Goal: Contribute content: Contribute content

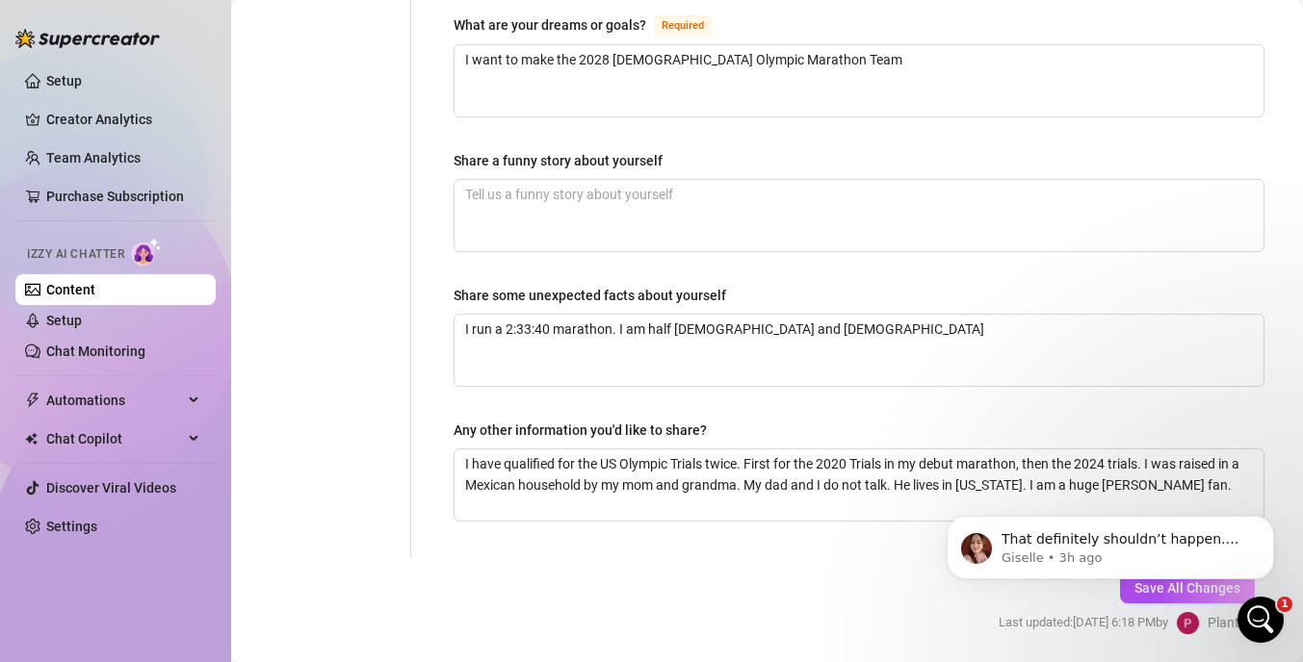
scroll to position [1259, 0]
click at [82, 325] on link "Setup" at bounding box center [64, 320] width 36 height 15
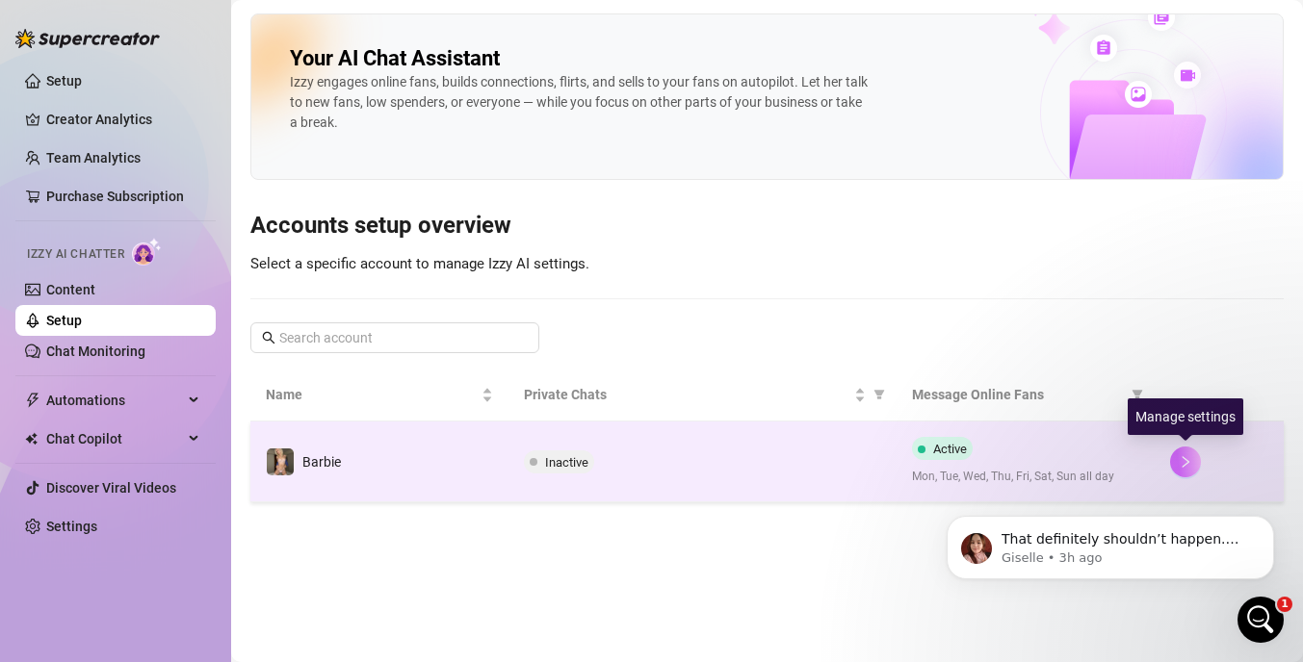
click at [1178, 462] on icon "right" at bounding box center [1184, 461] width 13 height 13
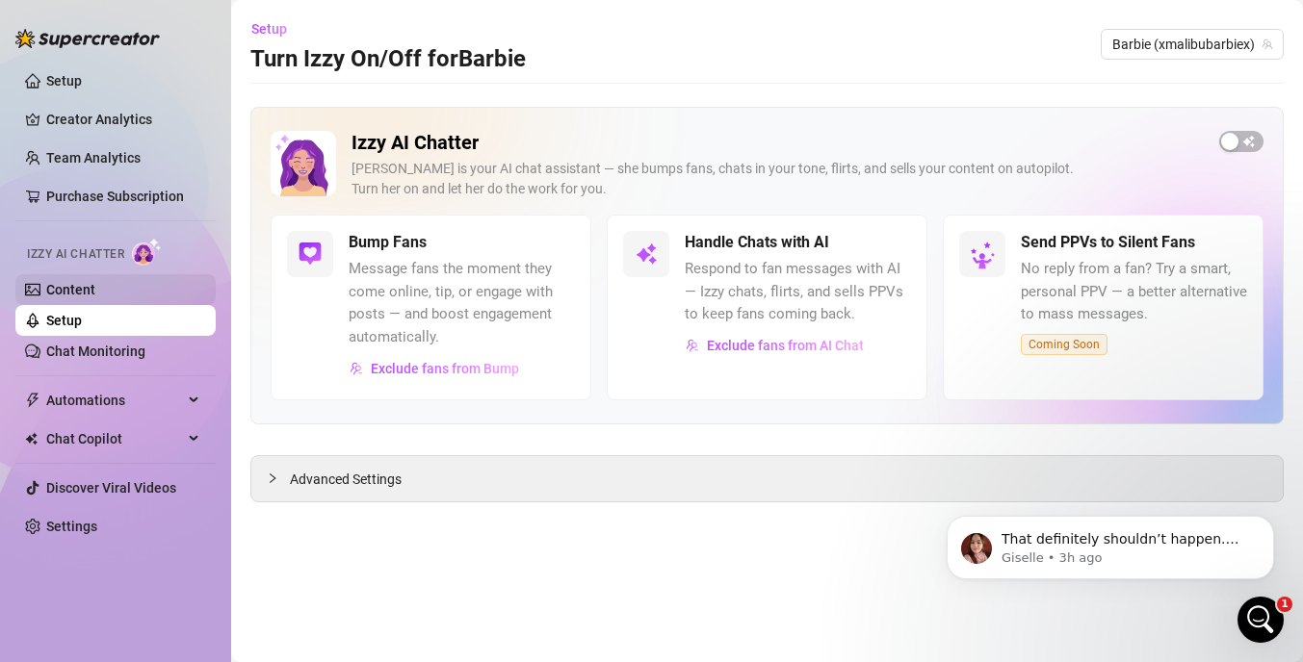
click at [94, 298] on link "Content" at bounding box center [70, 289] width 49 height 15
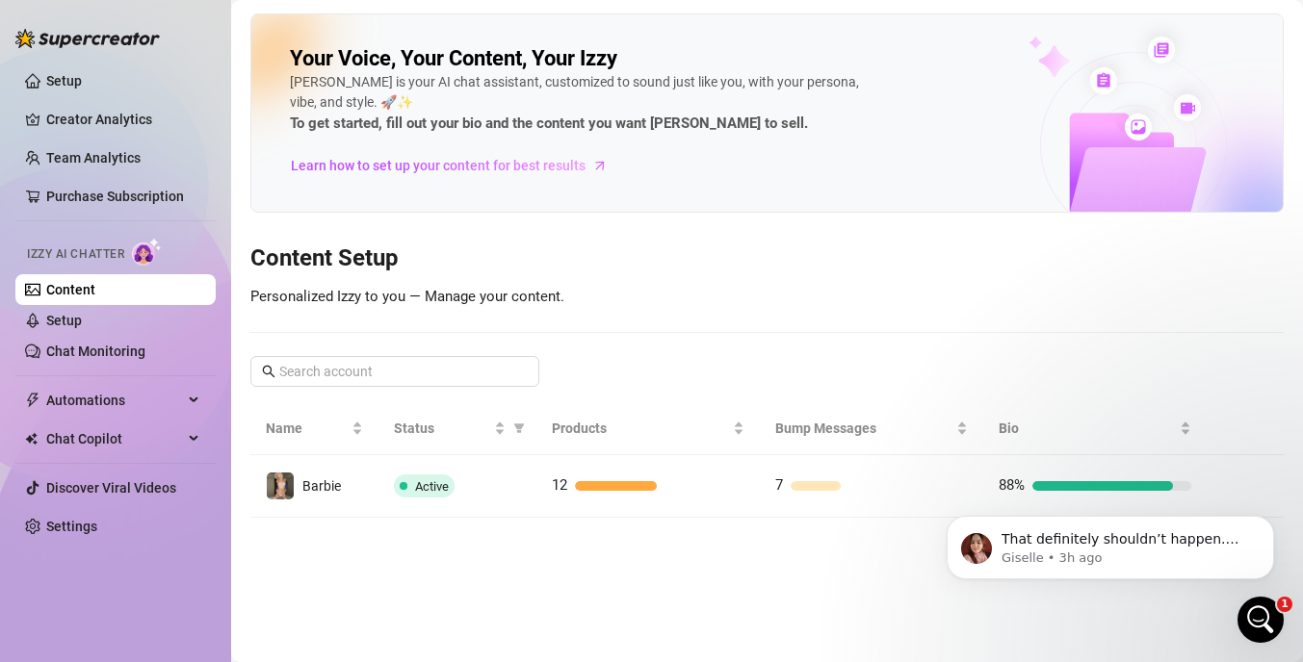
click html "That definitely shouldn’t happen. Could you please send me a screenshot of the …"
click at [1145, 487] on body "That definitely shouldn’t happen. Could you please send me a screenshot of the …" at bounding box center [1110, 542] width 370 height 119
click at [1201, 485] on body "That definitely shouldn’t happen. Could you please send me a screenshot of the …" at bounding box center [1110, 542] width 370 height 119
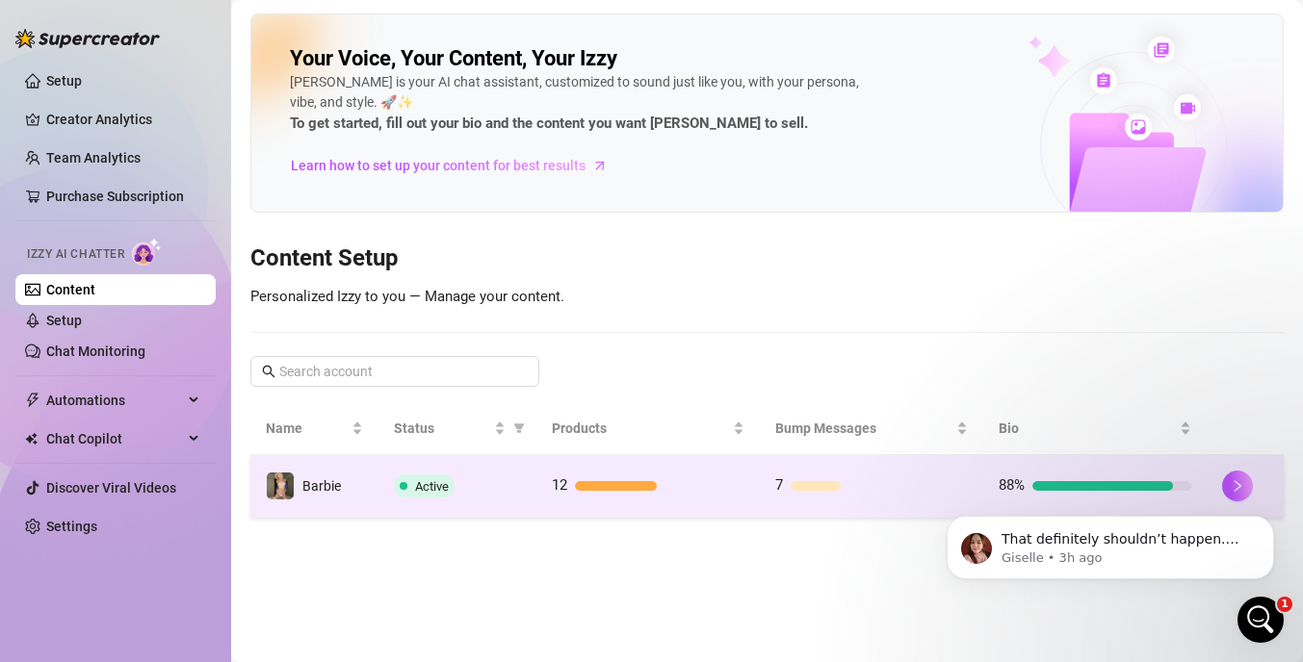
click at [1116, 470] on td "88%" at bounding box center [1094, 486] width 223 height 63
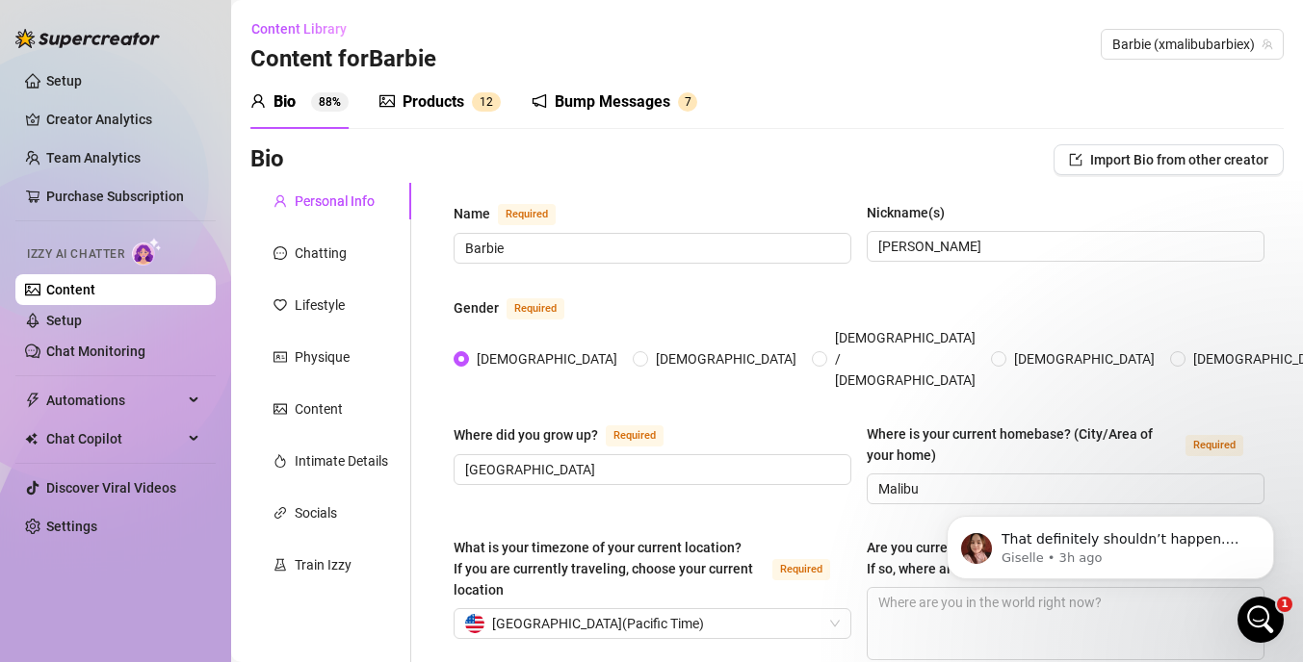
click at [602, 108] on div "Bump Messages" at bounding box center [613, 102] width 116 height 23
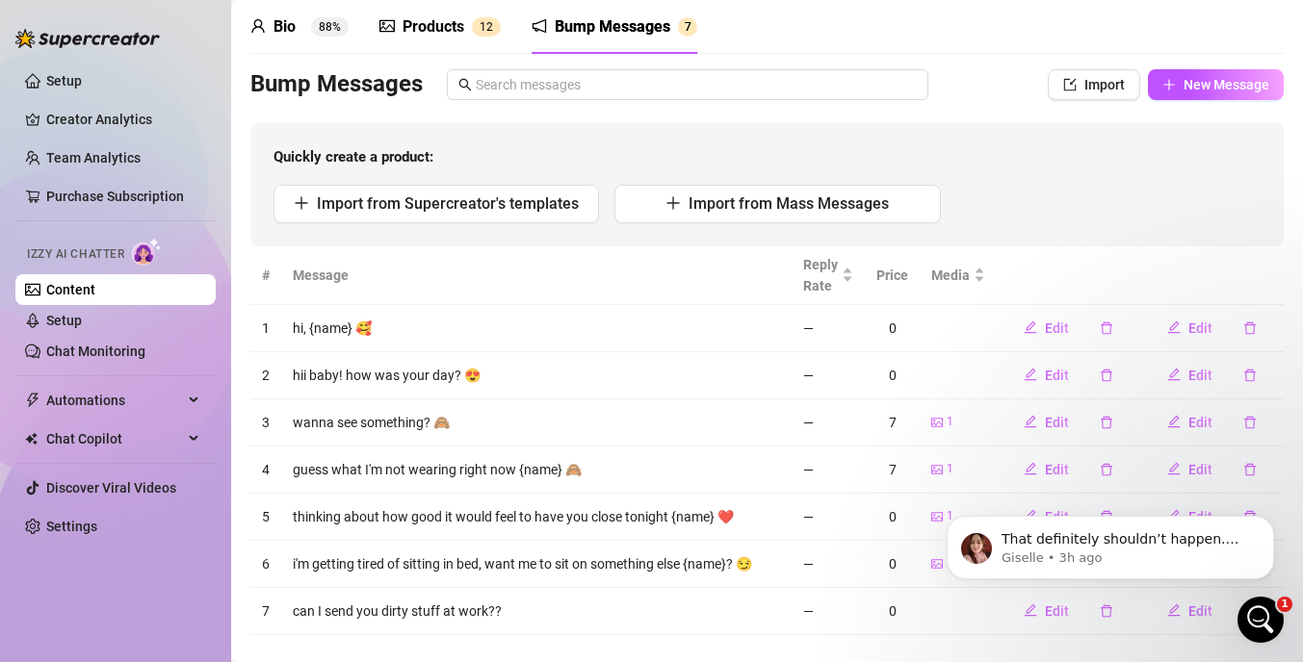
scroll to position [105, 0]
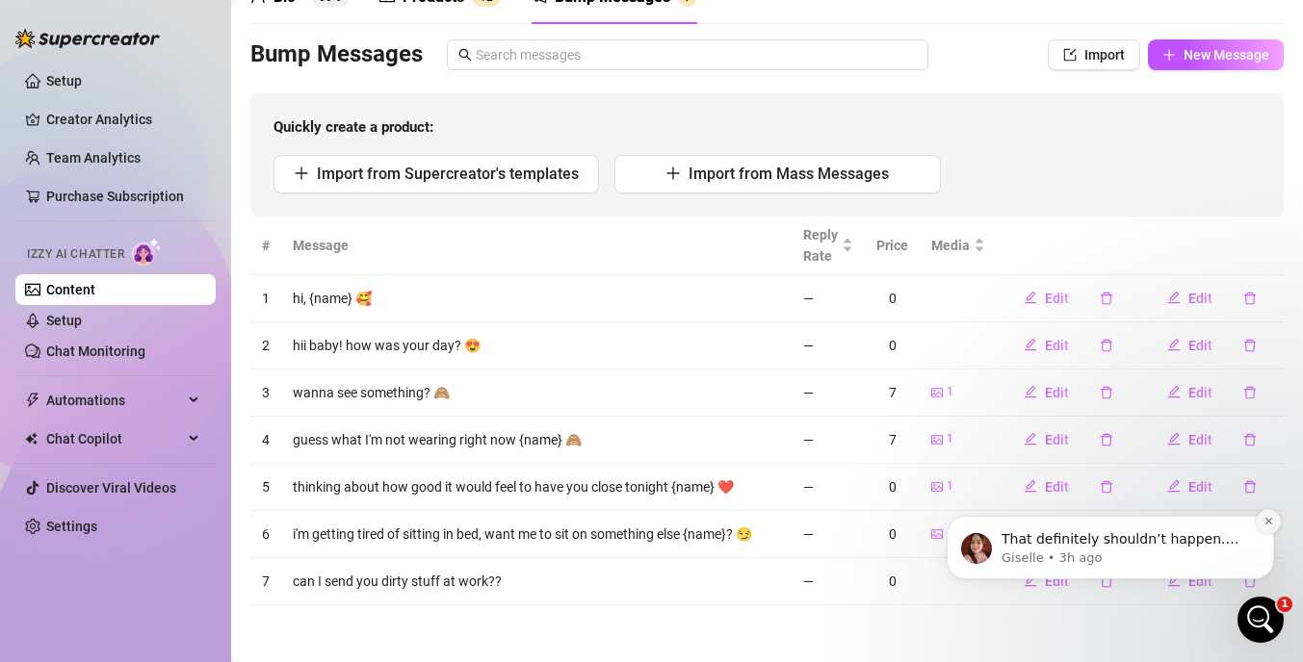
click at [1261, 525] on button "Dismiss notification" at bounding box center [1267, 521] width 25 height 25
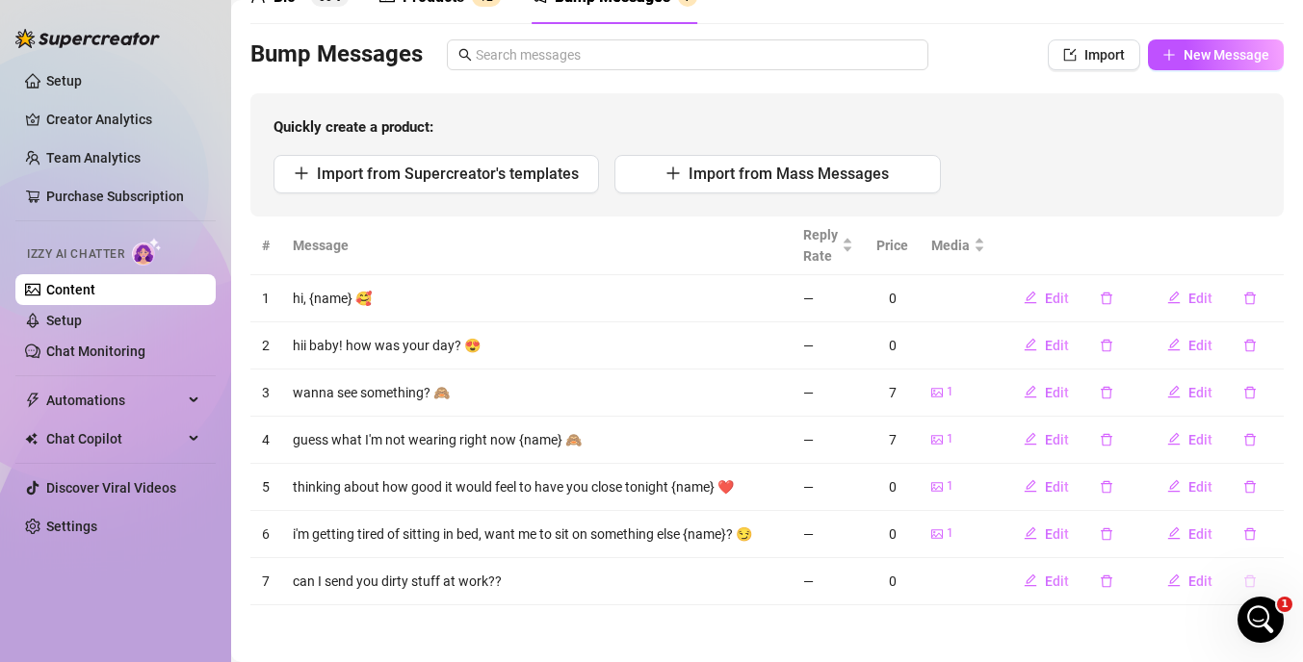
click at [1249, 575] on icon "delete" at bounding box center [1250, 581] width 12 height 13
click at [1266, 534] on span "Yes" at bounding box center [1269, 530] width 23 height 15
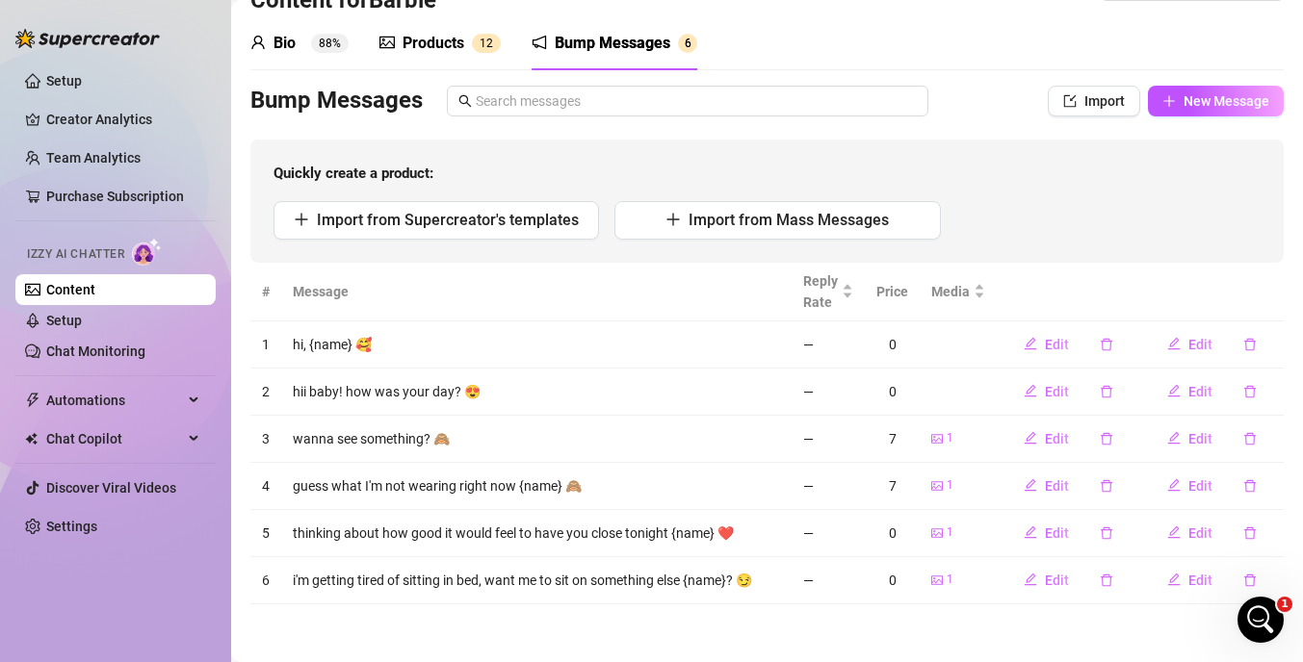
scroll to position [58, 0]
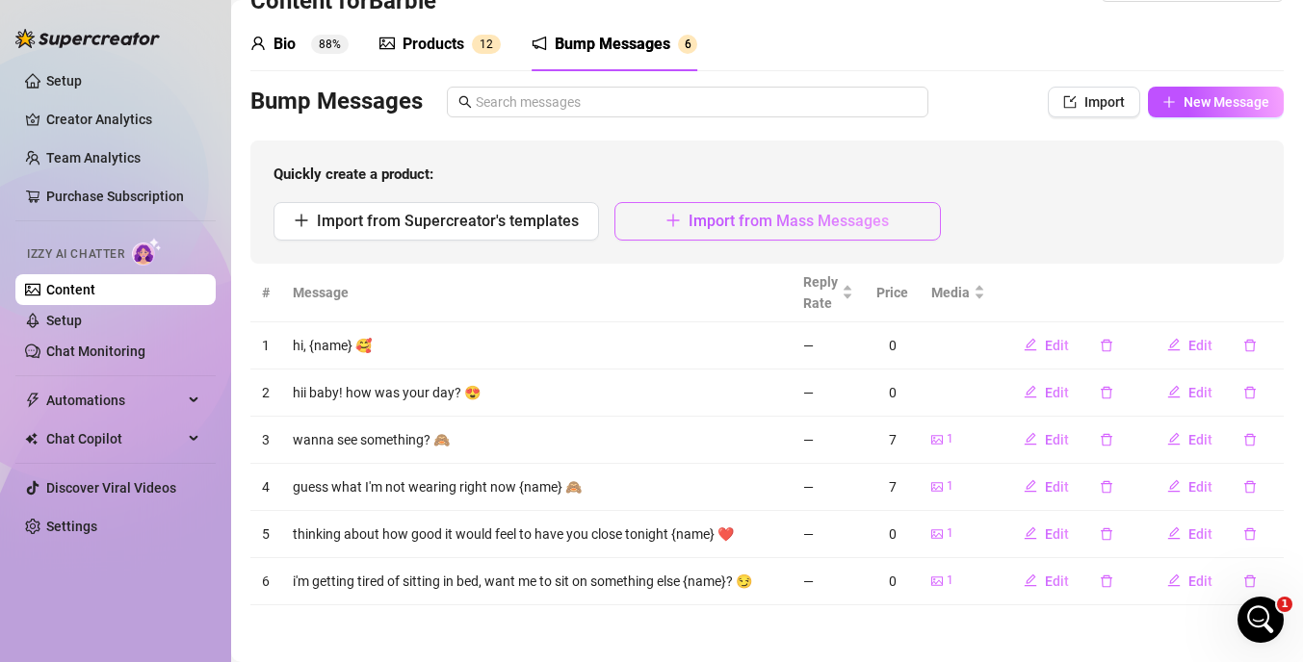
click at [699, 235] on button "Import from Mass Messages" at bounding box center [776, 221] width 325 height 39
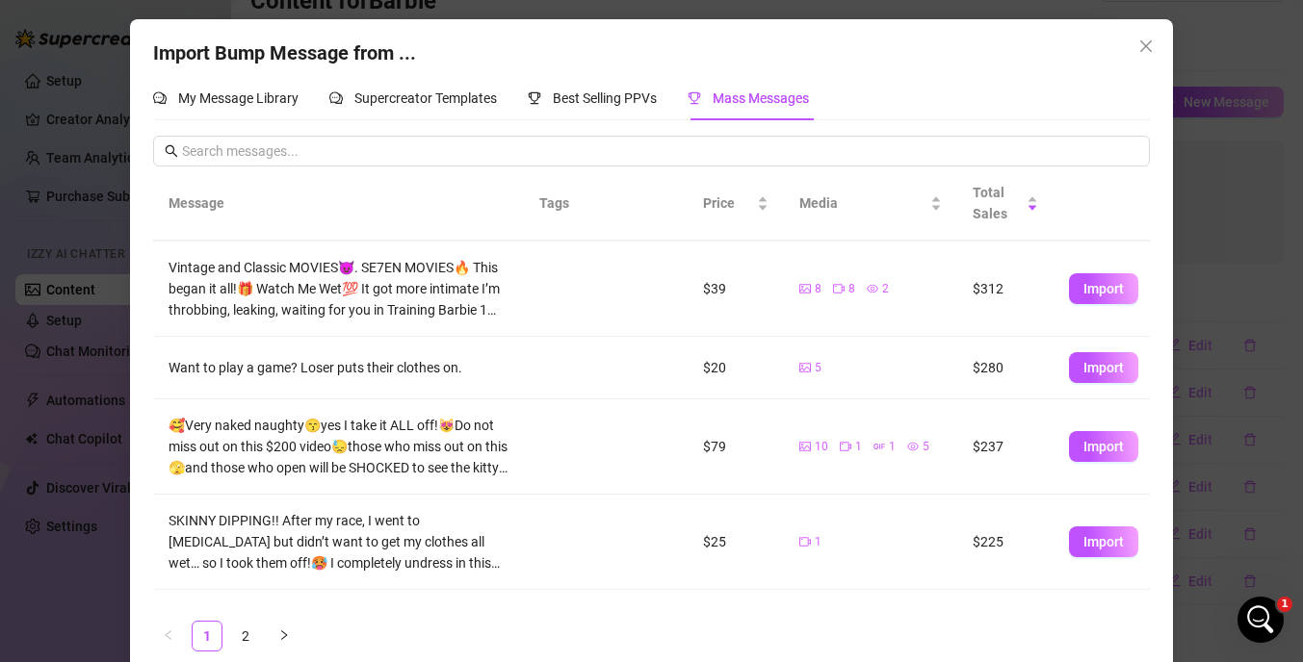
scroll to position [383, 0]
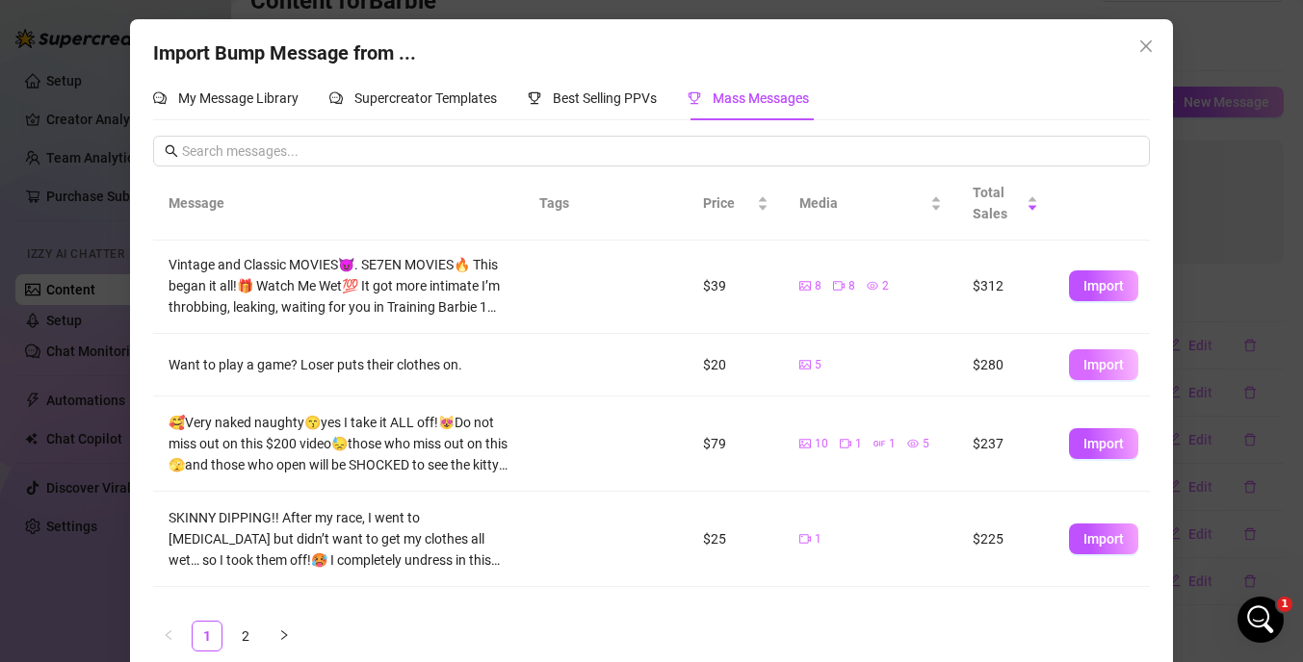
click at [1084, 361] on span "Import" at bounding box center [1103, 364] width 40 height 15
type textarea "Want to play a game? Loser puts their clothes on."
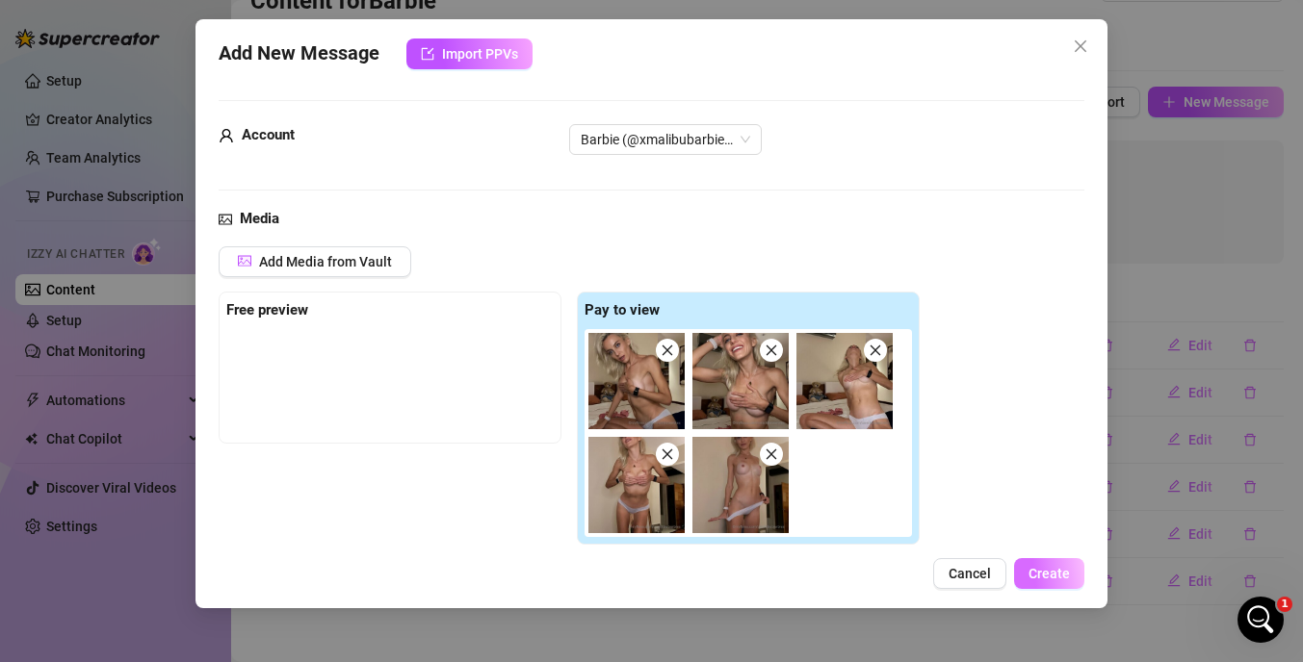
click at [1048, 563] on button "Create" at bounding box center [1049, 573] width 70 height 31
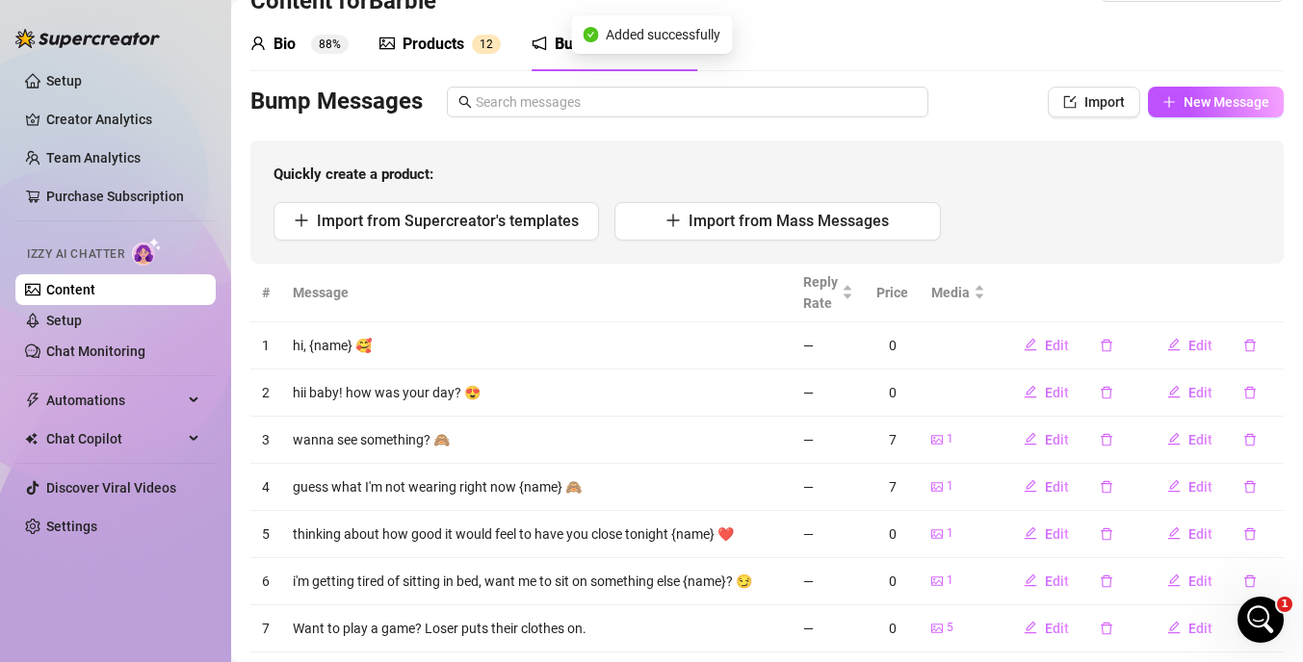
scroll to position [105, 0]
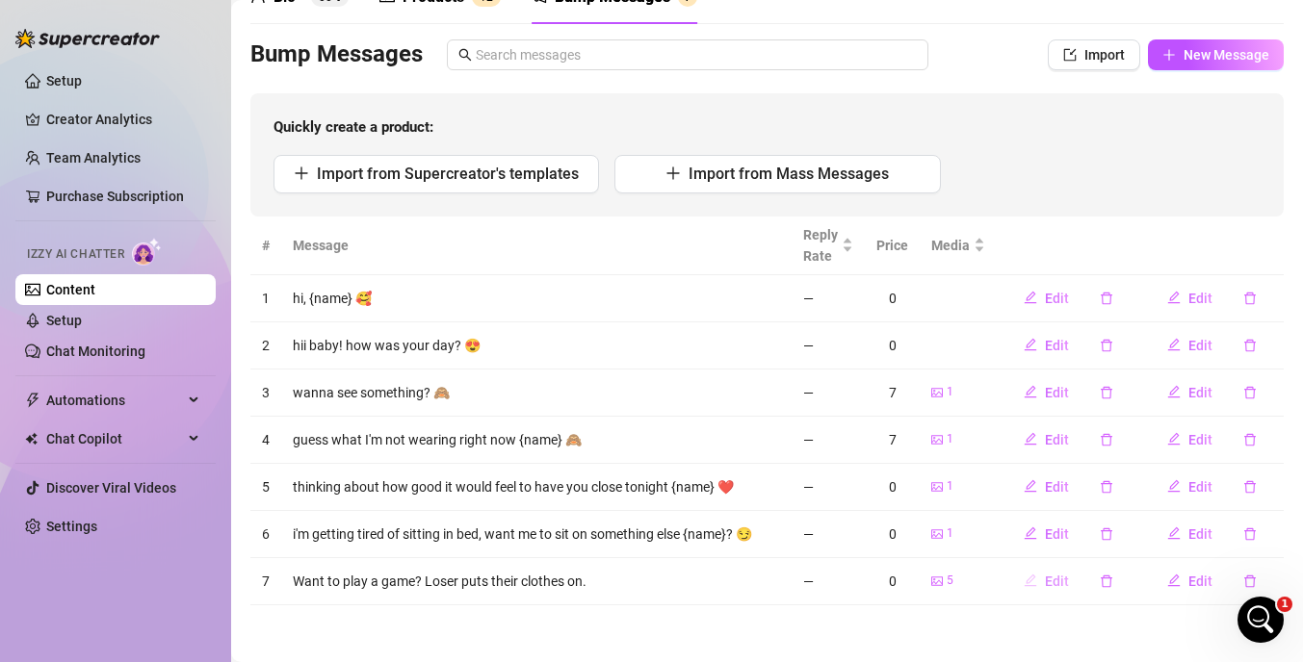
click at [1056, 583] on span "Edit" at bounding box center [1057, 581] width 24 height 15
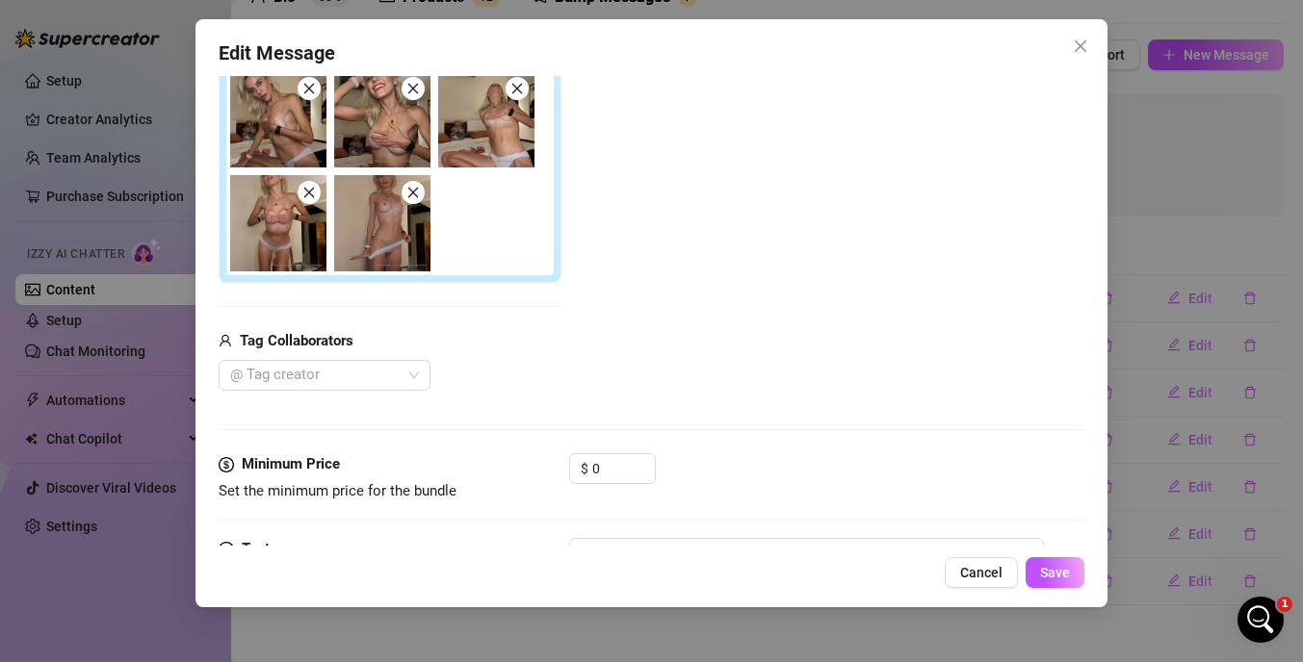
scroll to position [384, 0]
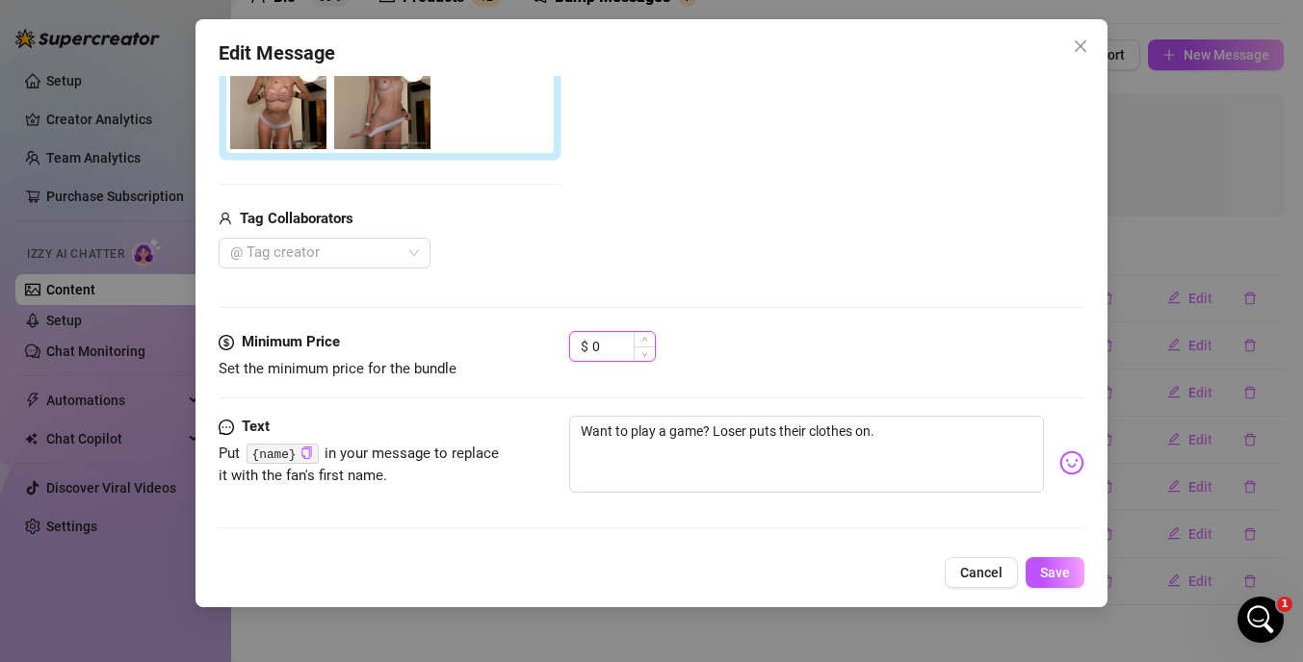
click at [602, 347] on input "0" at bounding box center [623, 346] width 63 height 29
type input "5"
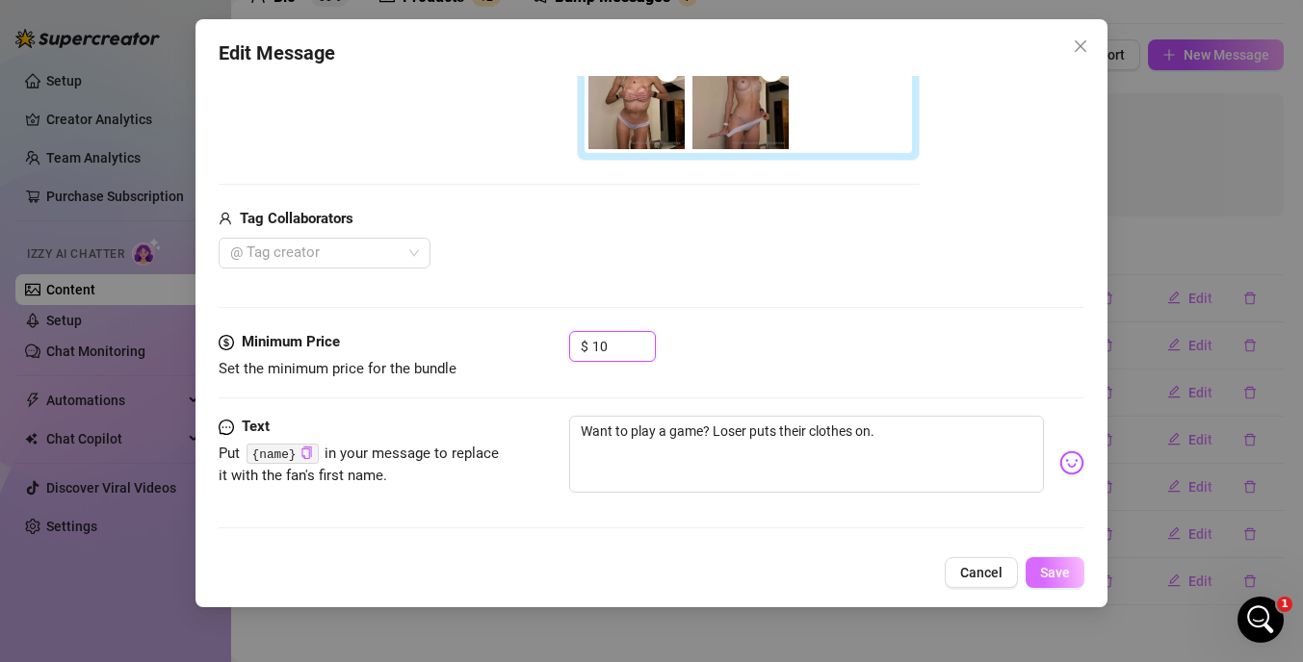
type input "10"
click at [1058, 566] on span "Save" at bounding box center [1055, 572] width 30 height 15
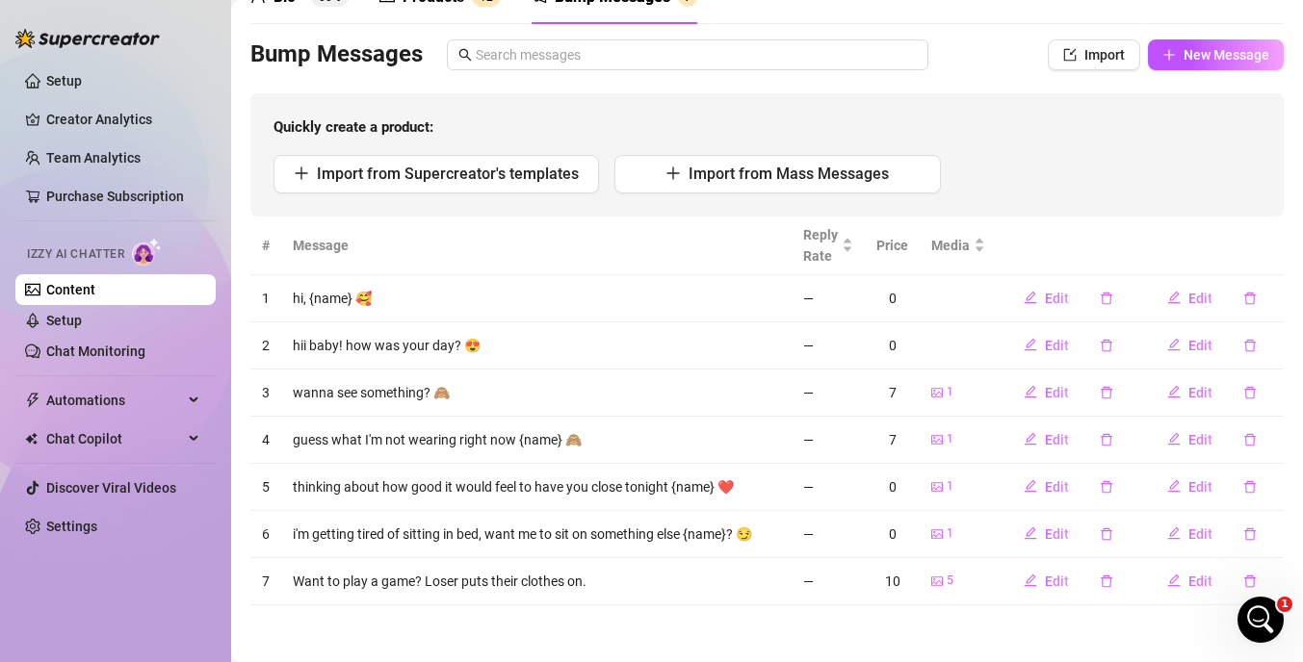
scroll to position [0, 0]
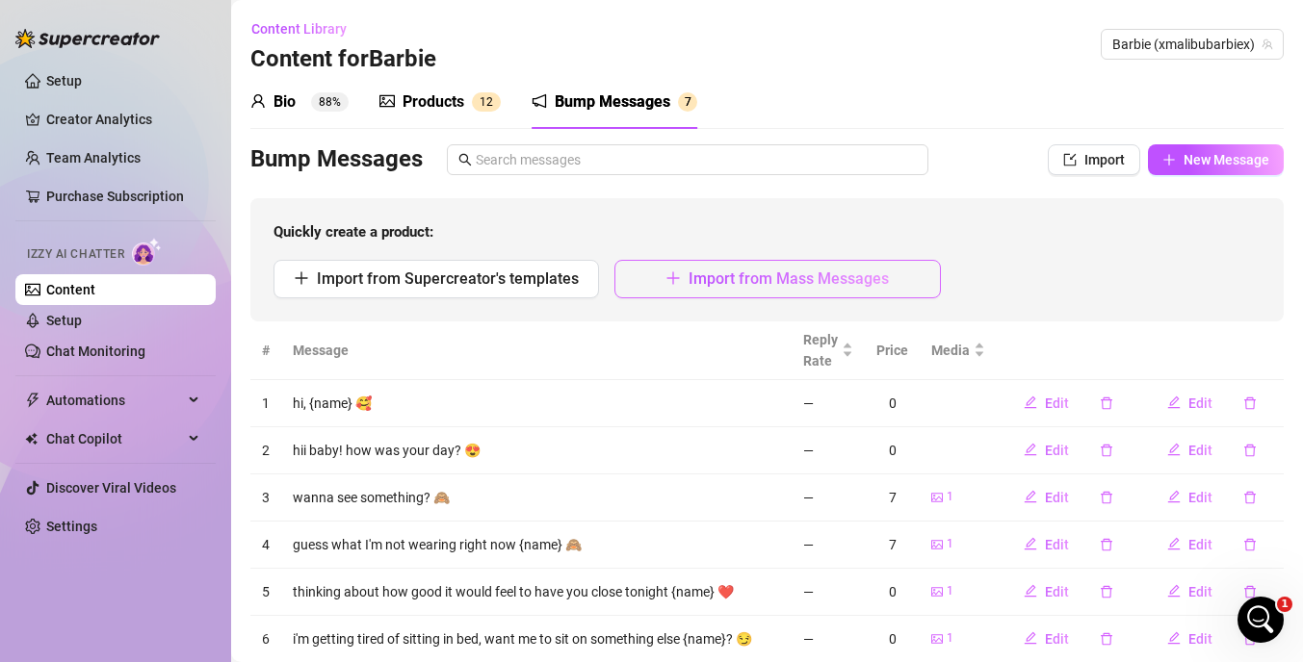
click at [688, 292] on button "Import from Mass Messages" at bounding box center [776, 279] width 325 height 39
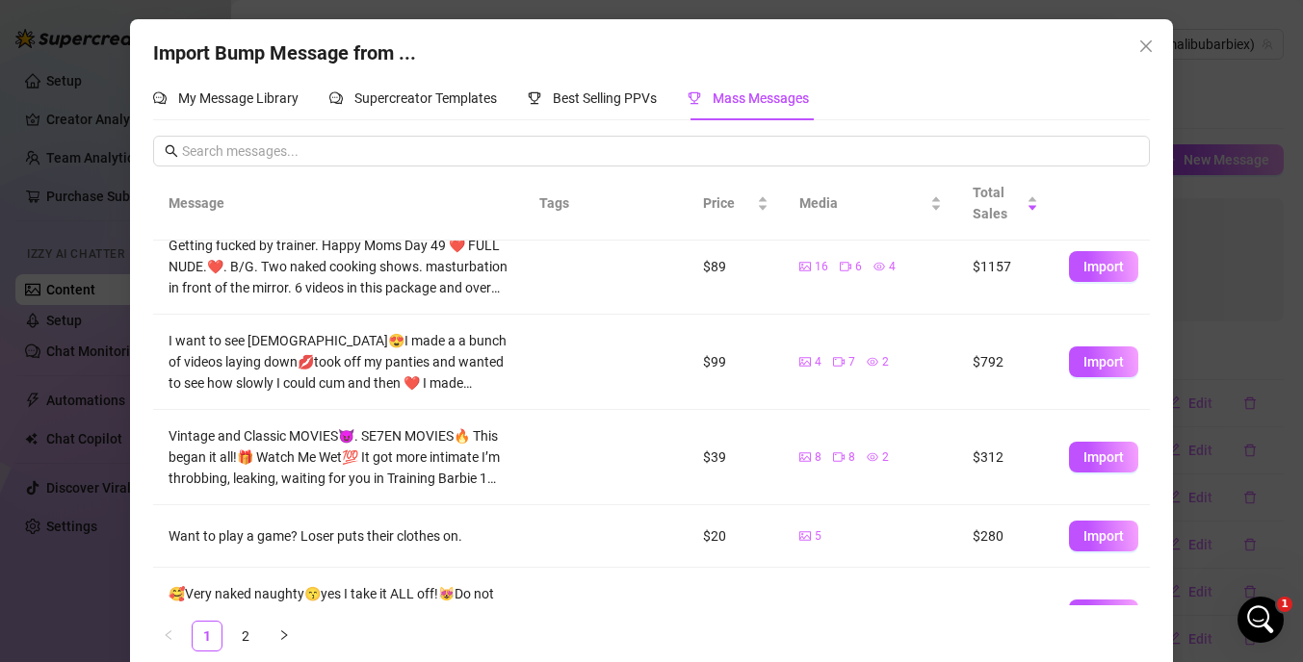
scroll to position [336, 0]
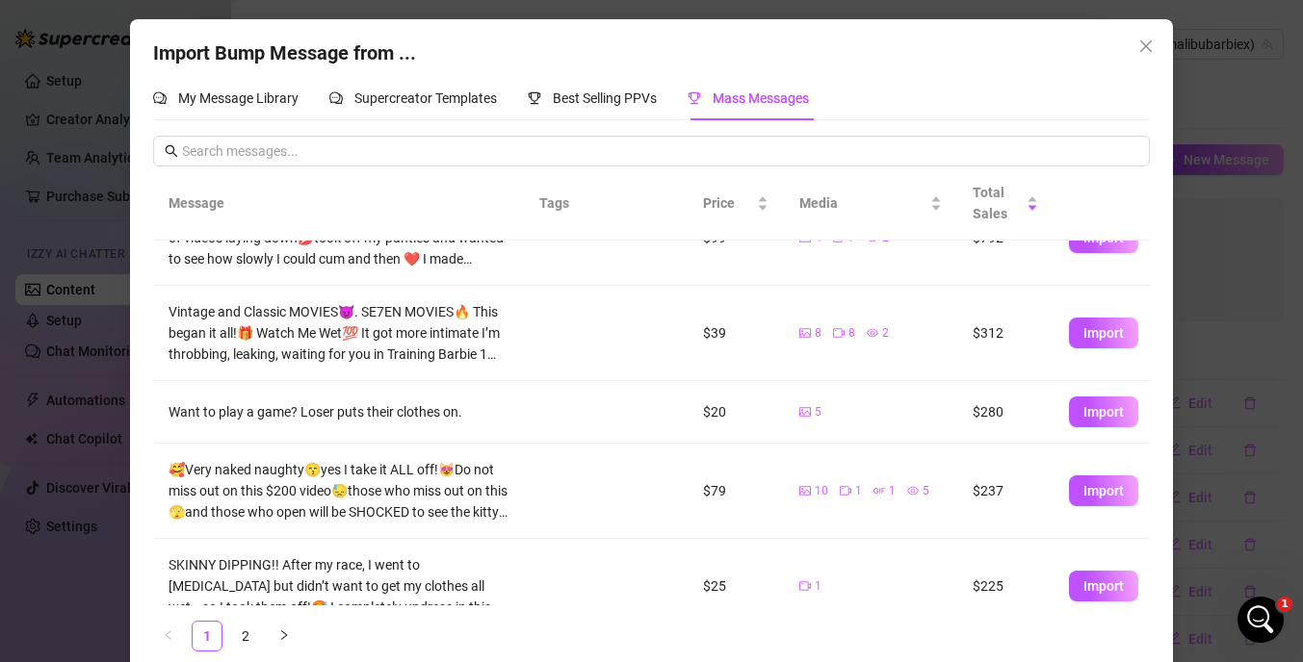
click at [1221, 428] on div "Import Bump Message from ... My Message Library Supercreator Templates Best Sel…" at bounding box center [651, 331] width 1303 height 662
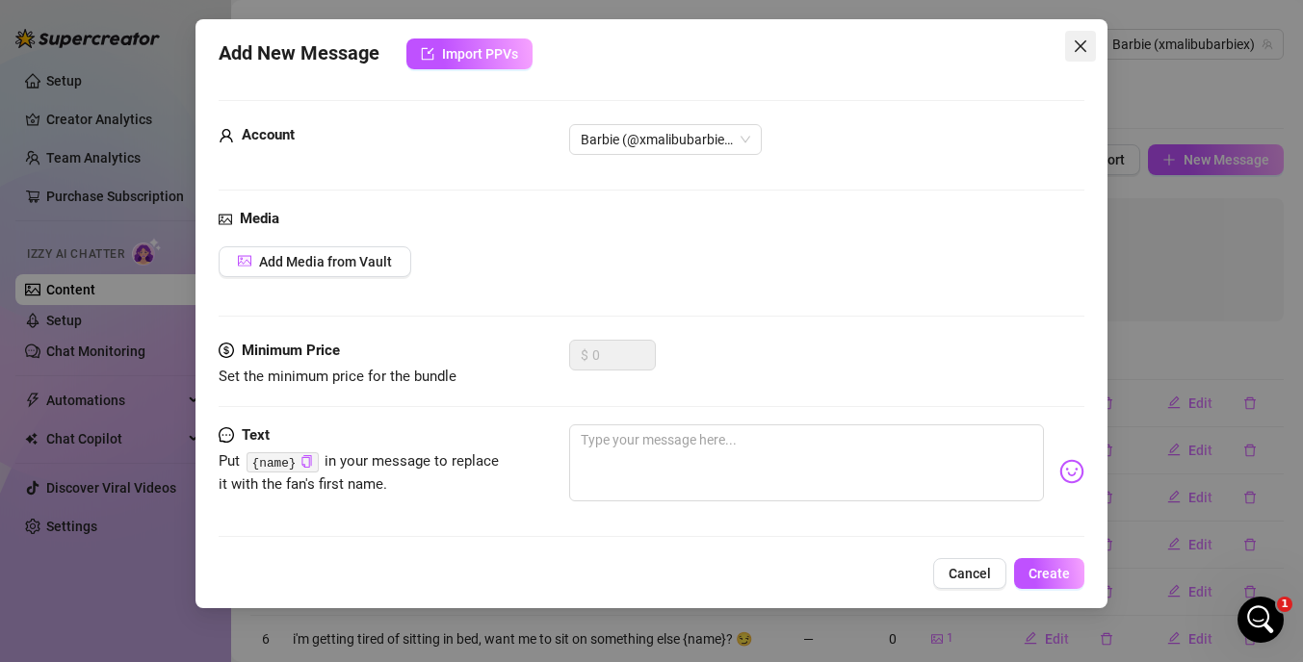
click at [1078, 32] on button "Close" at bounding box center [1080, 46] width 31 height 31
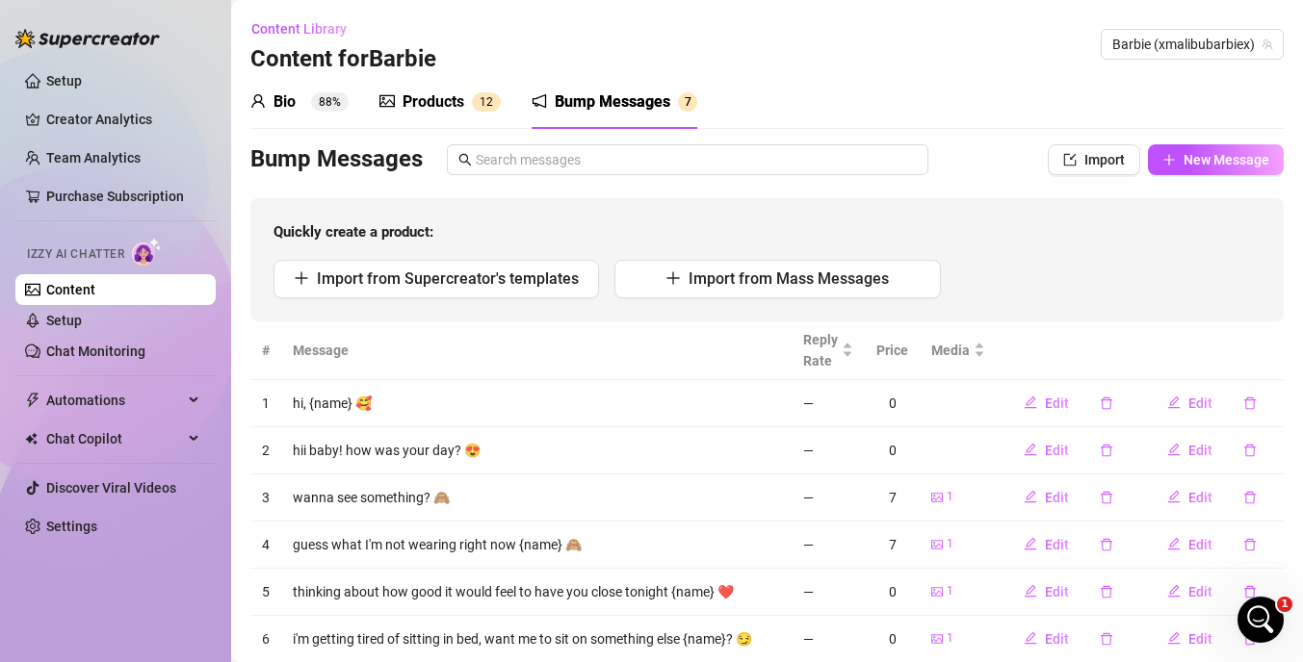
scroll to position [105, 0]
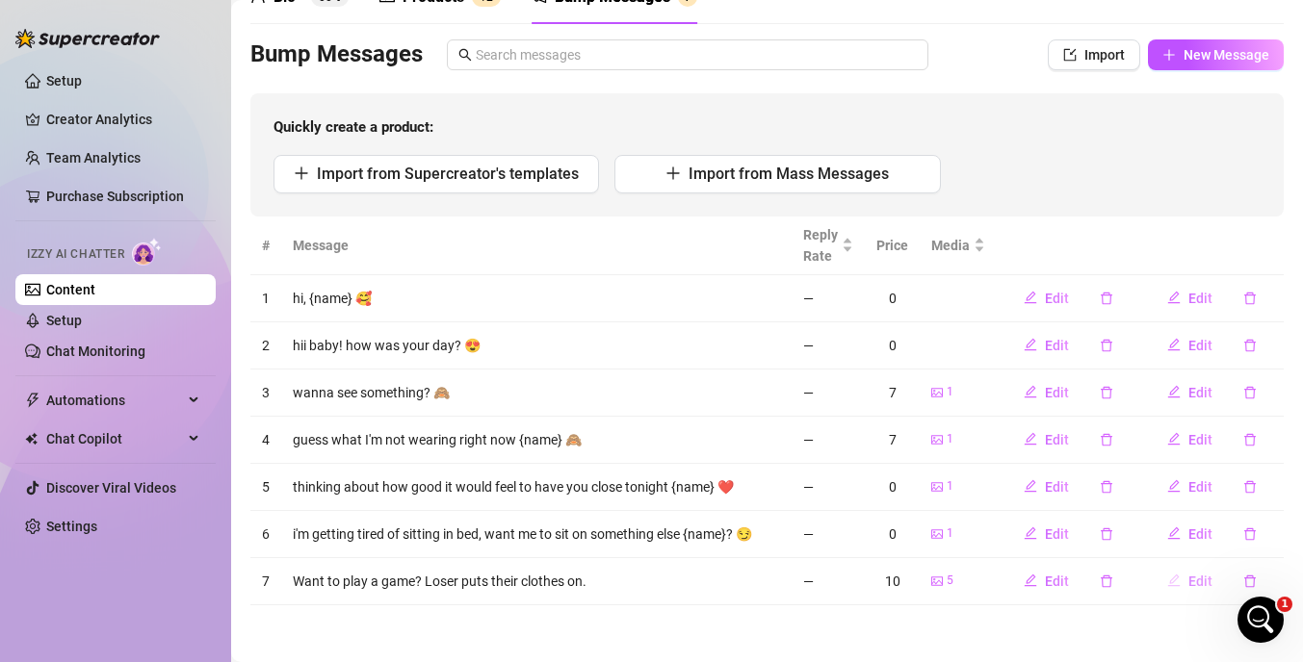
click at [1201, 581] on span "Edit" at bounding box center [1200, 581] width 24 height 15
type textarea "Want to play a game? Loser puts their clothes on."
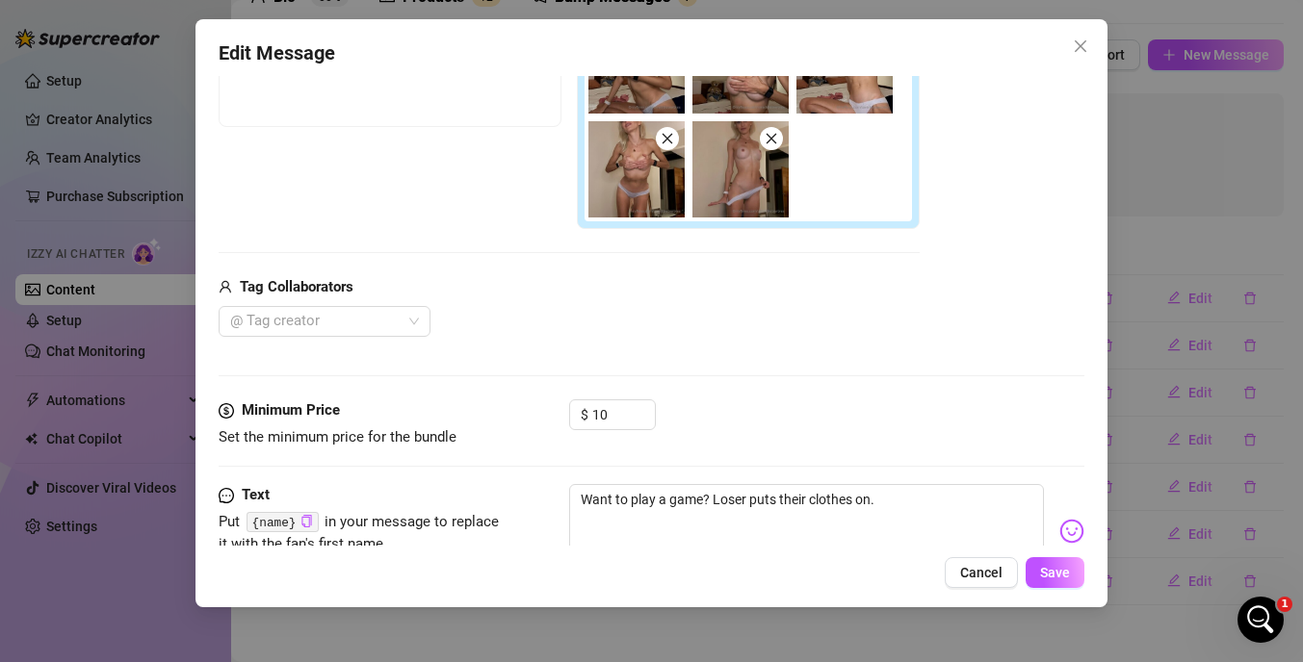
scroll to position [318, 0]
drag, startPoint x: 600, startPoint y: 410, endPoint x: 578, endPoint y: 402, distance: 23.4
click at [578, 403] on div "$ 10" at bounding box center [612, 413] width 87 height 31
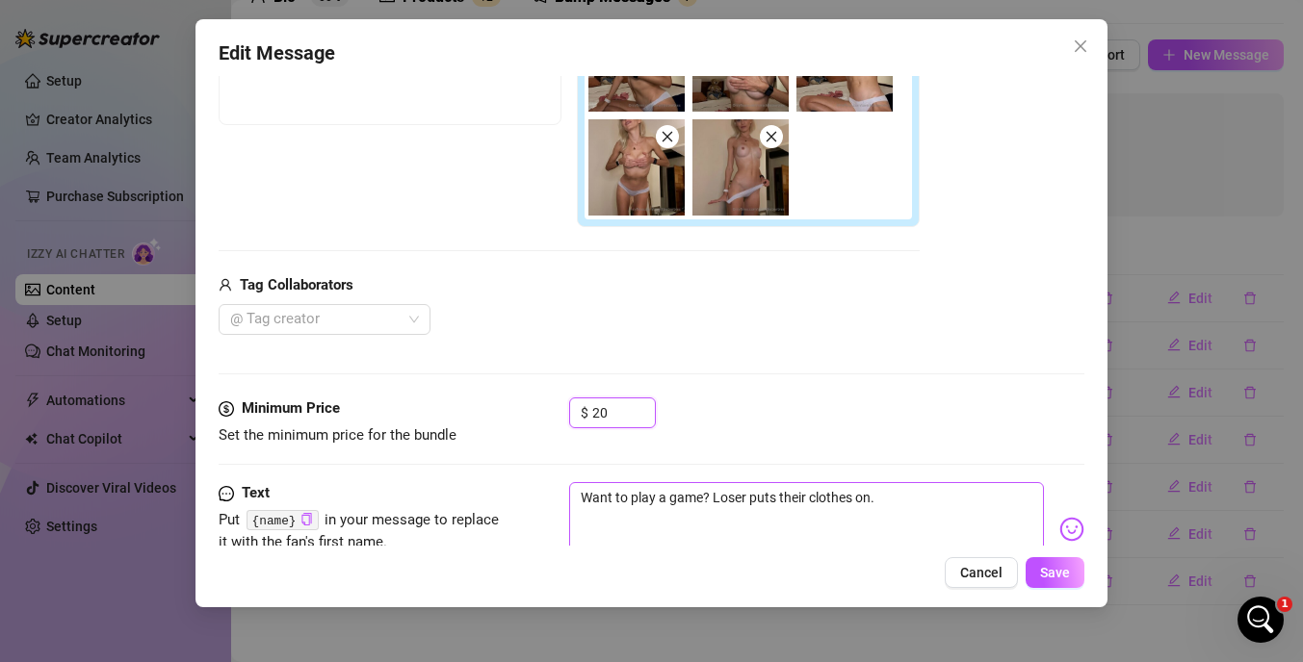
type input "20"
click at [594, 497] on textarea "Want to play a game? Loser puts their clothes on." at bounding box center [806, 520] width 475 height 77
type textarea "ant to play a game? Loser puts their clothes on."
type textarea "want to play a game? Loser puts their clothes on."
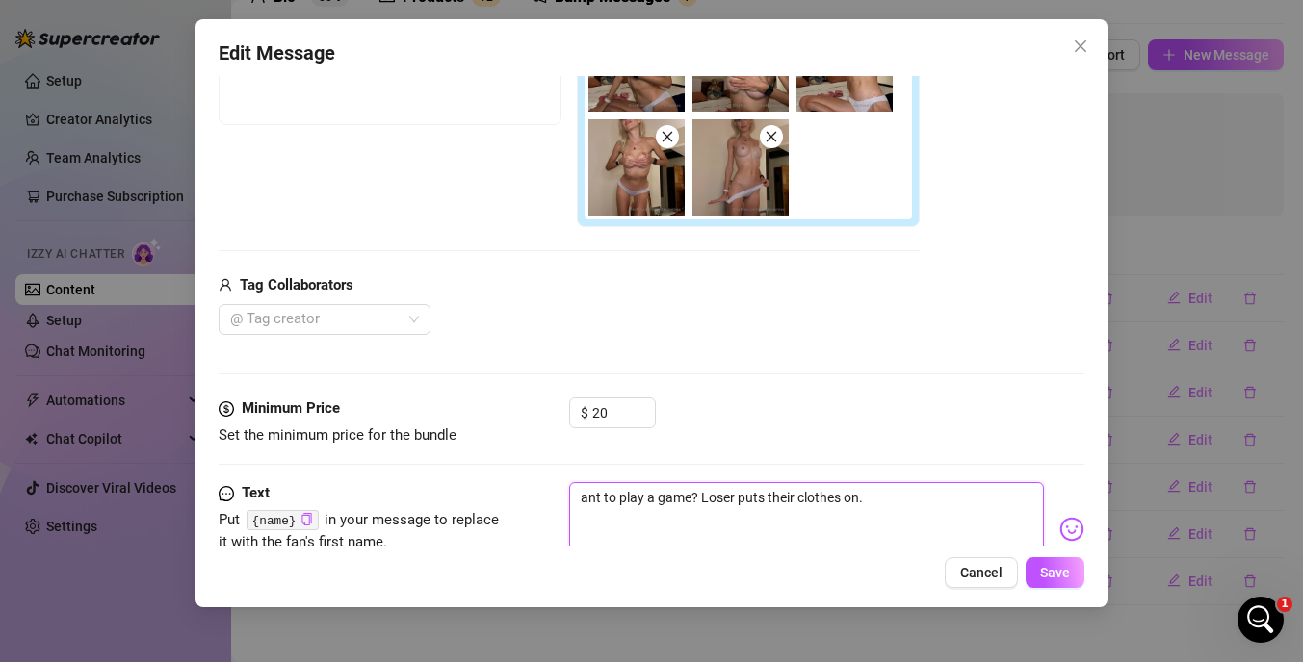
type textarea "want to play a game? Loser puts their clothes on."
click at [718, 495] on textarea "want to play a game? Loser puts their clothes on." at bounding box center [806, 520] width 475 height 77
type textarea "want to play a game? [PERSON_NAME] puts their clothes on."
type textarea "want to play a game? loser puts their clothes on."
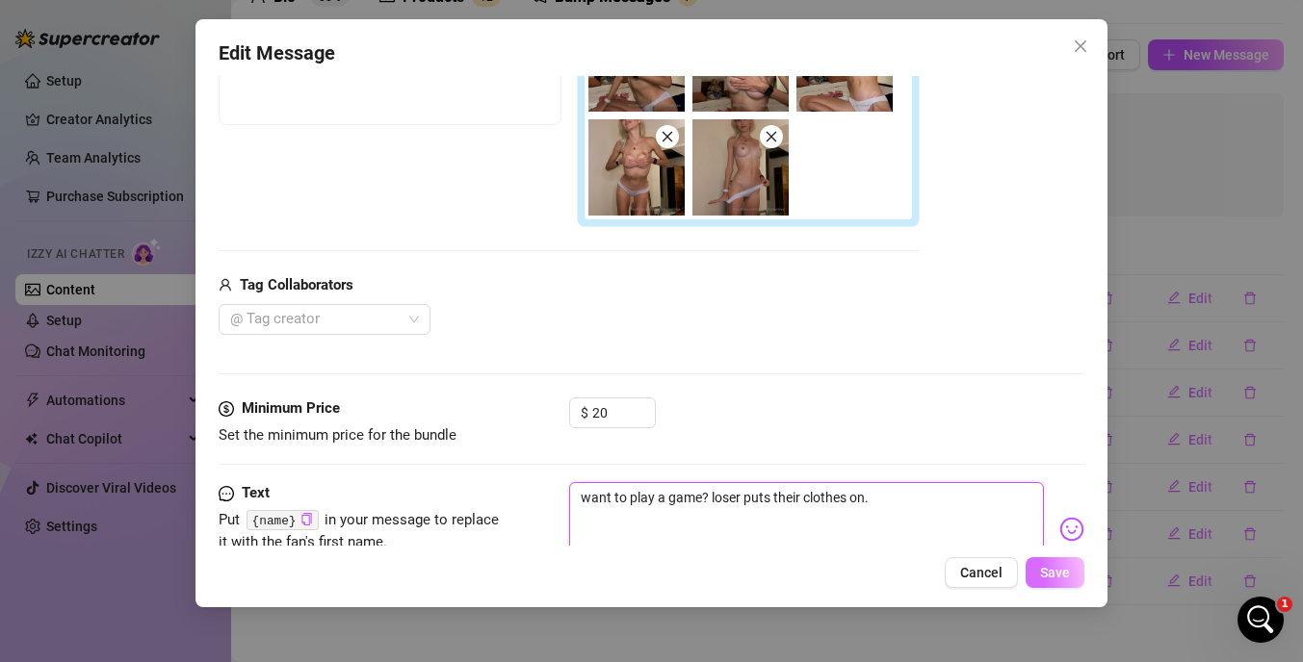
type textarea "want to play a game? loser puts their clothes on."
click at [1060, 572] on span "Save" at bounding box center [1055, 572] width 30 height 15
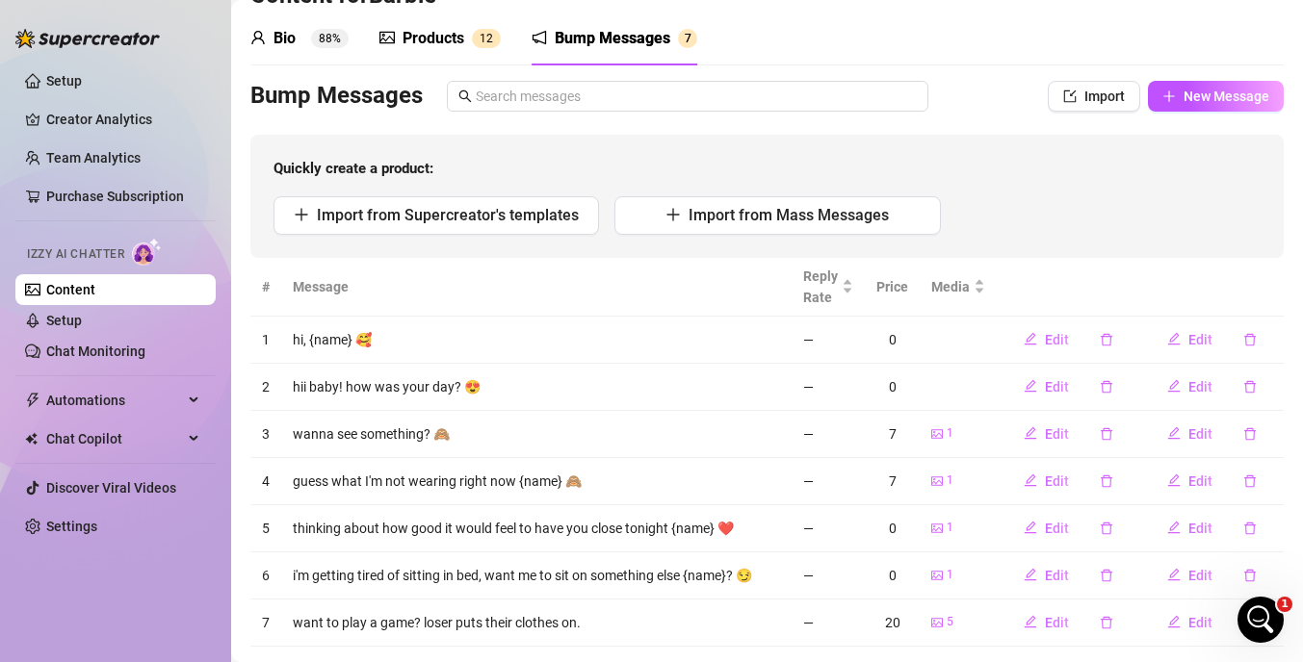
scroll to position [105, 0]
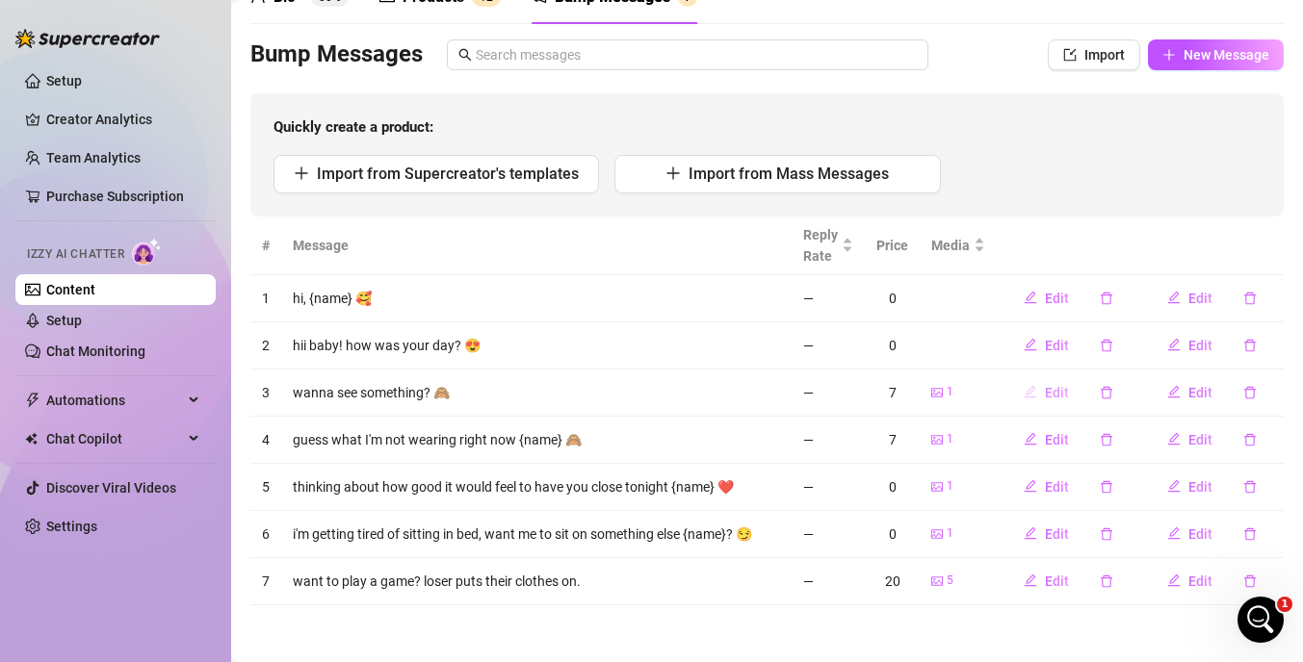
click at [1054, 388] on span "Edit" at bounding box center [1057, 392] width 24 height 15
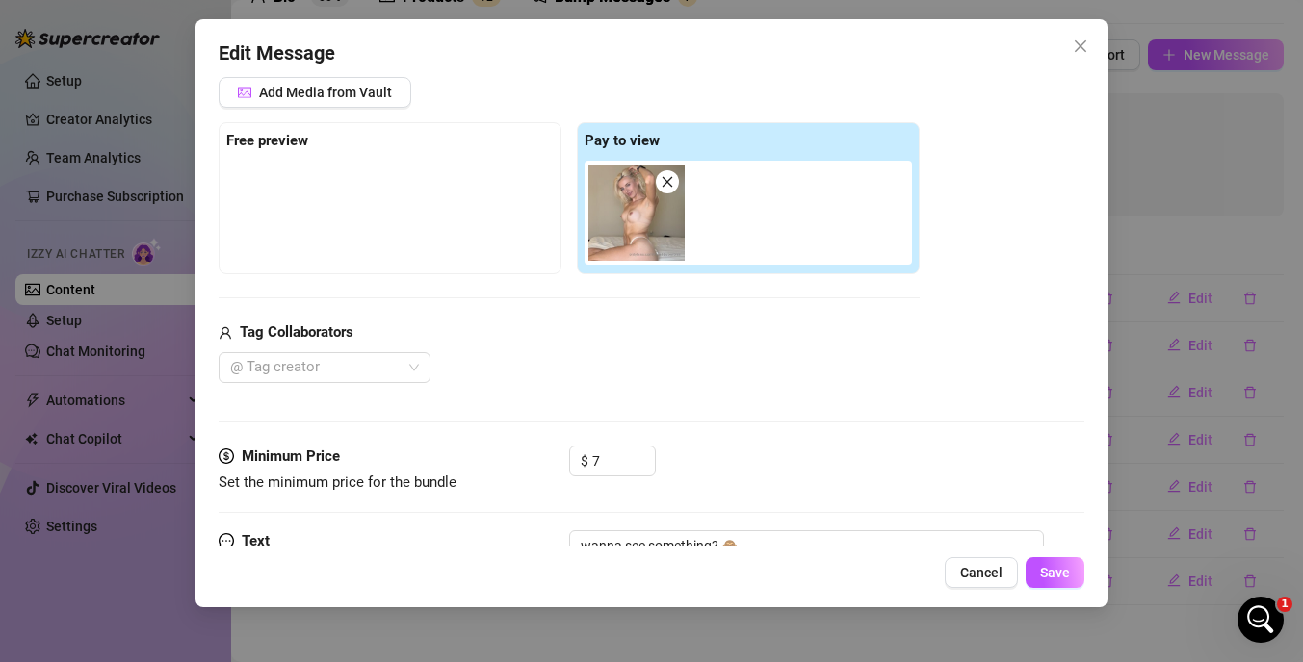
scroll to position [282, 0]
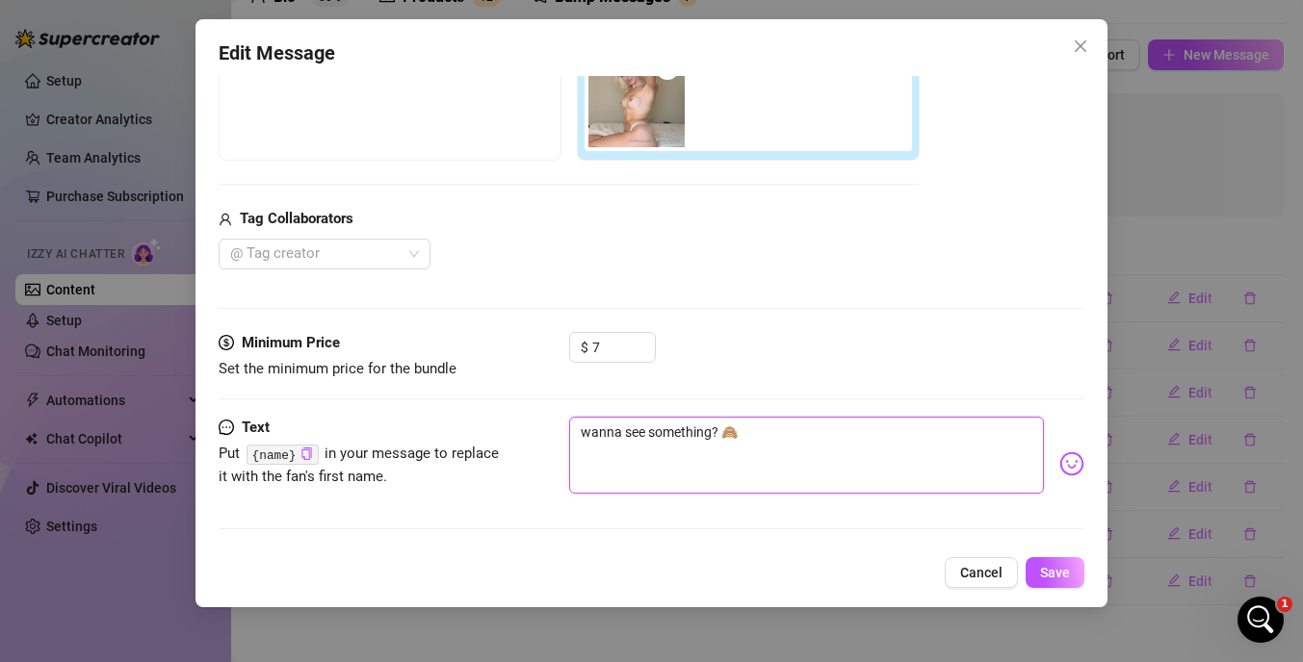
click at [586, 431] on textarea "wanna see something? 🙈" at bounding box center [806, 455] width 475 height 77
click at [582, 431] on textarea "wanna see something? 🙈" at bounding box center [806, 455] width 475 height 77
type textarea "[PERSON_NAME] see something? 🙈"
type textarea "hiwanna see something? 🙈"
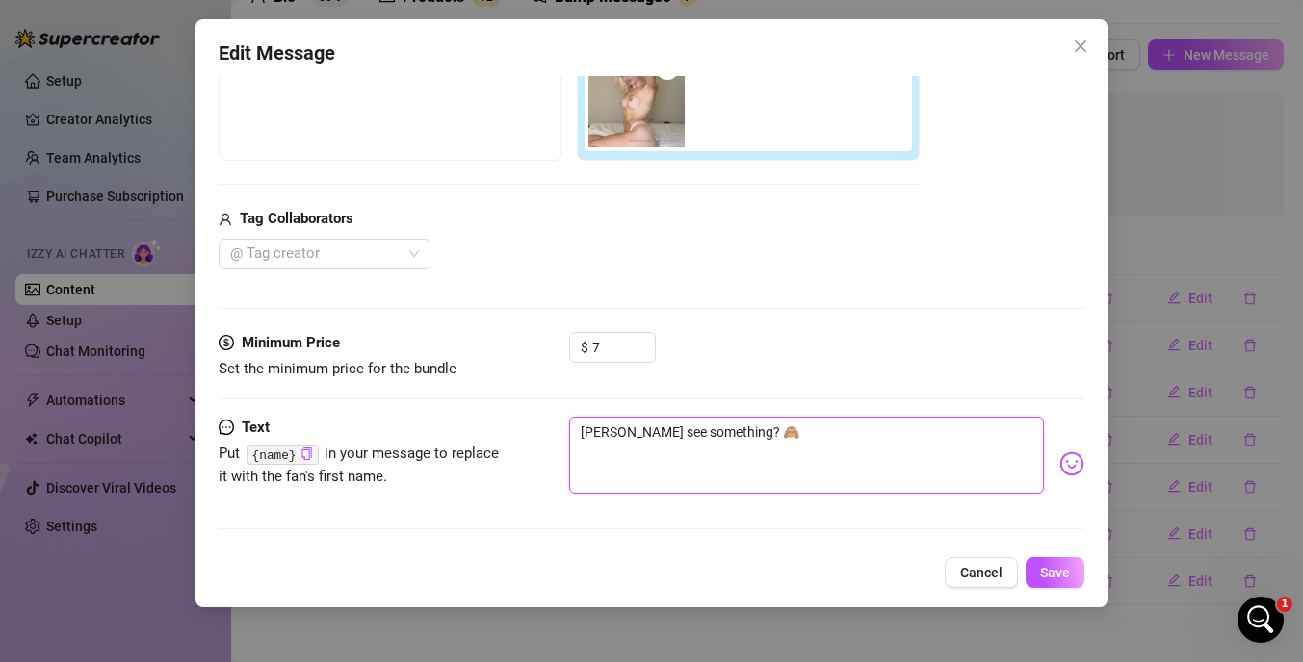
type textarea "hiwanna see something? 🙈"
type textarea "hi [PERSON_NAME]na see something? 🙈"
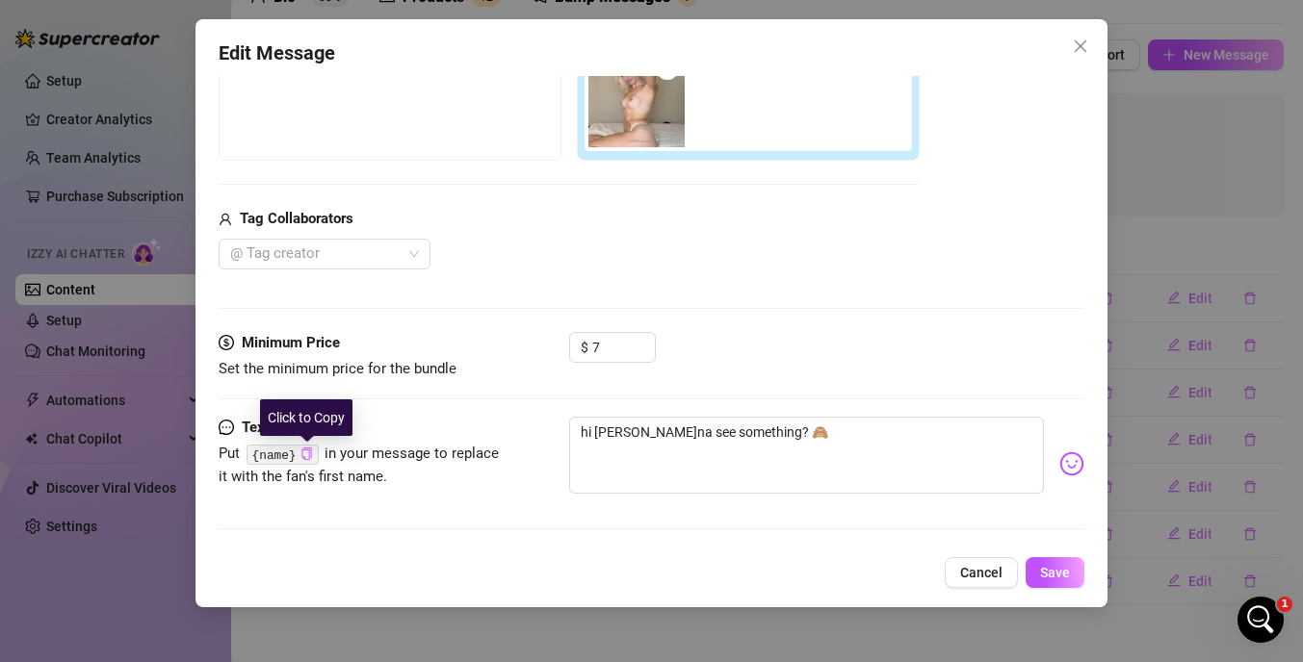
click at [307, 454] on icon "copy" at bounding box center [306, 454] width 13 height 13
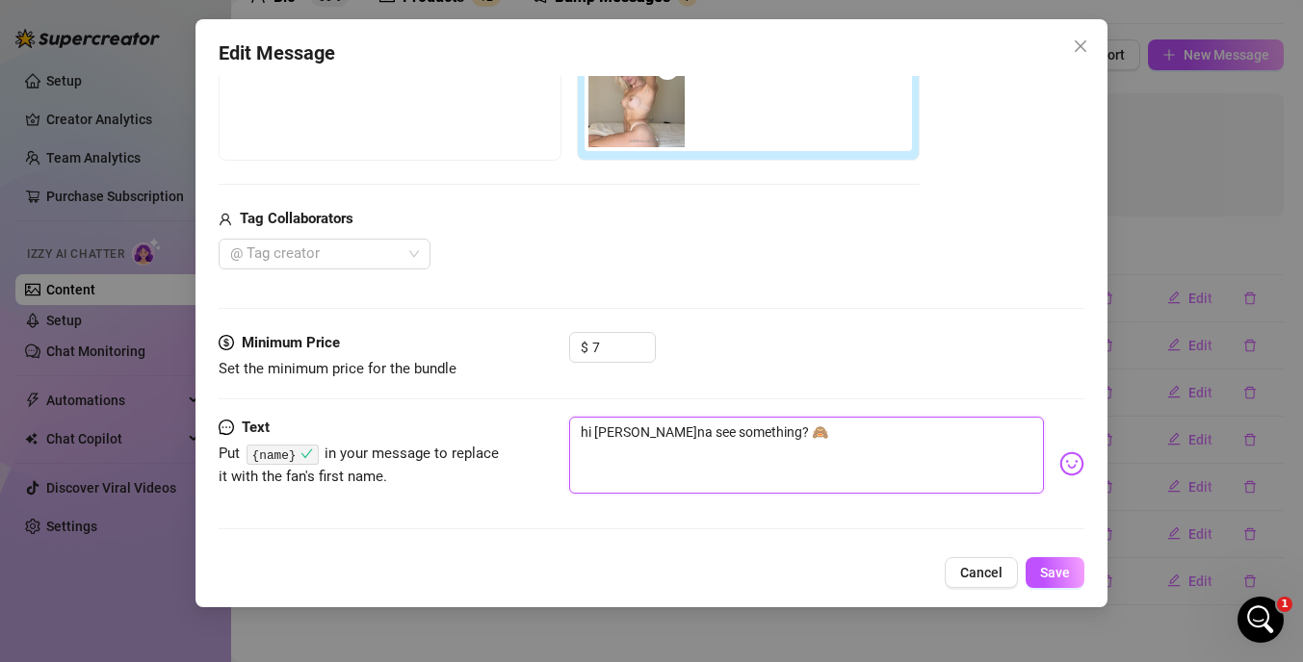
click at [593, 437] on textarea "hi [PERSON_NAME]na see something? 🙈" at bounding box center [806, 455] width 475 height 77
paste textarea "{name}"
type textarea "hi {name}wanna see something? 🙈"
type textarea "hi {name} wanna see something? 🙈"
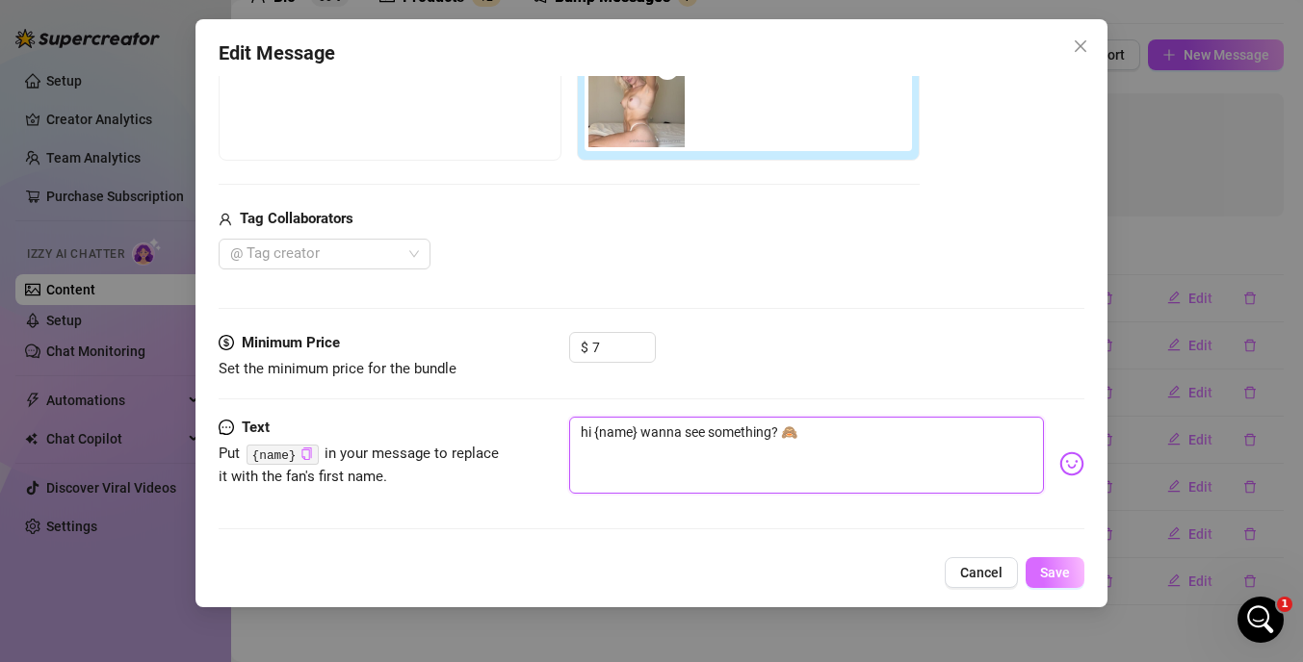
type textarea "hi {name} wanna see something? 🙈"
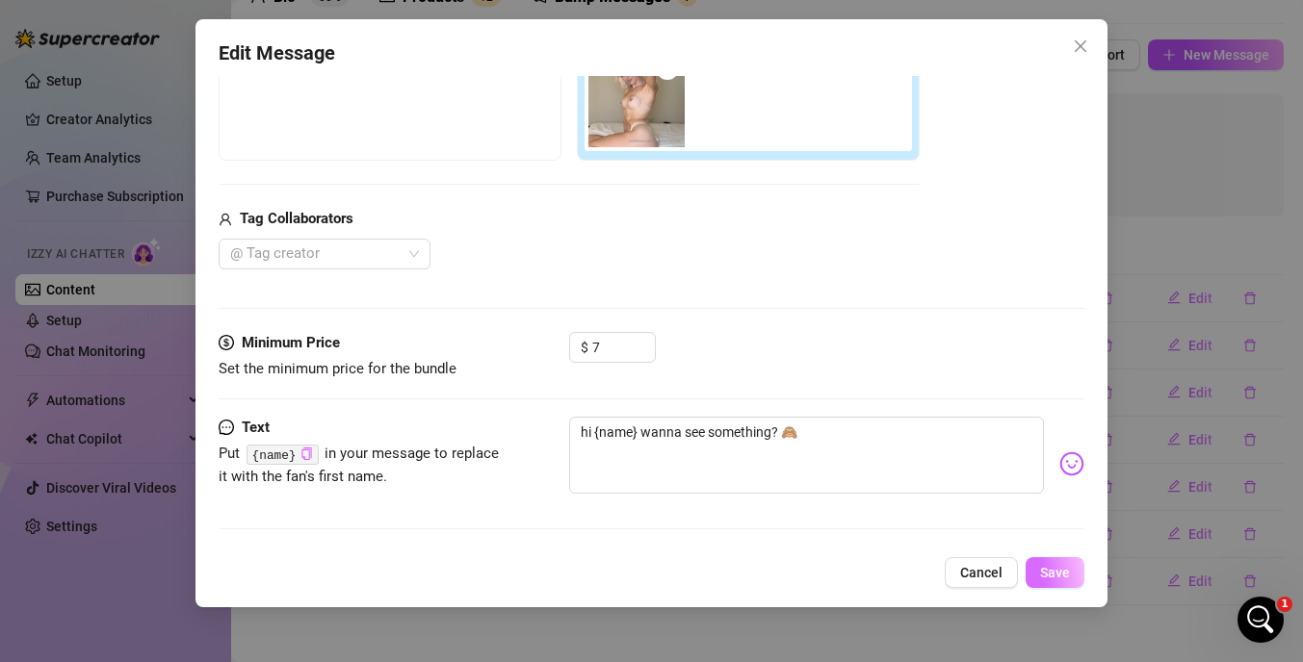
click at [1055, 564] on button "Save" at bounding box center [1054, 572] width 59 height 31
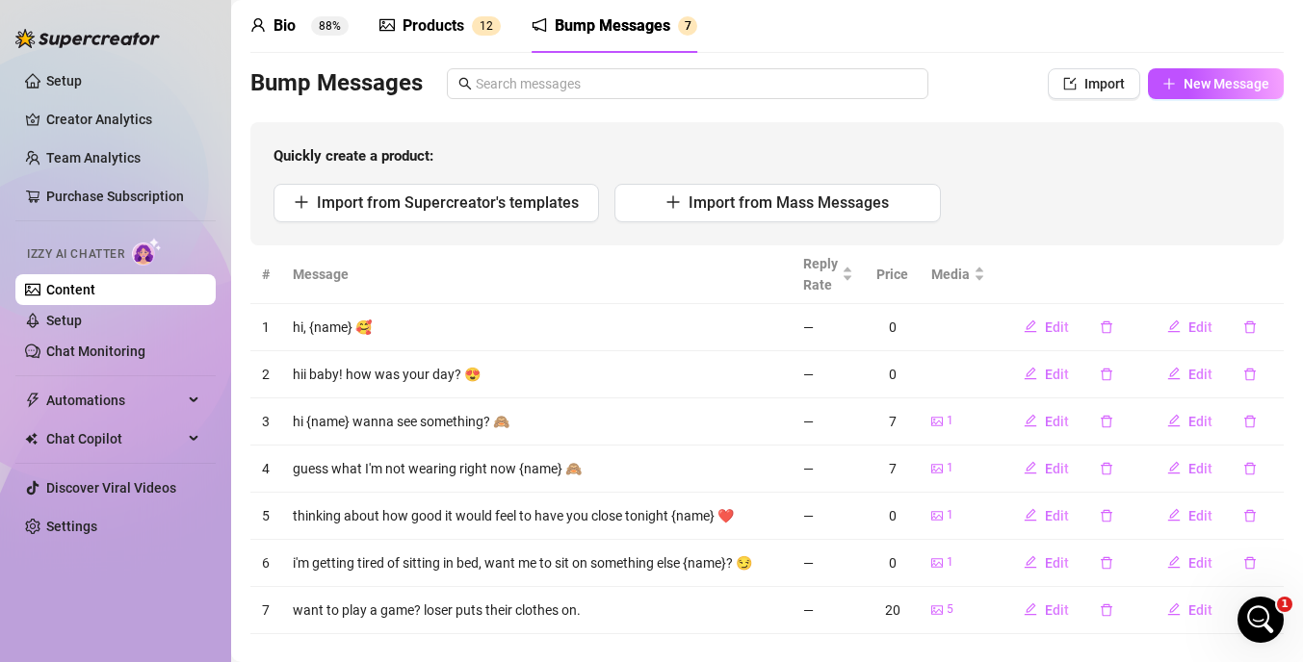
scroll to position [105, 0]
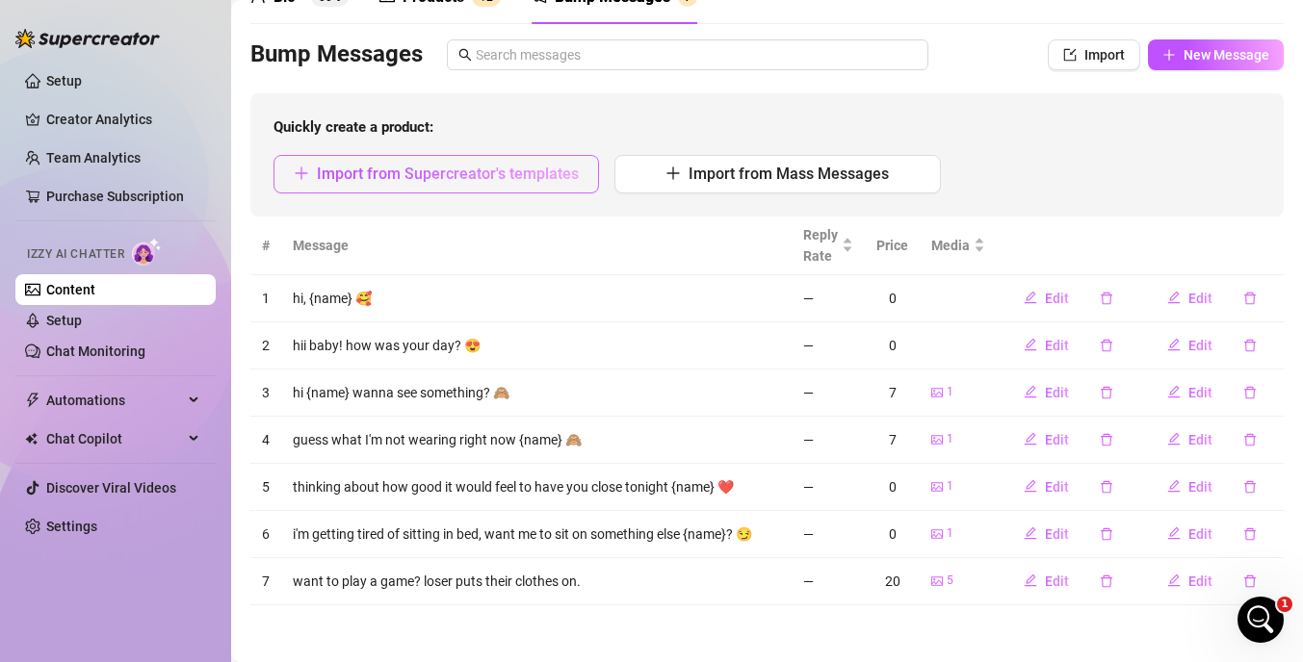
click at [511, 165] on span "Import from Supercreator's templates" at bounding box center [448, 174] width 262 height 18
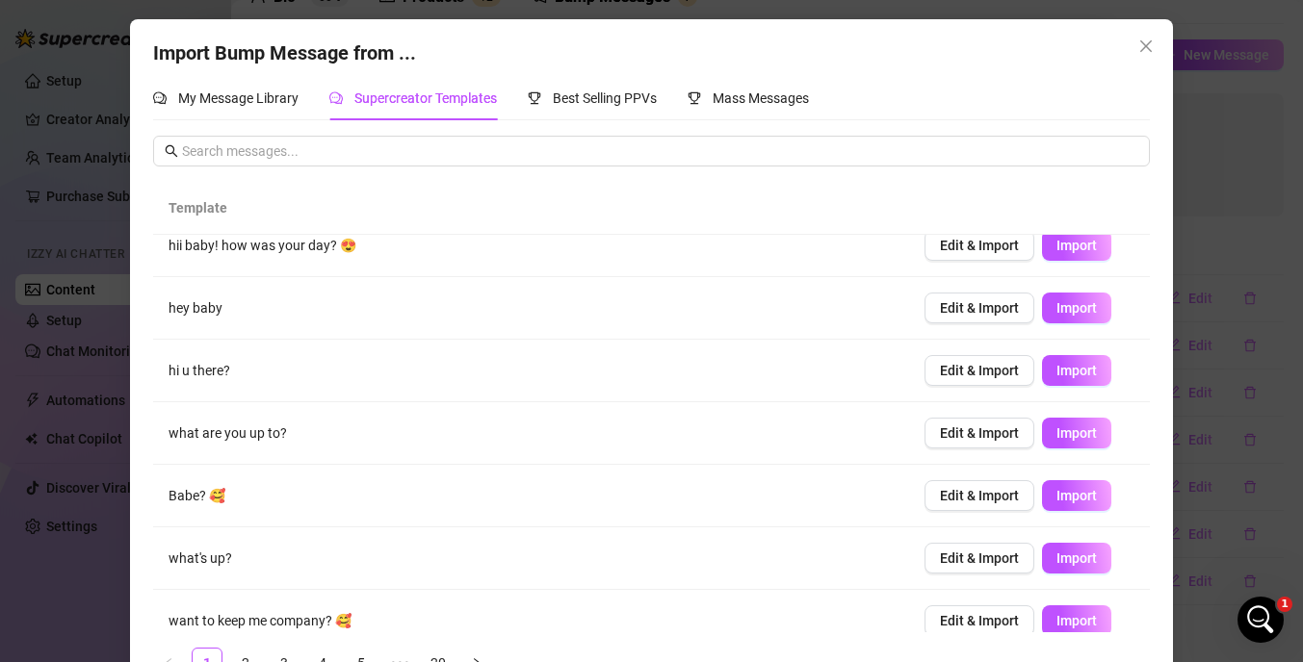
scroll to position [228, 0]
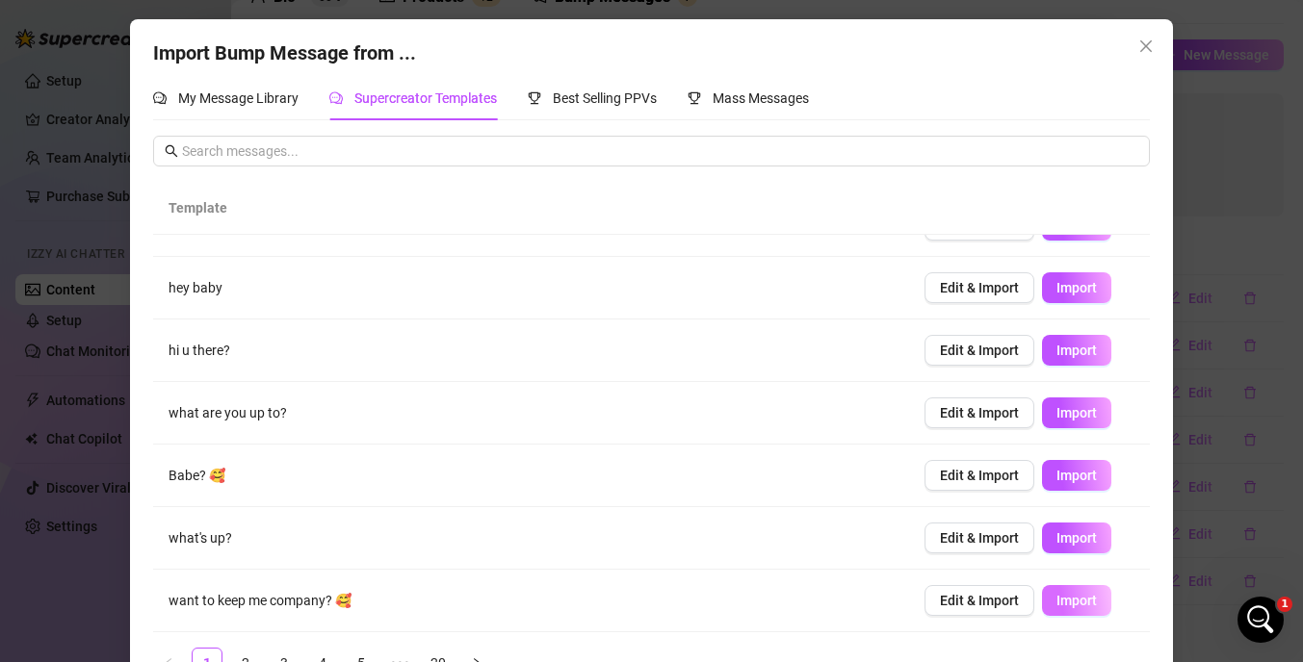
click at [1073, 596] on span "Import" at bounding box center [1076, 600] width 40 height 15
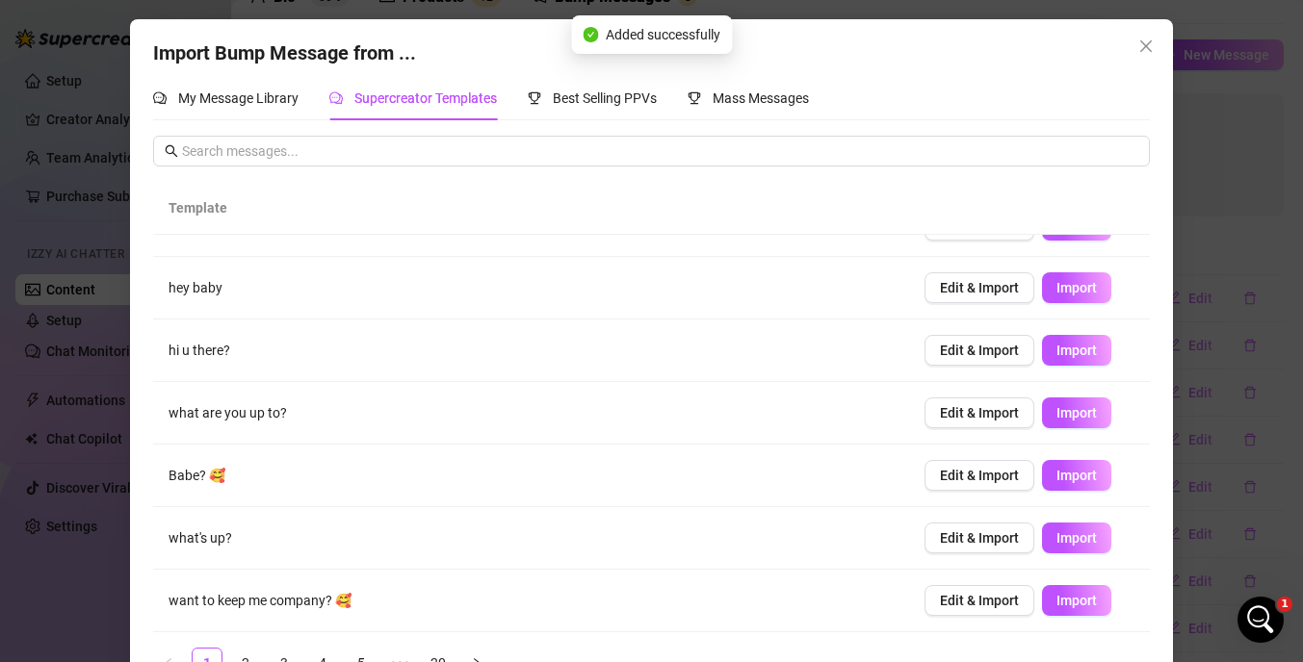
click at [1214, 237] on div "Import Bump Message from ... My Message Library Supercreator Templates Best Sel…" at bounding box center [651, 331] width 1303 height 662
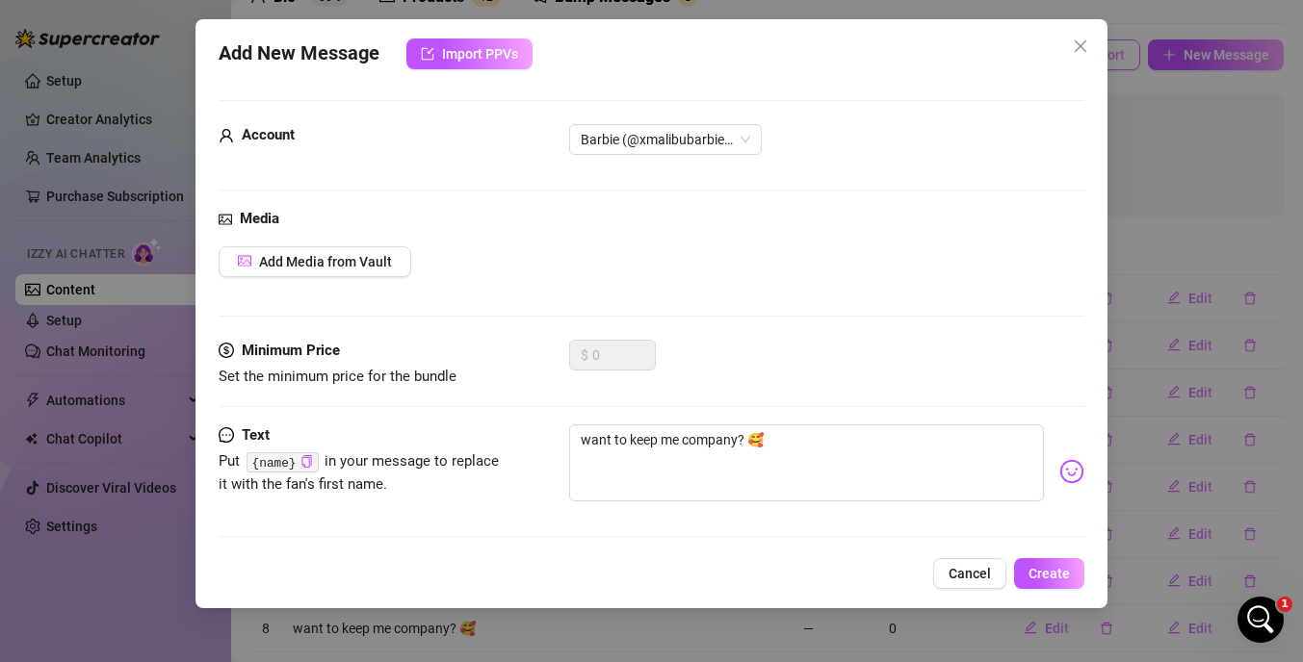
click at [1076, 44] on icon "close" at bounding box center [1080, 46] width 15 height 15
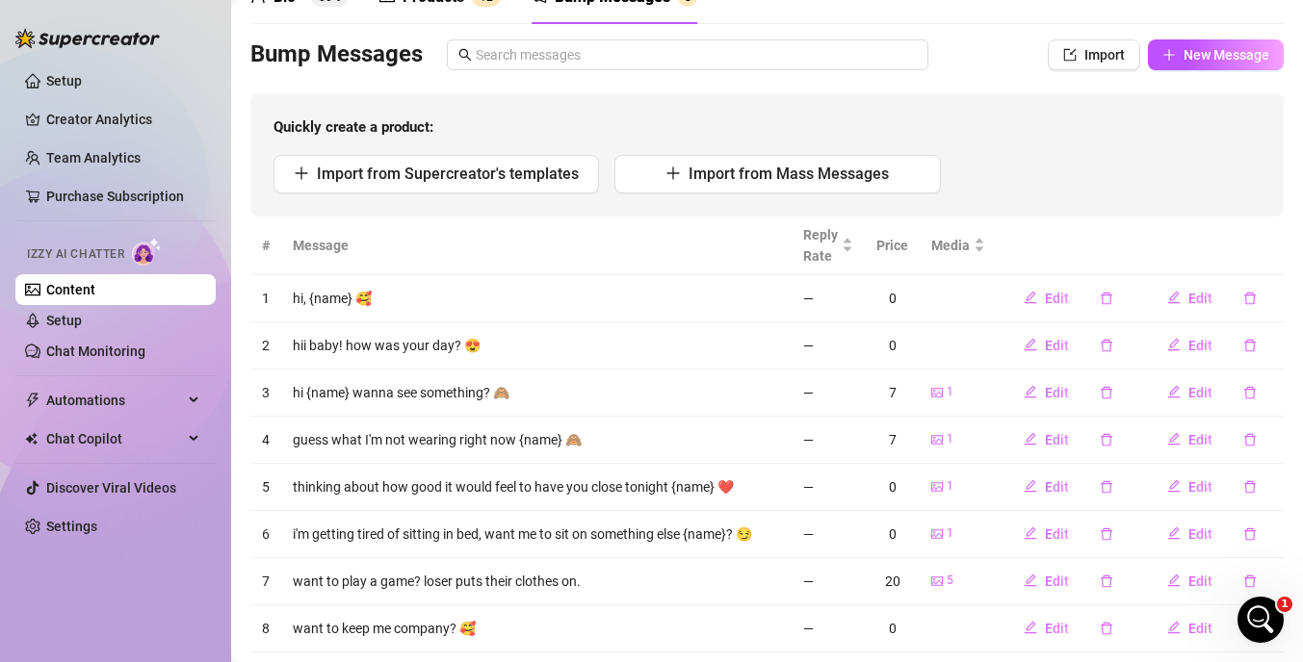
scroll to position [152, 0]
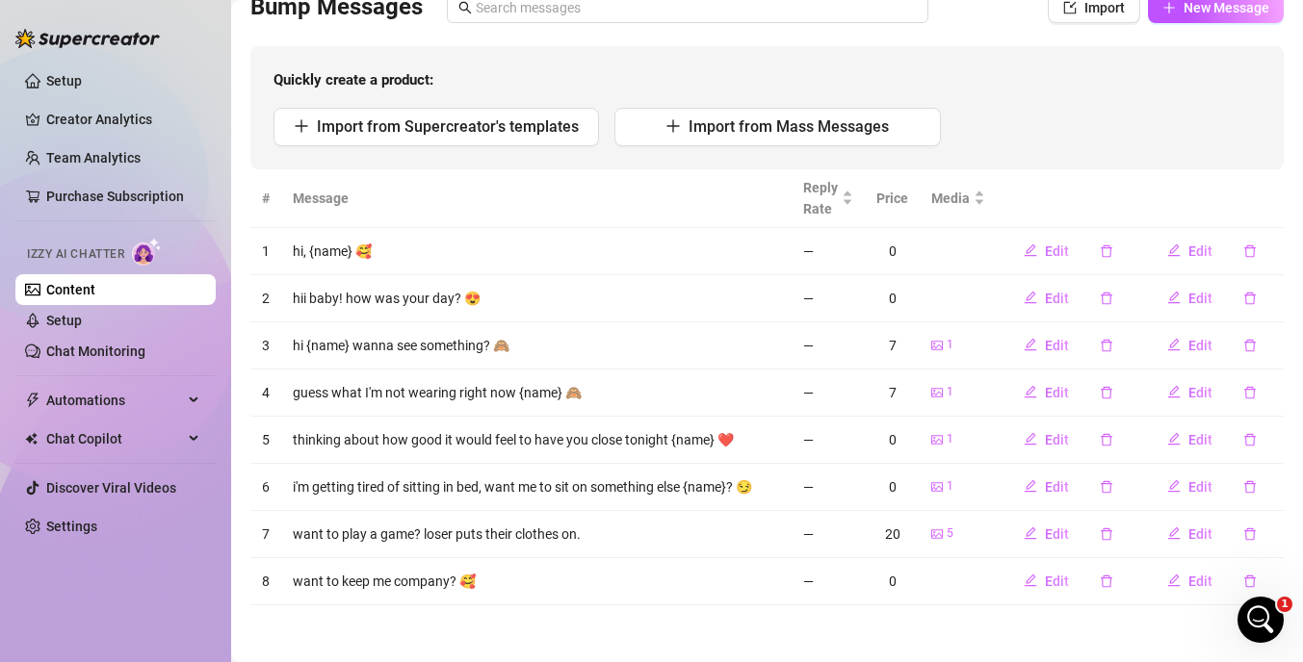
click at [477, 146] on div "Quickly create a product: Import from Supercreator's templates Import from Mass…" at bounding box center [766, 107] width 1033 height 123
click at [493, 127] on span "Import from Supercreator's templates" at bounding box center [448, 126] width 262 height 18
type textarea "Type your message here..."
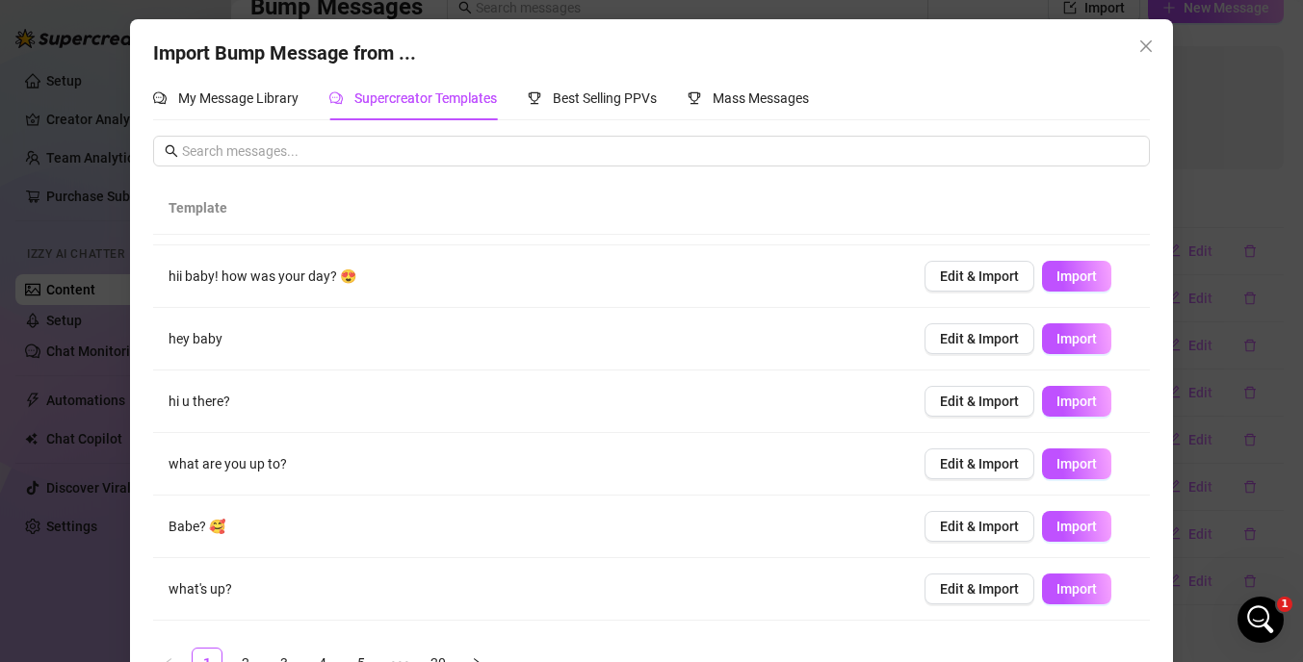
scroll to position [228, 0]
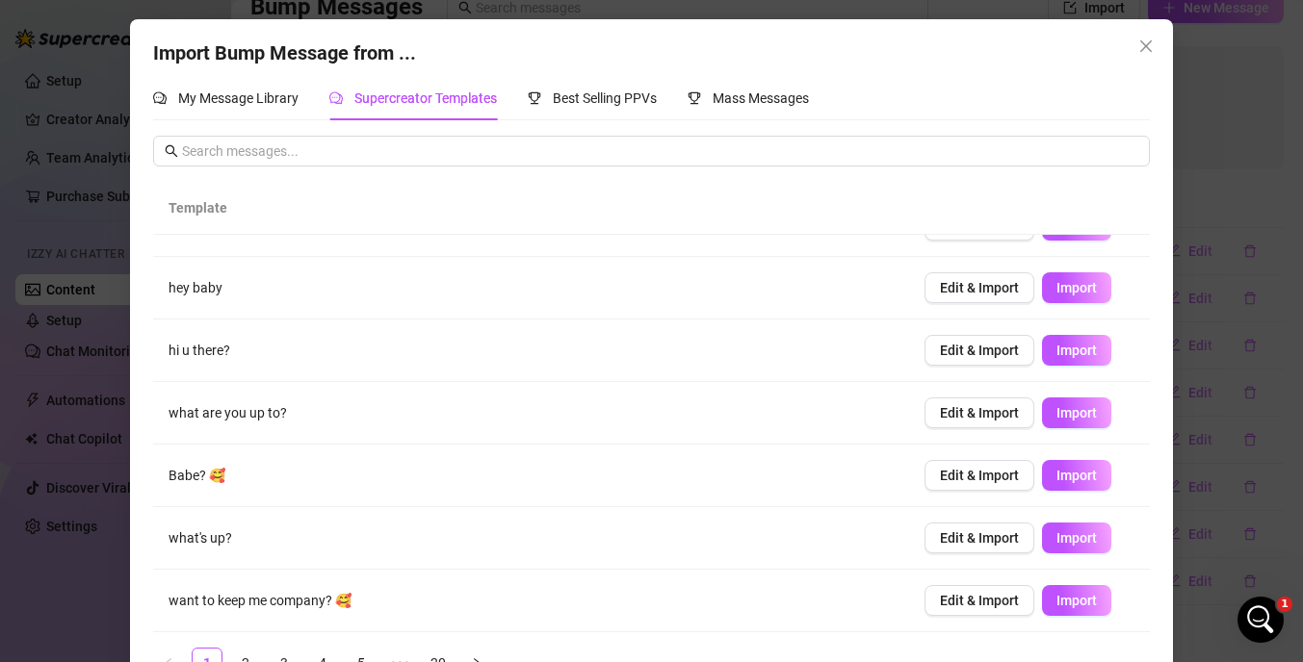
click at [1140, 43] on icon "close" at bounding box center [1145, 46] width 15 height 15
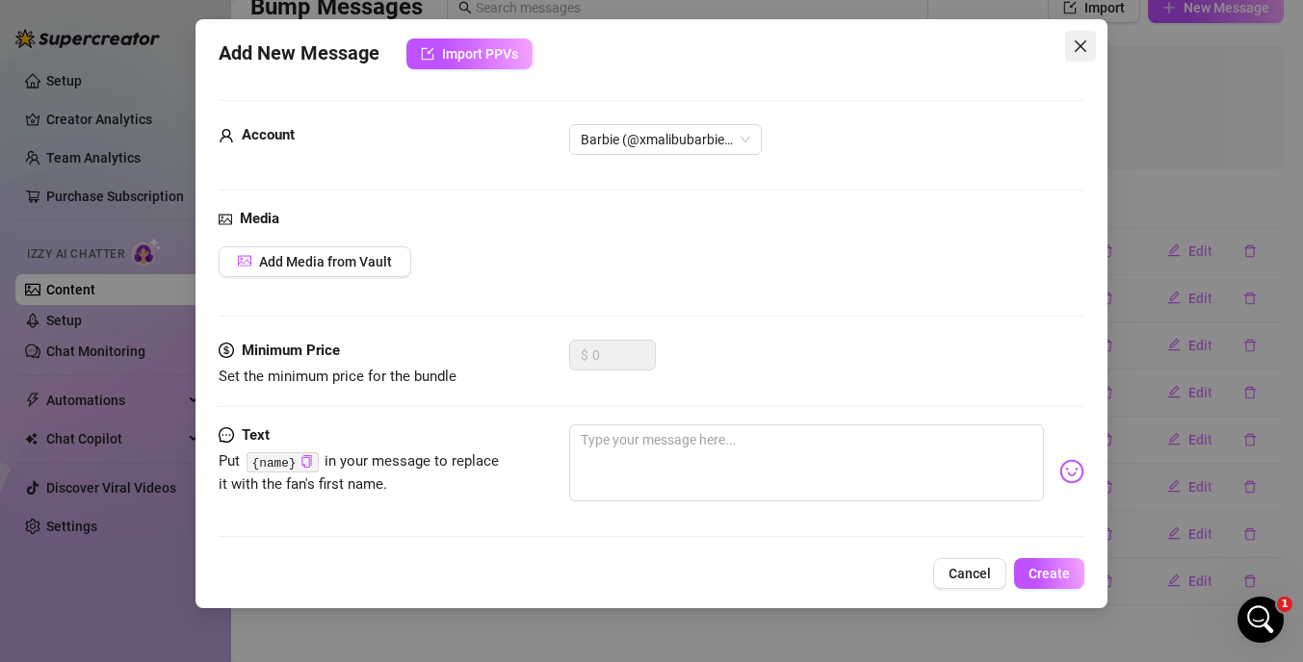
click at [1078, 47] on icon "close" at bounding box center [1080, 46] width 12 height 12
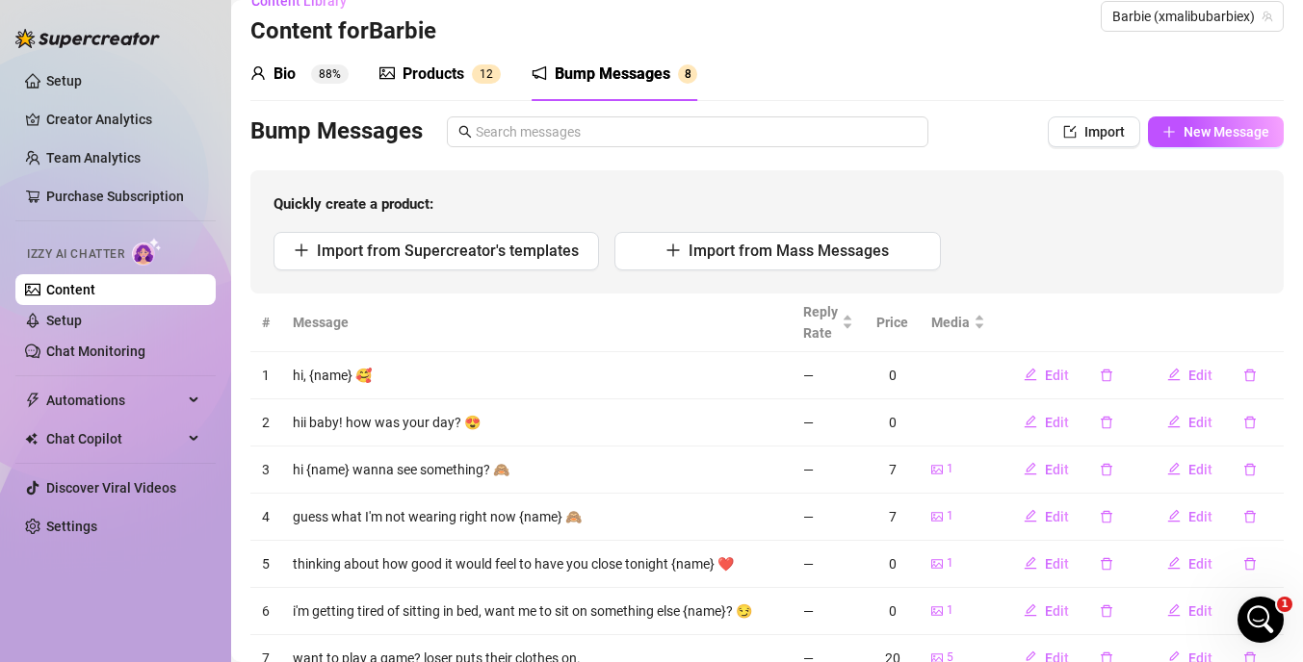
scroll to position [20, 0]
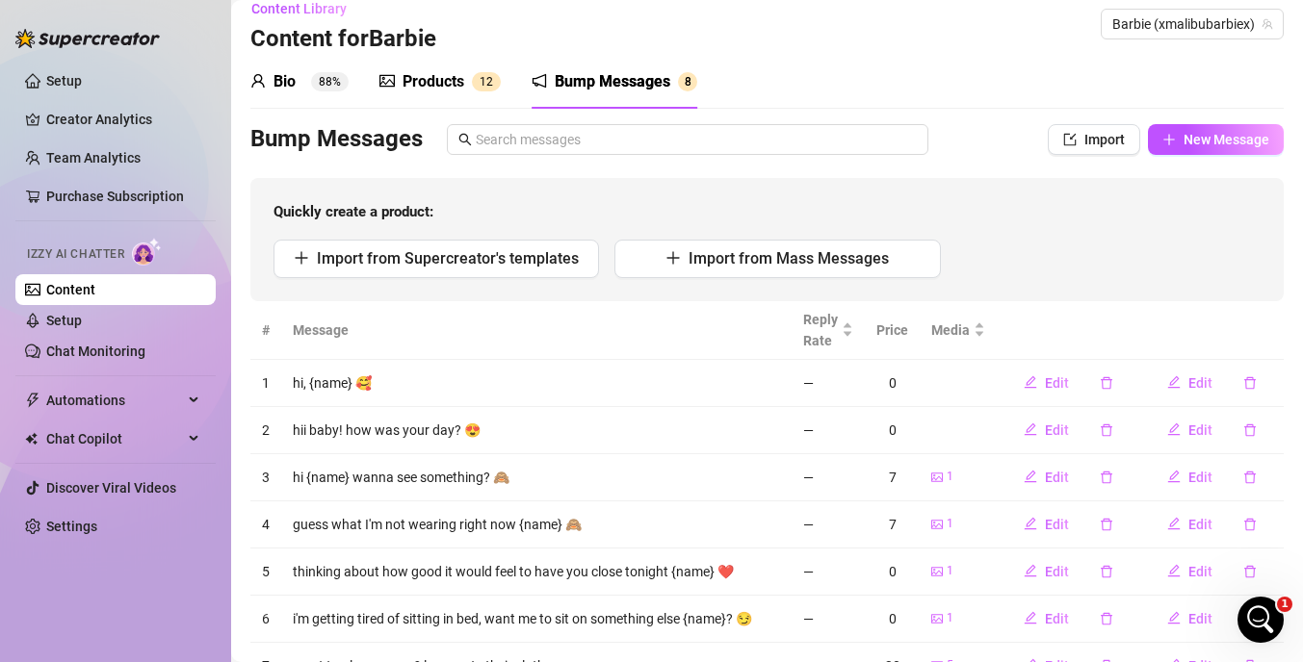
click at [289, 74] on div "Bio" at bounding box center [284, 81] width 22 height 23
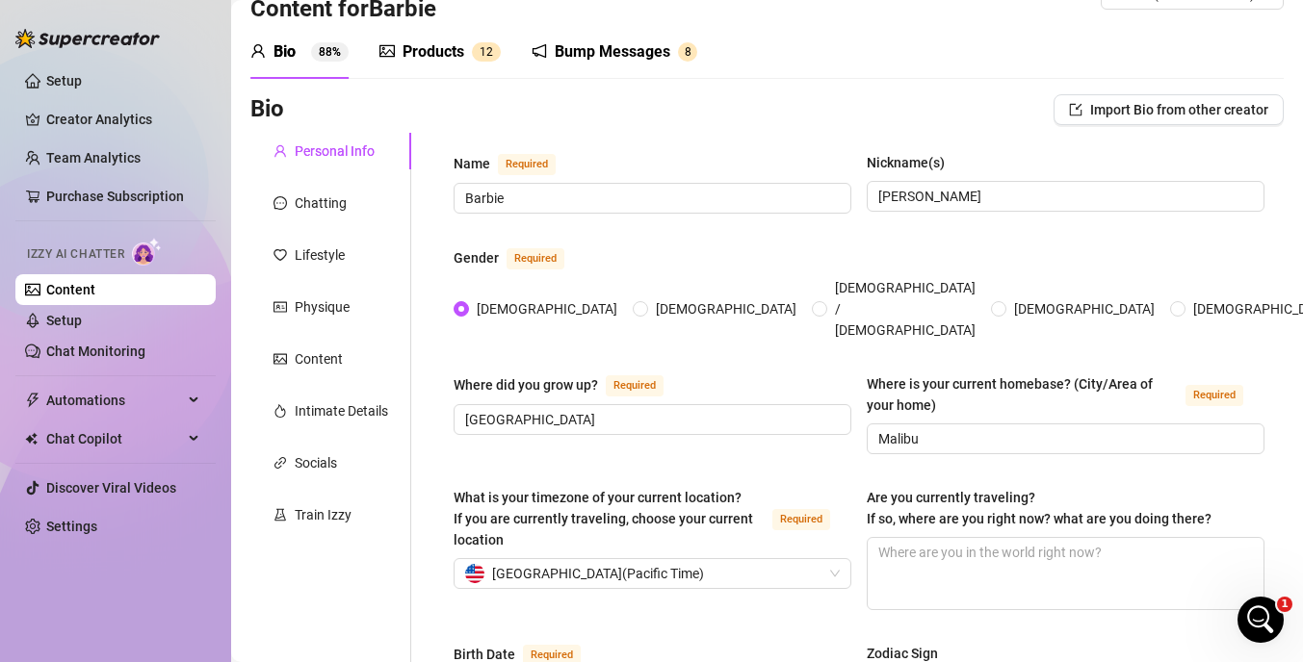
scroll to position [52, 0]
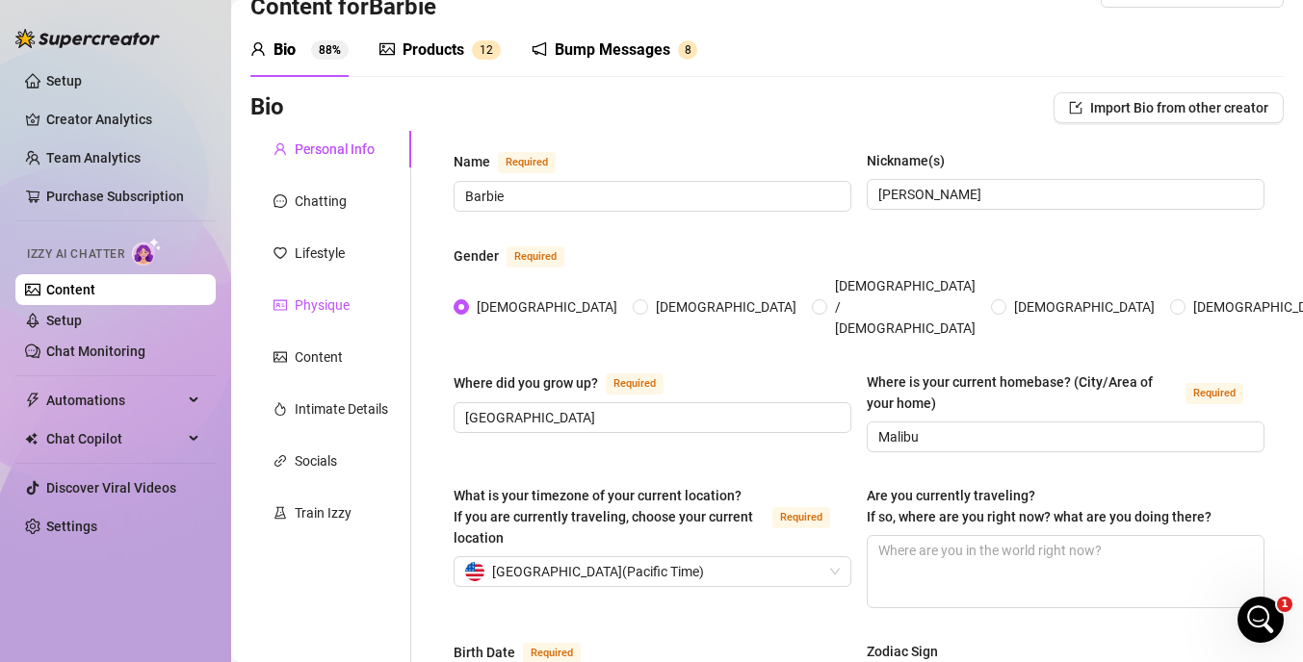
click at [298, 311] on div "Physique" at bounding box center [322, 305] width 55 height 21
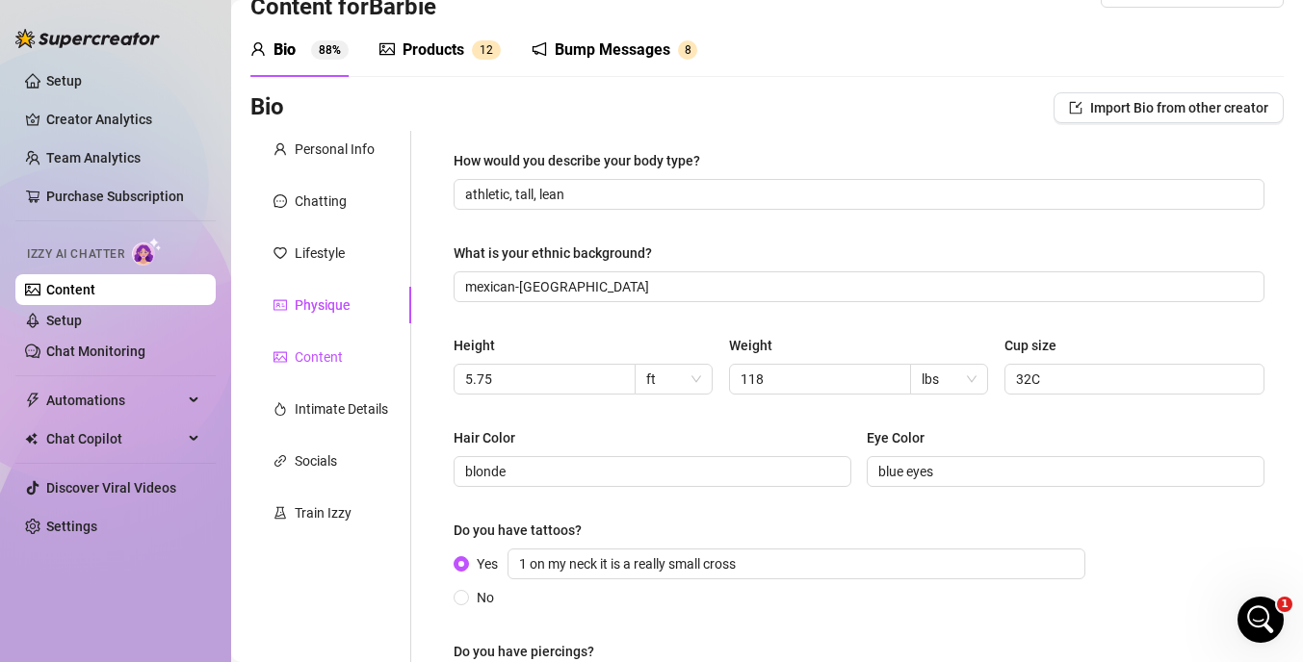
click at [308, 353] on div "Content" at bounding box center [319, 357] width 48 height 21
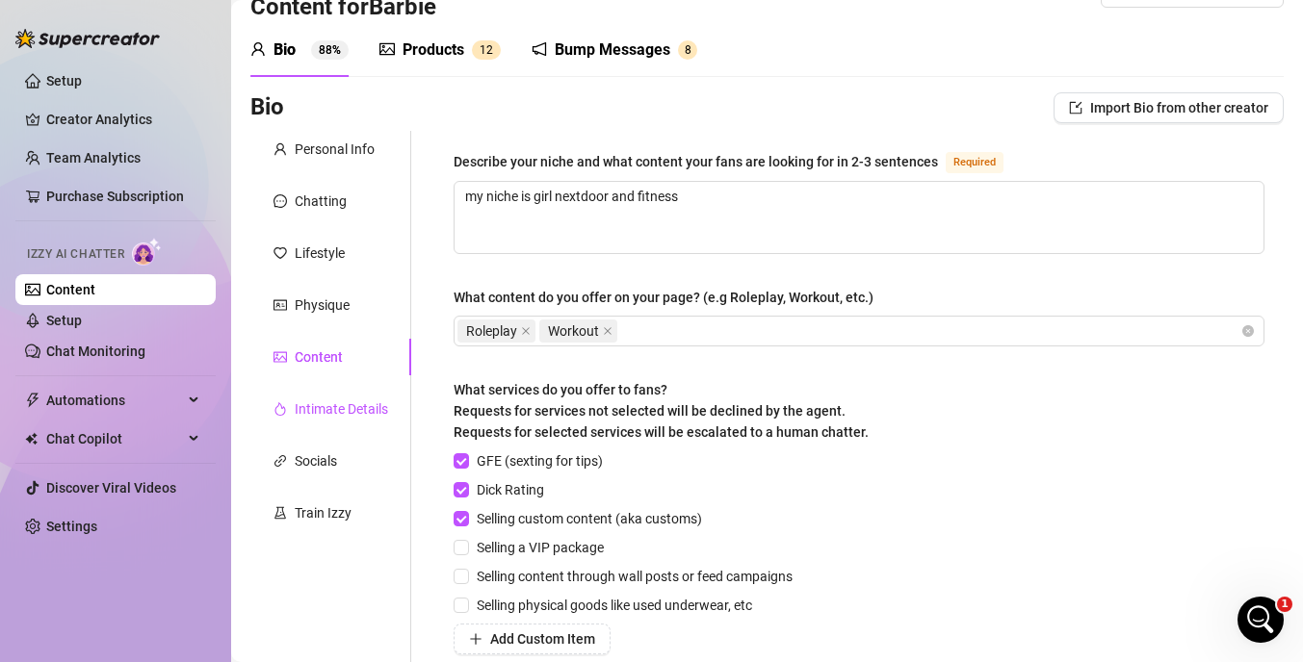
click at [321, 400] on div "Intimate Details" at bounding box center [341, 409] width 93 height 21
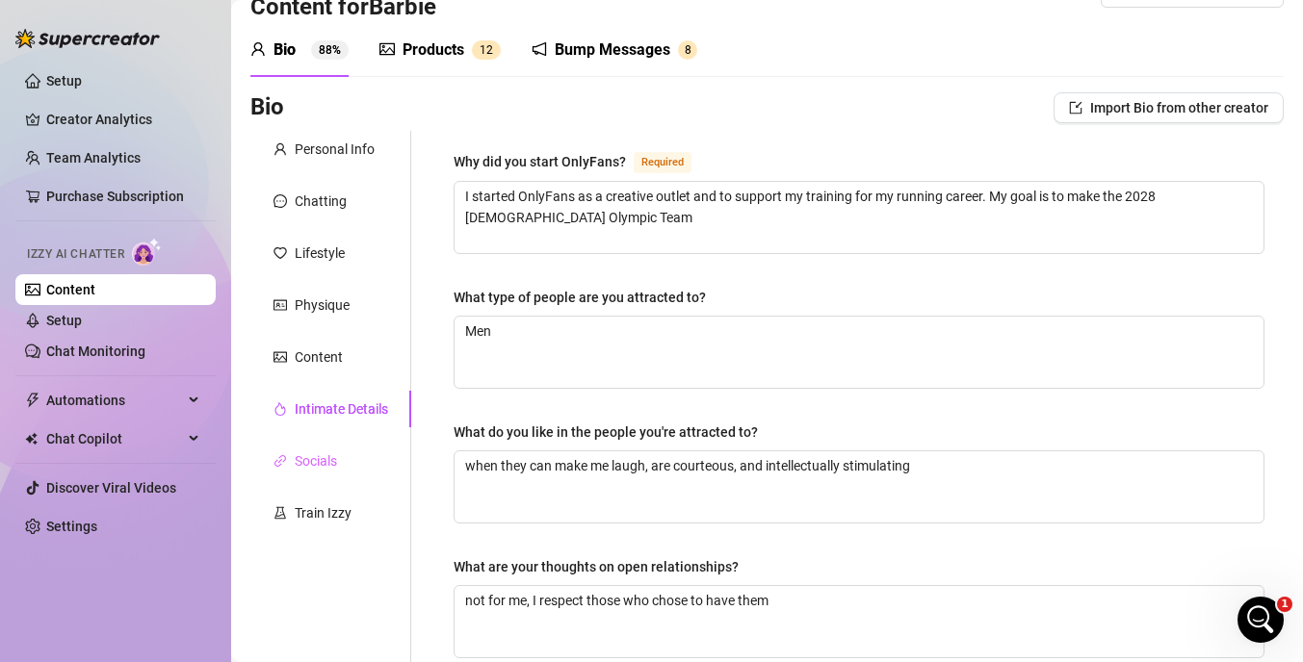
click at [319, 448] on div "Socials" at bounding box center [330, 461] width 161 height 37
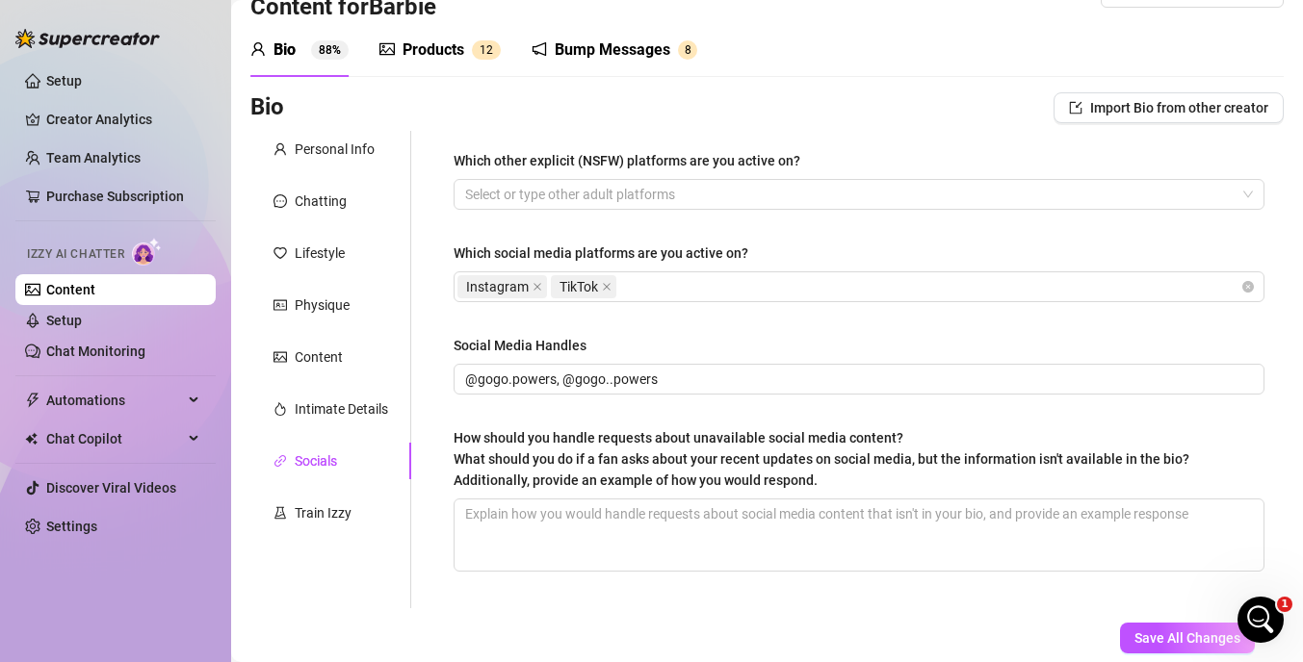
click at [436, 28] on div "Products 1 2" at bounding box center [439, 50] width 121 height 54
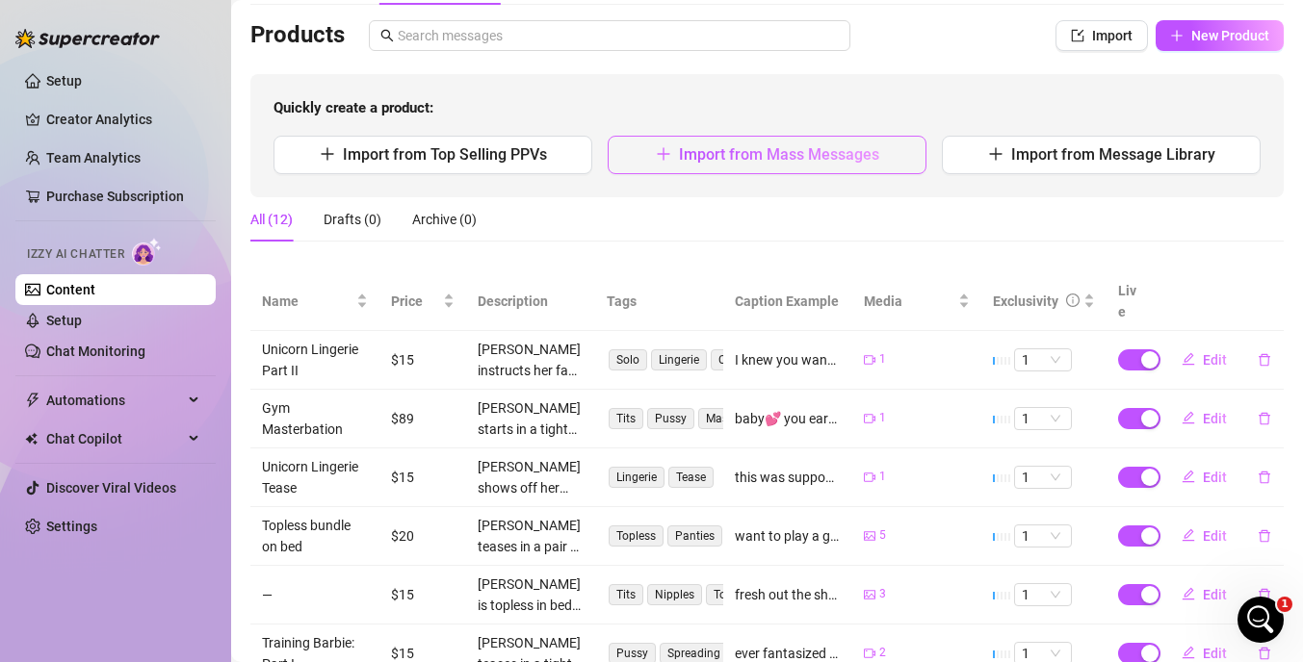
scroll to position [118, 0]
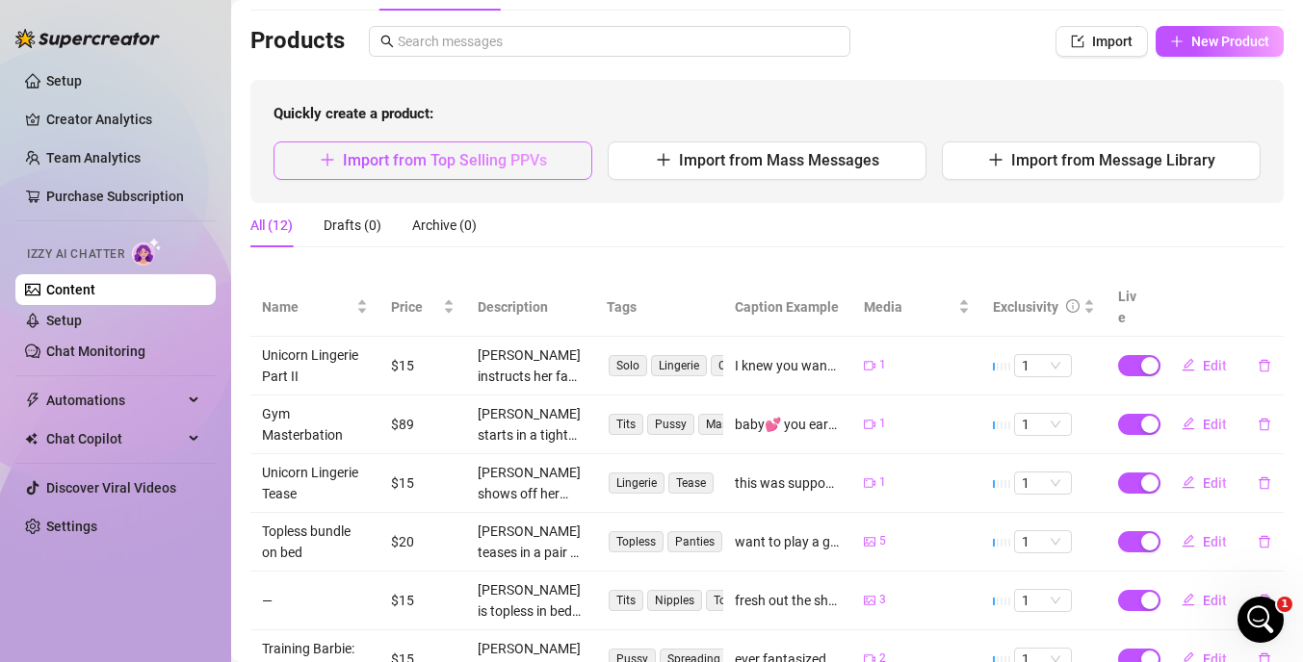
click at [427, 161] on span "Import from Top Selling PPVs" at bounding box center [445, 160] width 204 height 18
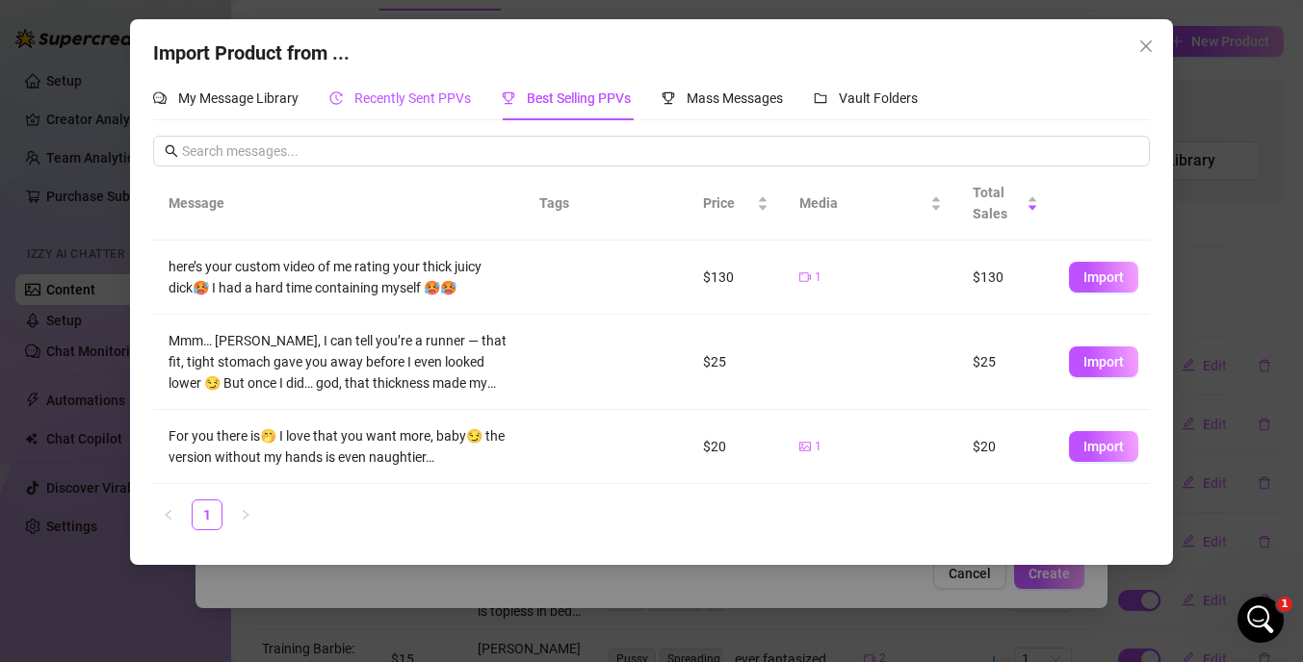
click at [384, 106] on span "Recently Sent PPVs" at bounding box center [412, 98] width 116 height 15
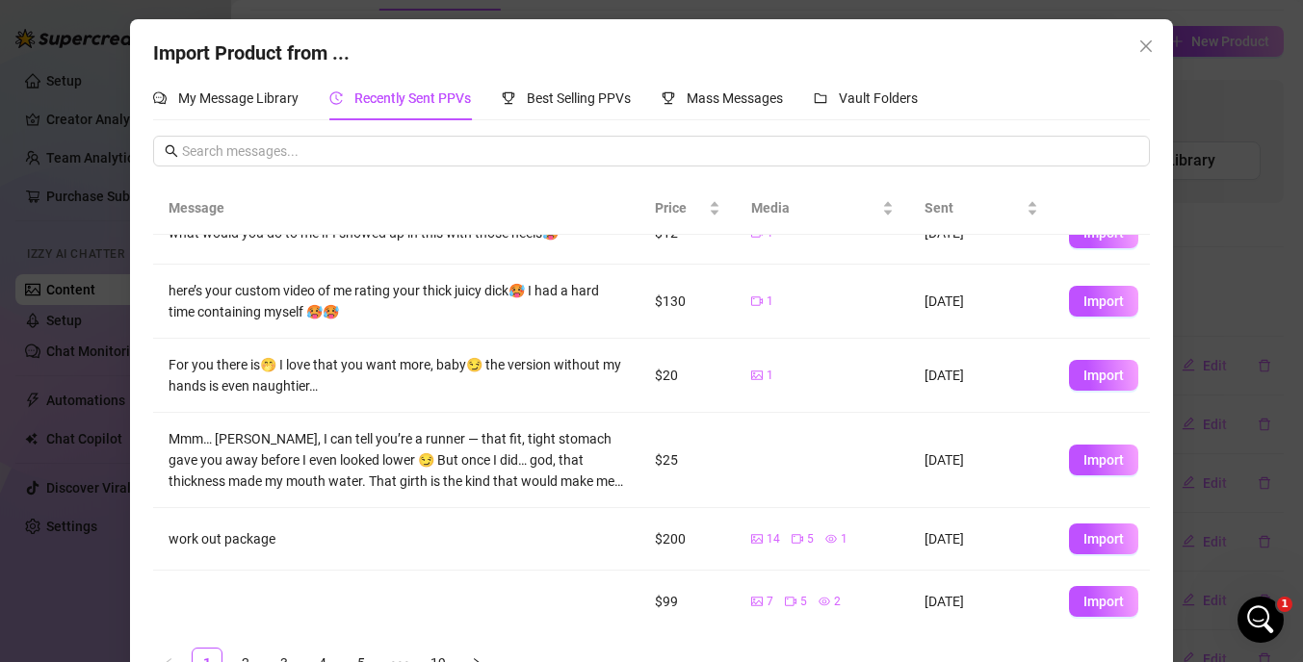
scroll to position [328, 0]
click at [249, 656] on link "2" at bounding box center [245, 663] width 29 height 29
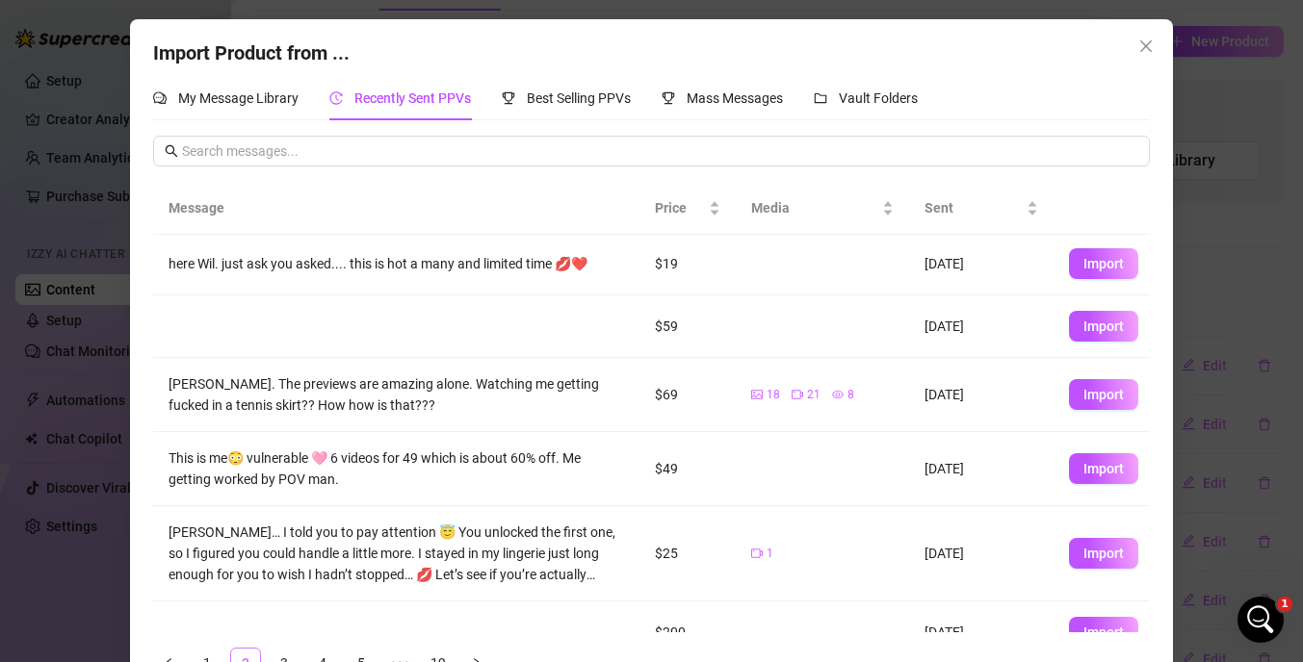
scroll to position [0, 0]
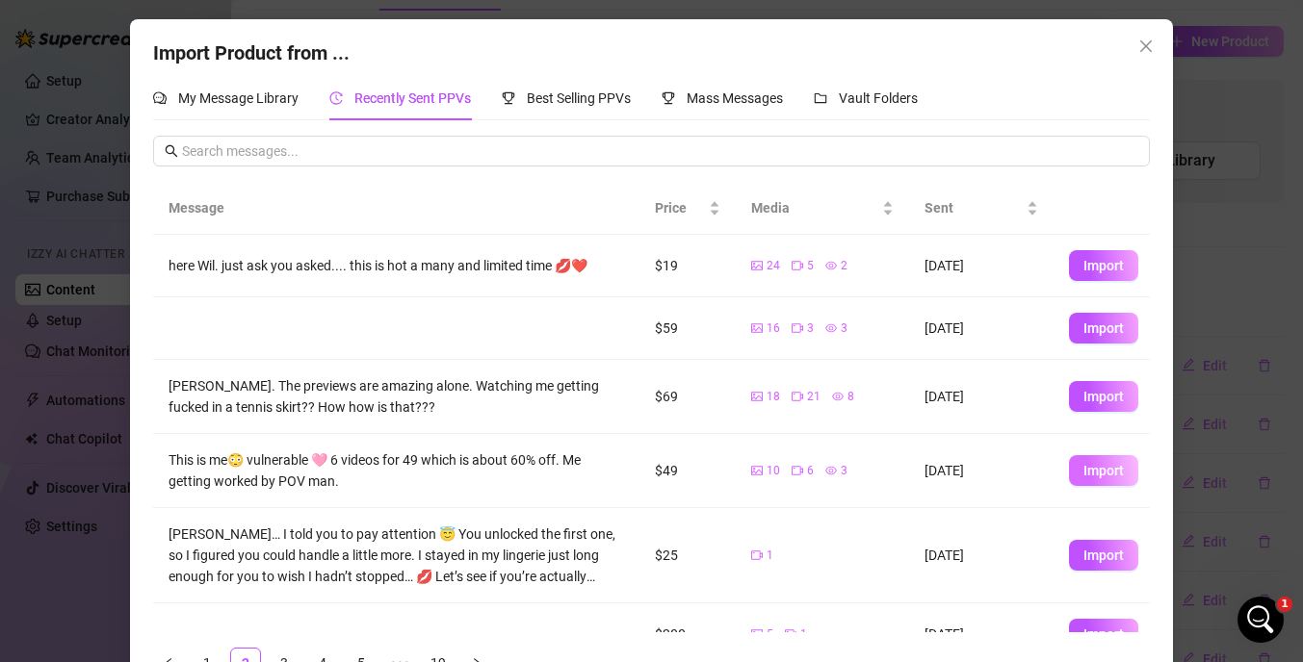
click at [1126, 478] on button "Import" at bounding box center [1103, 470] width 69 height 31
type textarea "This is me😳 vulnerable 🩷 6 videos for 49 which is about 60% off. Me getting wor…"
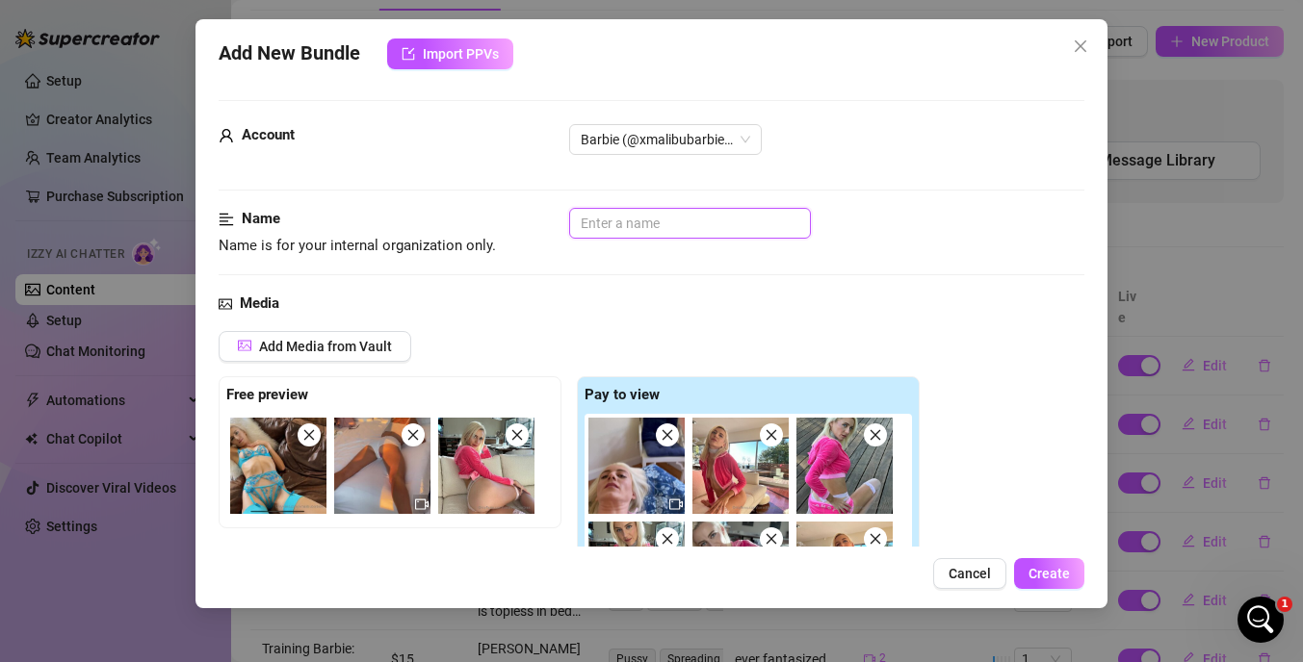
click at [648, 228] on input "text" at bounding box center [690, 223] width 242 height 31
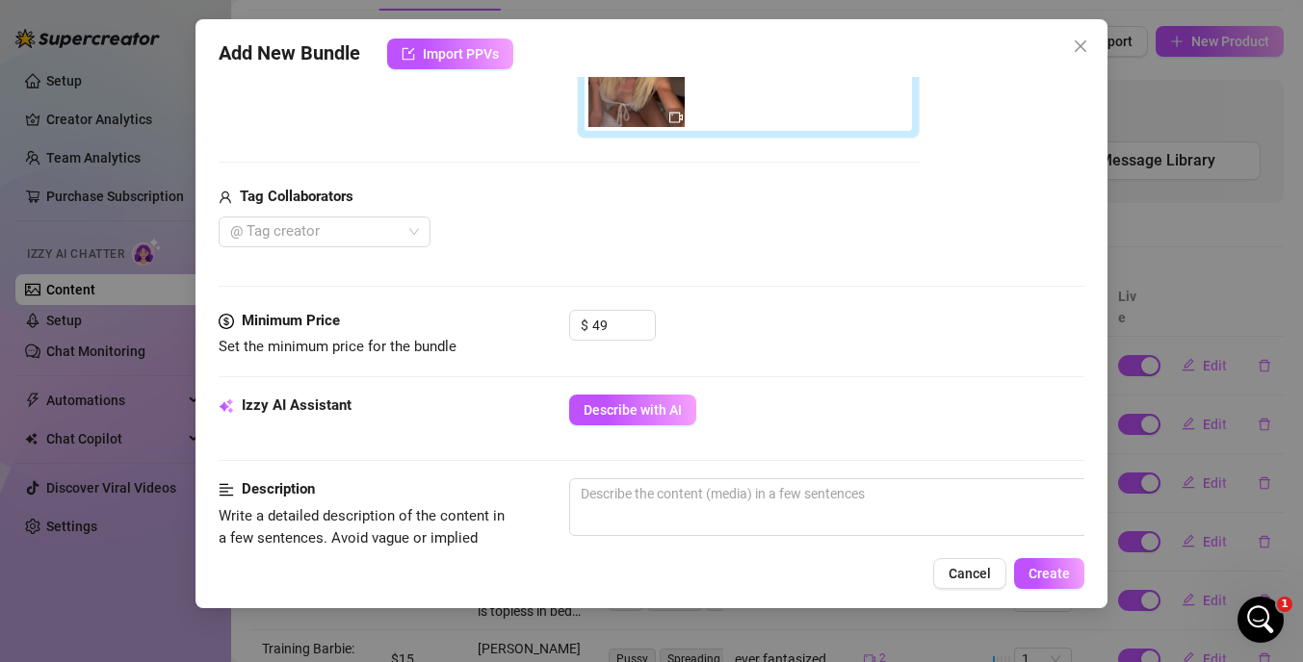
scroll to position [629, 0]
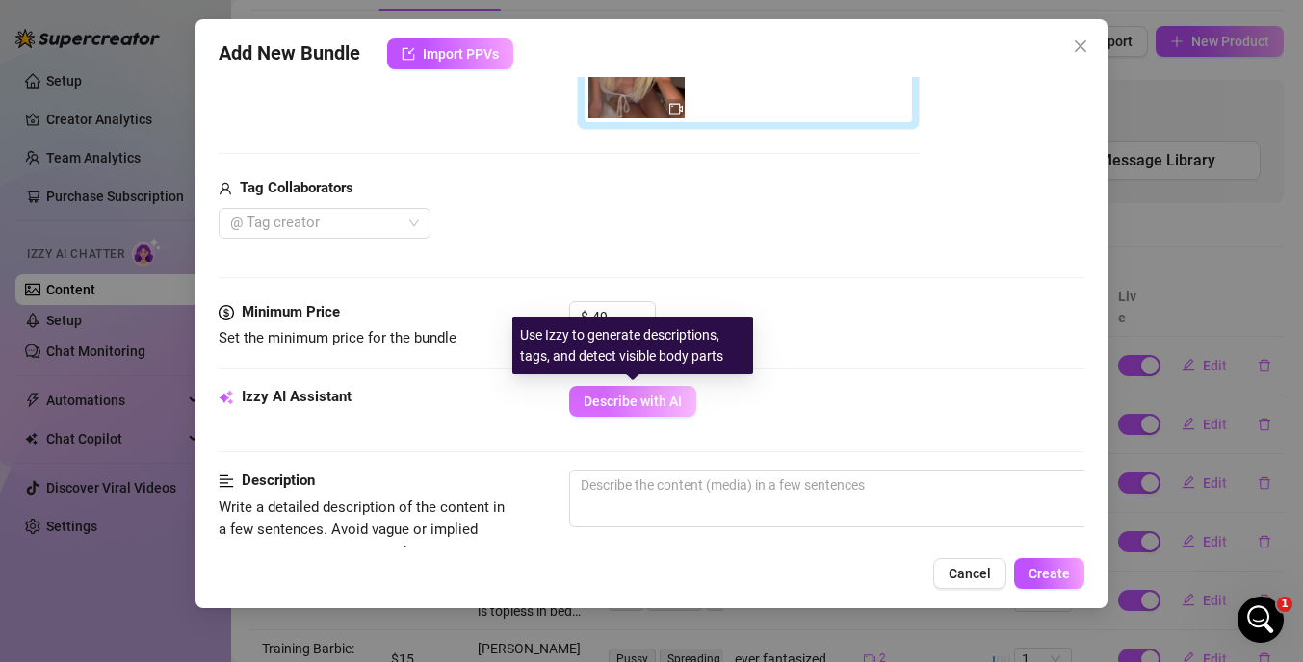
type input "Vulnerable Bundle"
click at [651, 398] on span "Describe with AI" at bounding box center [632, 401] width 98 height 15
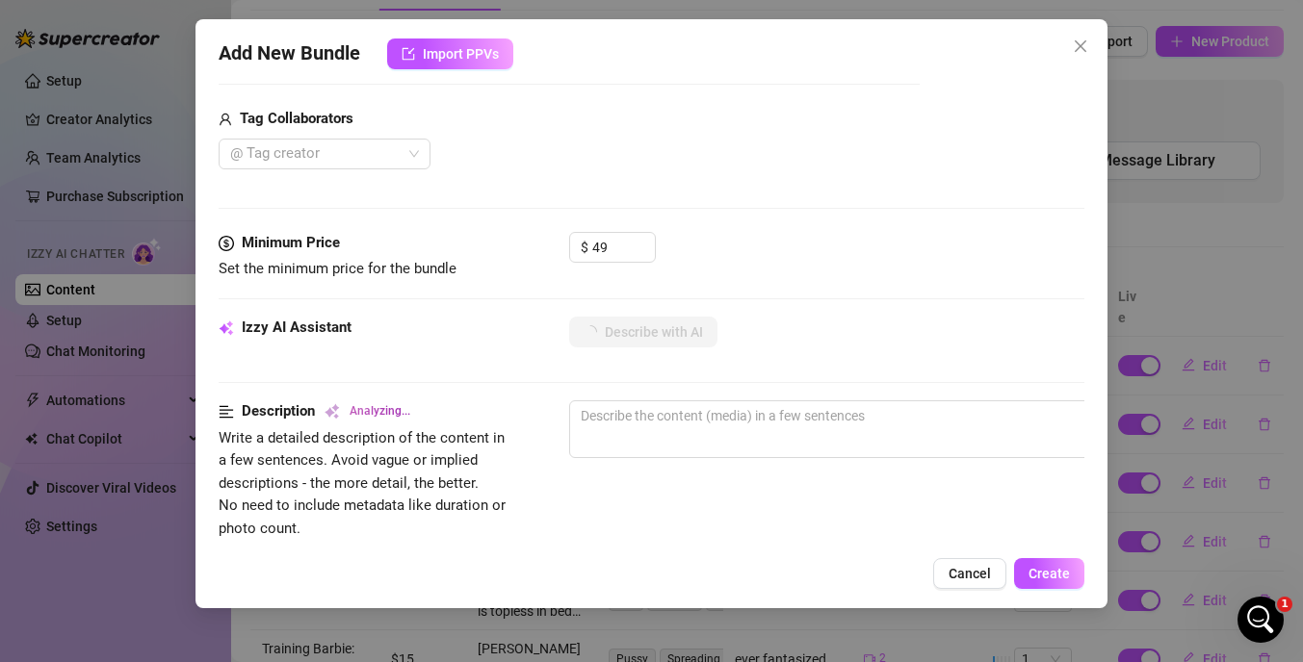
scroll to position [642, 0]
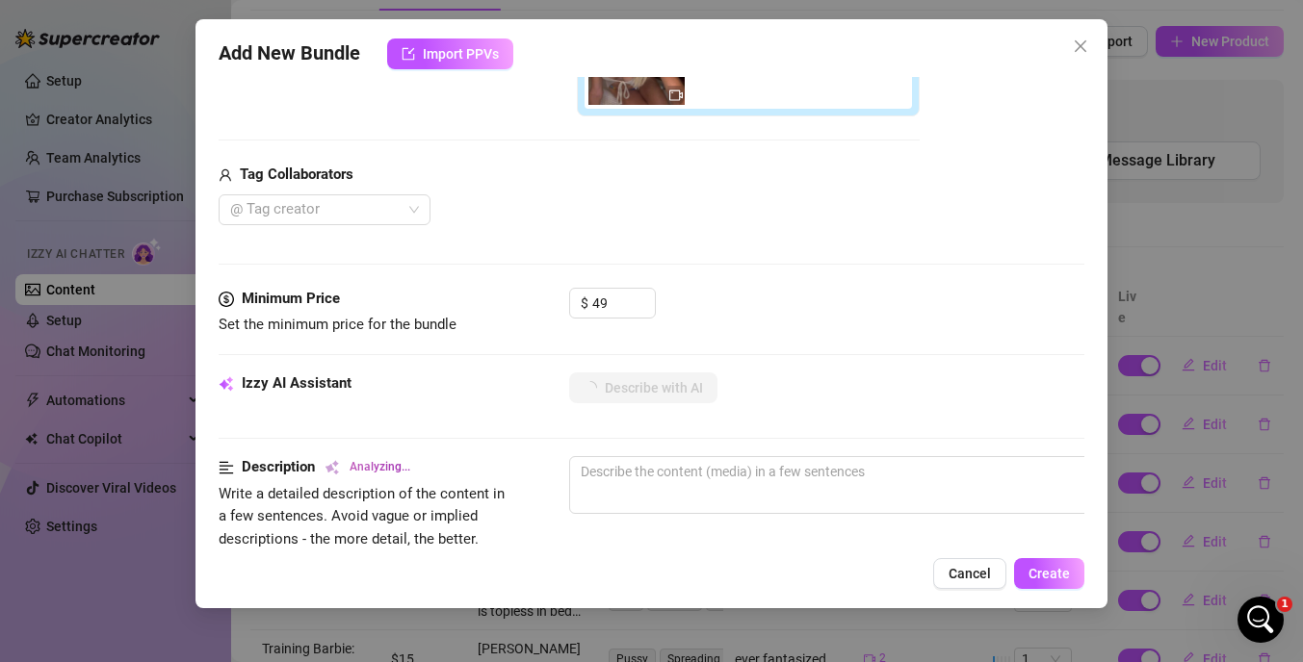
type textarea "Barbie"
type textarea "Barbie teases"
type textarea "Barbie teases in"
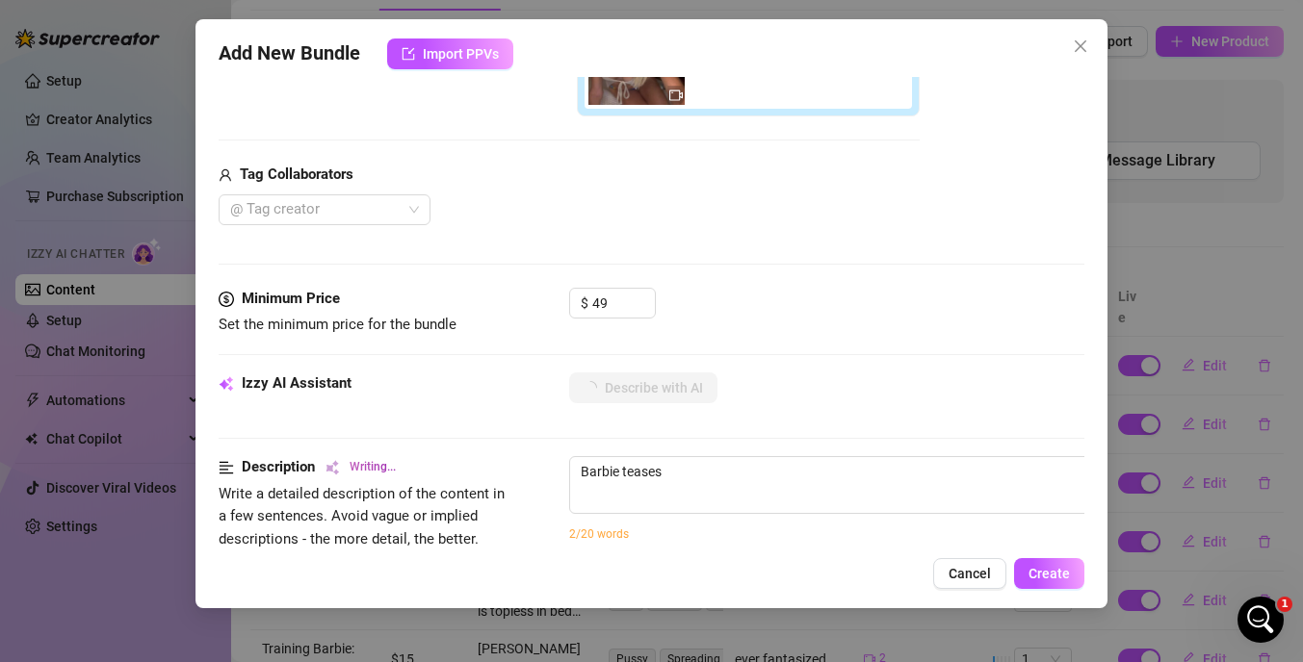
type textarea "Barbie teases in"
type textarea "Barbie teases in multiple"
type textarea "Barbie teases in multiple outfits,"
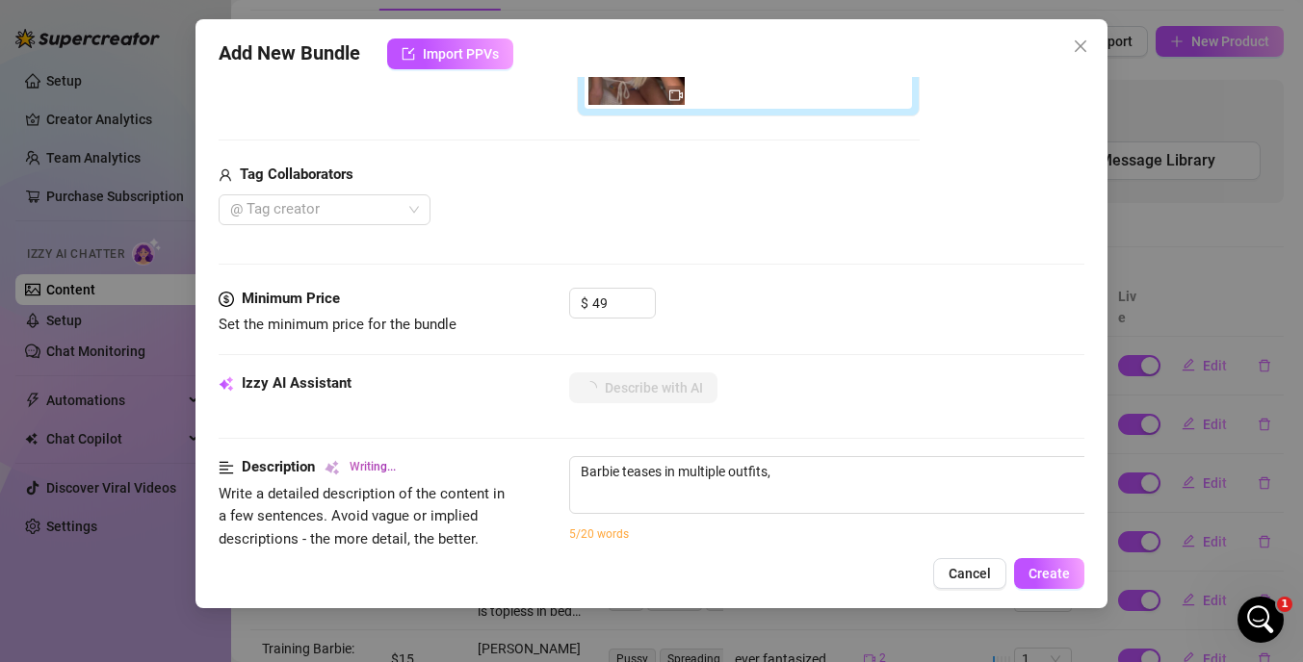
type textarea "Barbie teases in multiple outfits, starting"
type textarea "Barbie teases in multiple outfits, starting in"
type textarea "Barbie teases in multiple outfits, starting in a"
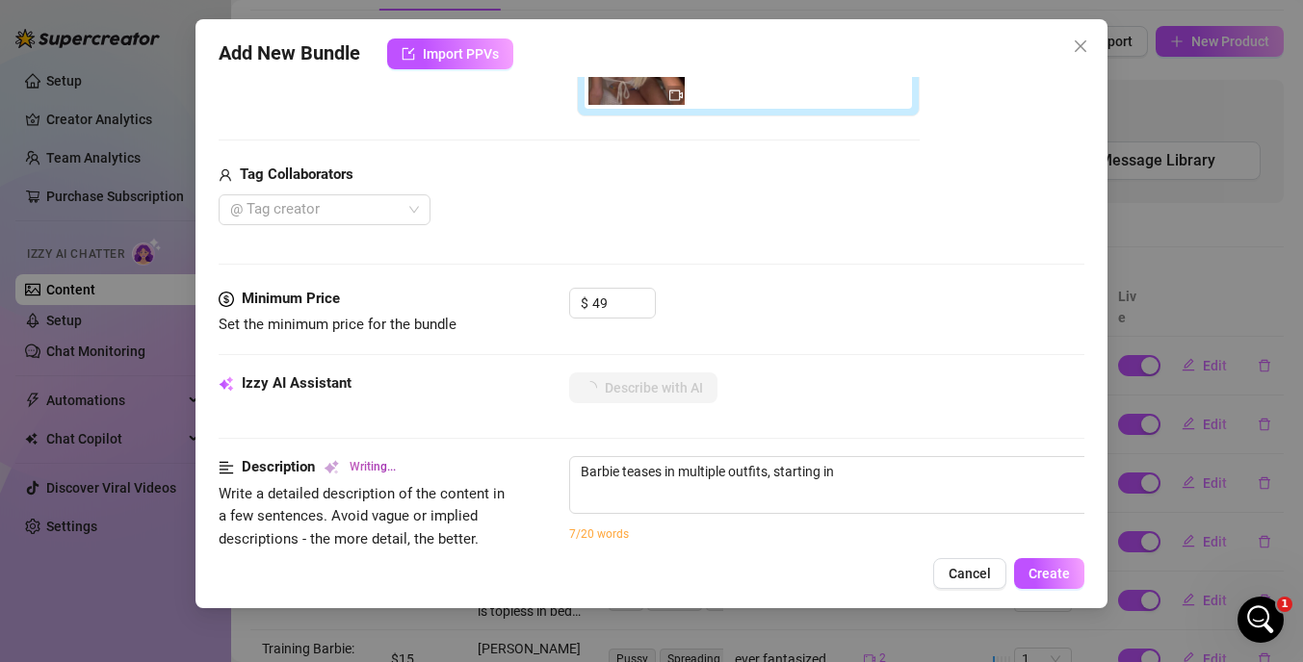
type textarea "Barbie teases in multiple outfits, starting in a"
type textarea "Barbie teases in multiple outfits, starting in a pink"
type textarea "Barbie teases in multiple outfits, starting in a pink velour"
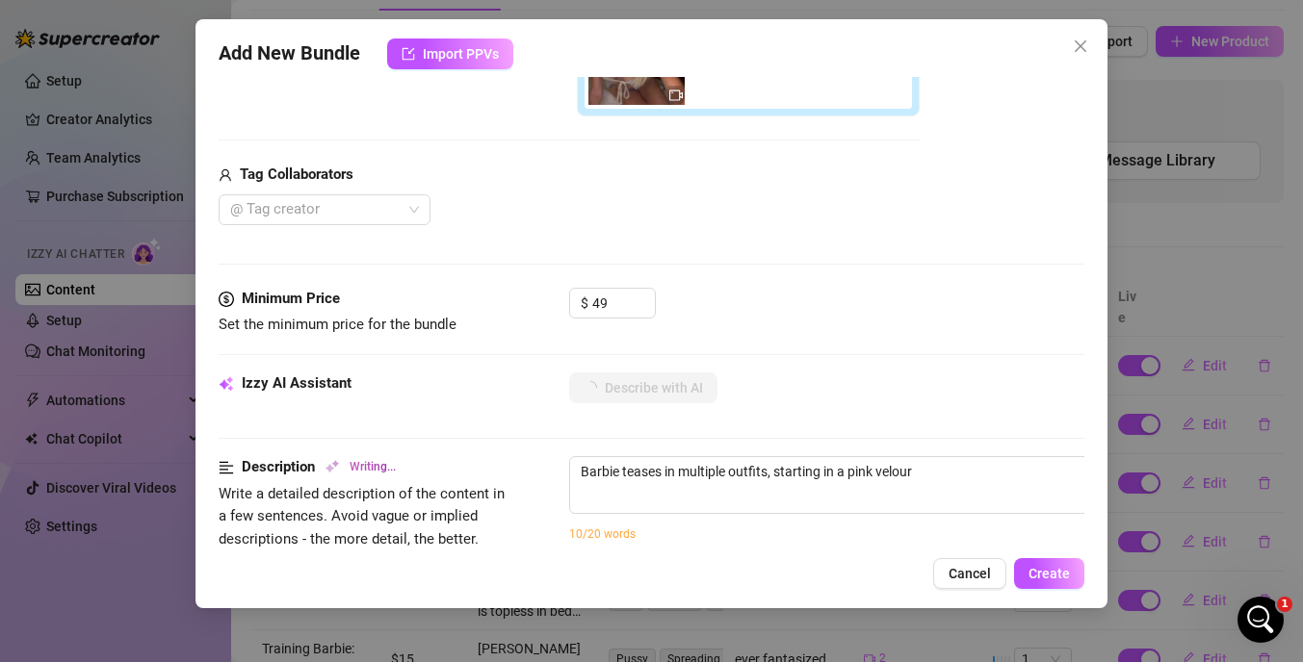
type textarea "Barbie teases in multiple outfits, starting in a pink velour zip-up"
type textarea "Barbie teases in multiple outfits, starting in a pink velour zip-up hoodie"
type textarea "Barbie teases in multiple outfits, starting in a pink velour zip-up hoodie and"
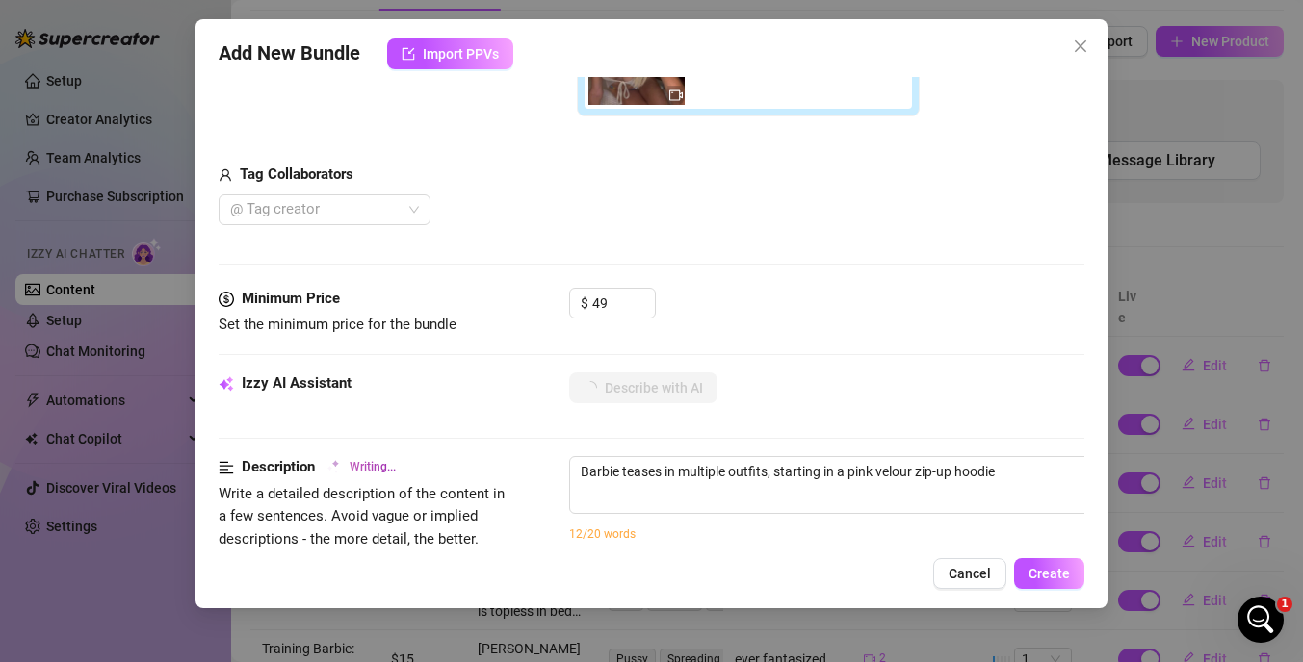
type textarea "Barbie teases in multiple outfits, starting in a pink velour zip-up hoodie and"
type textarea "Barbie teases in multiple outfits, starting in a pink velour zip-up hoodie and …"
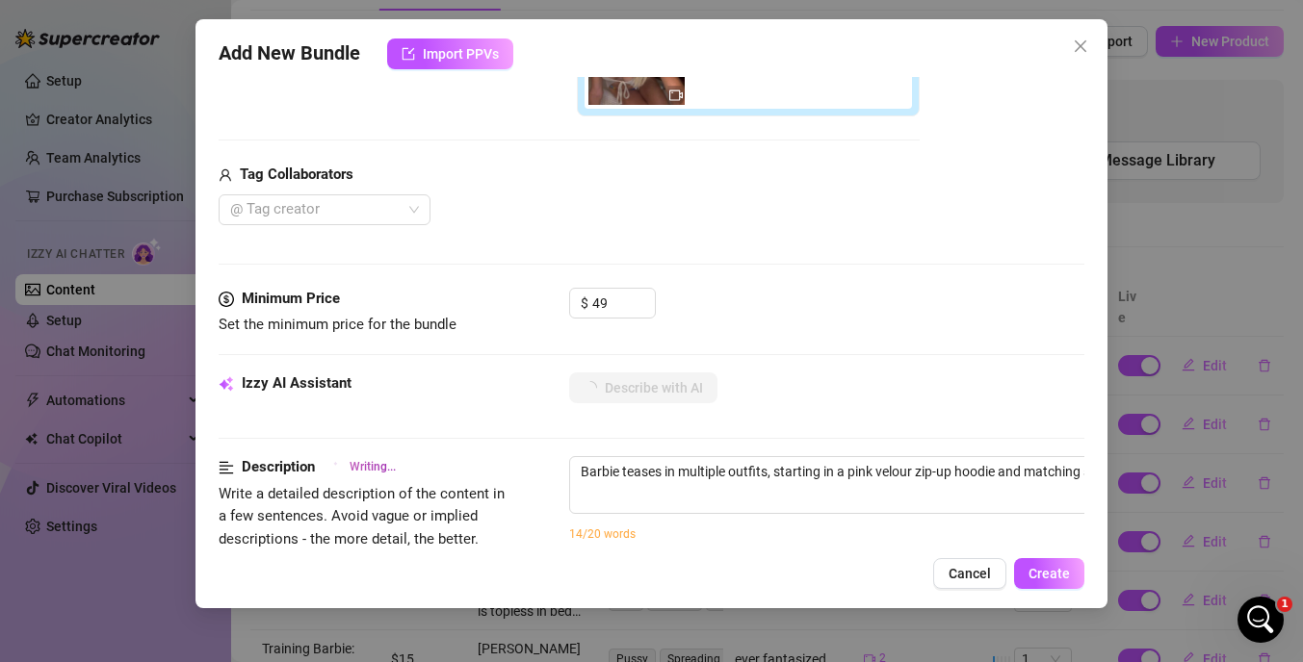
type textarea "Barbie teases in multiple outfits, starting in a pink velour zip-up hoodie and …"
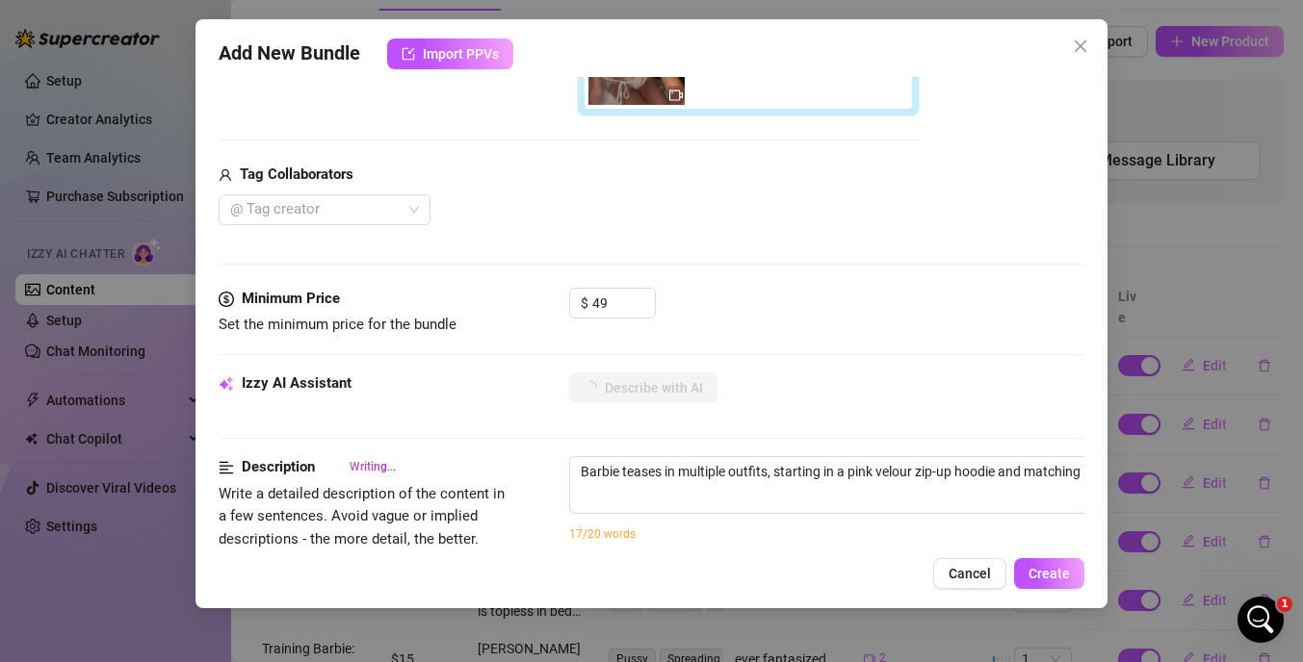
type textarea "Barbie teases in multiple outfits, starting in a pink velour zip-up hoodie and …"
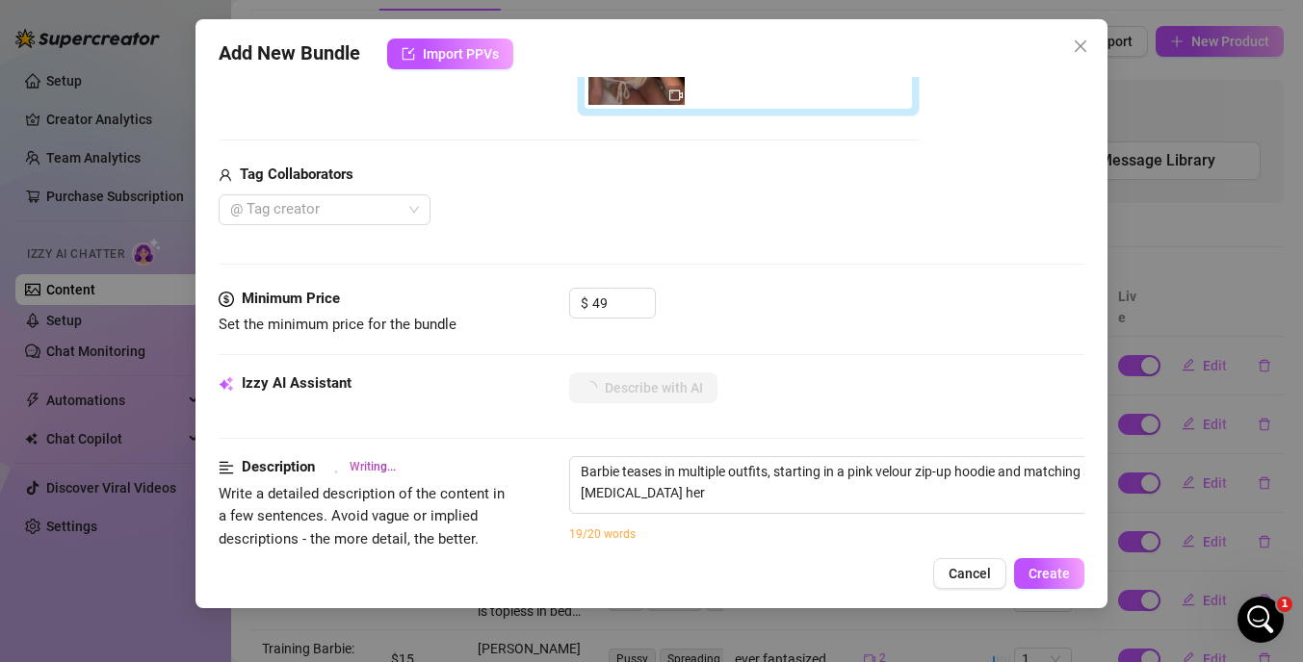
type textarea "Barbie teases in multiple outfits, starting in a pink velour zip-up hoodie and …"
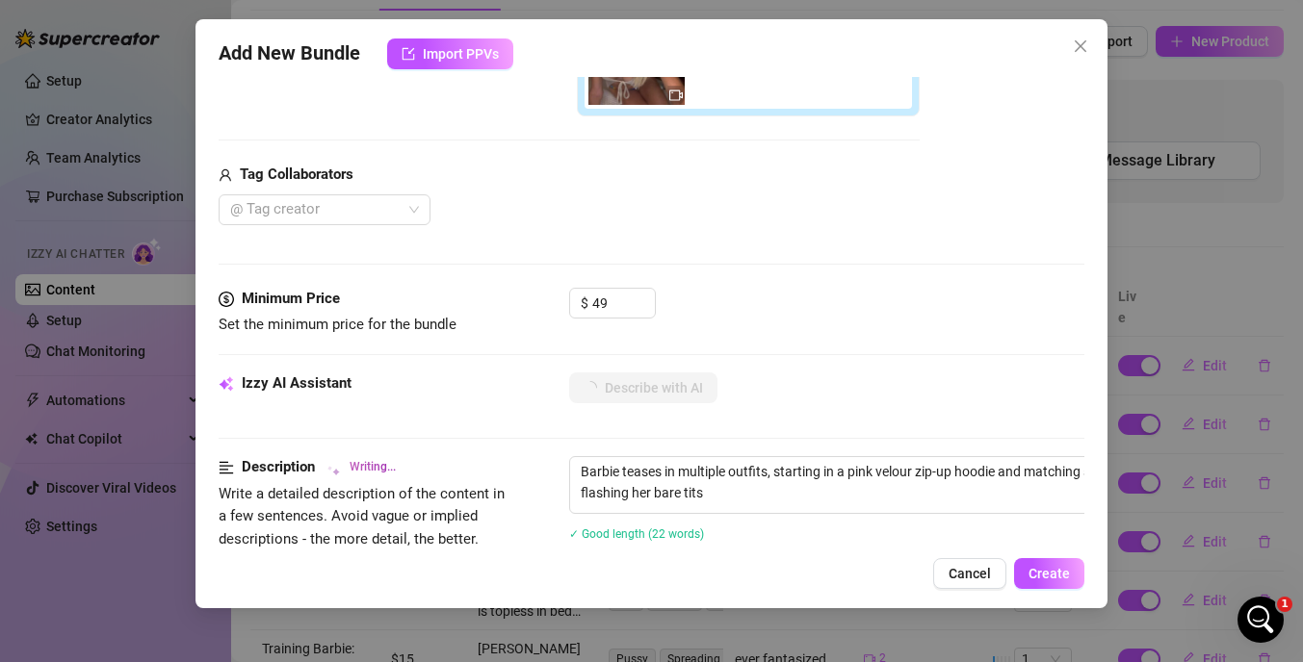
type textarea "Barbie teases in multiple outfits, starting in a pink velour zip-up hoodie and …"
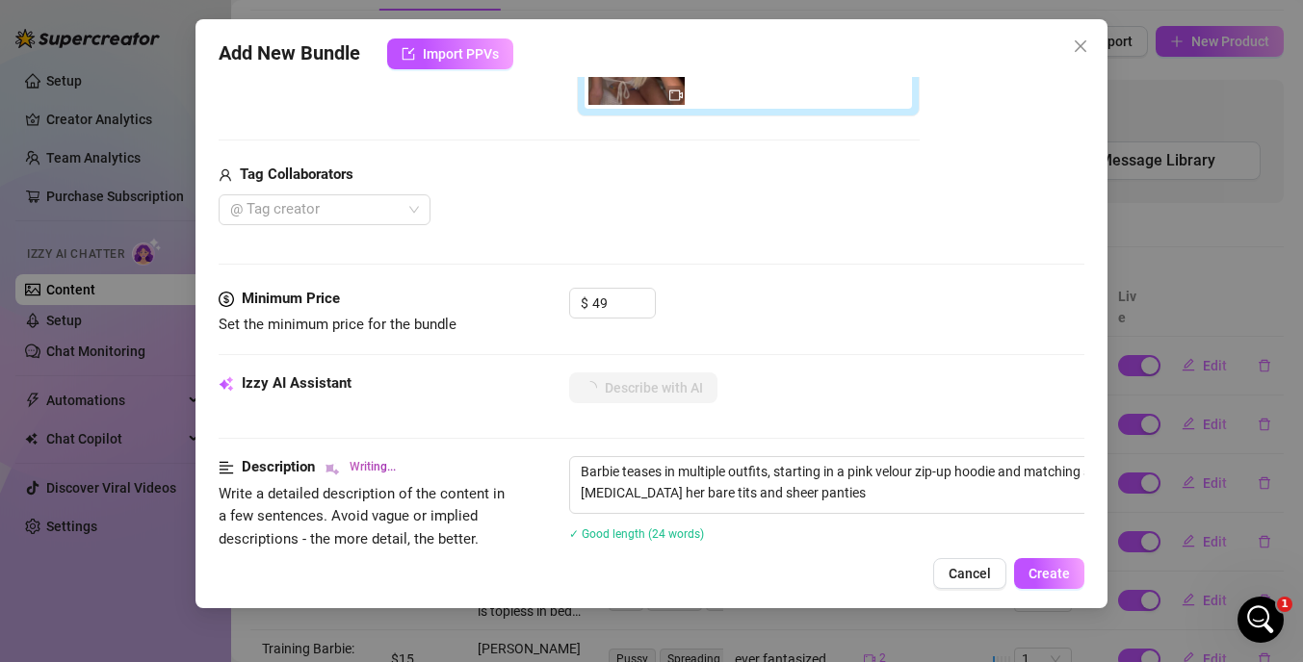
type textarea "Barbie teases in multiple outfits, starting in a pink velour zip-up hoodie and …"
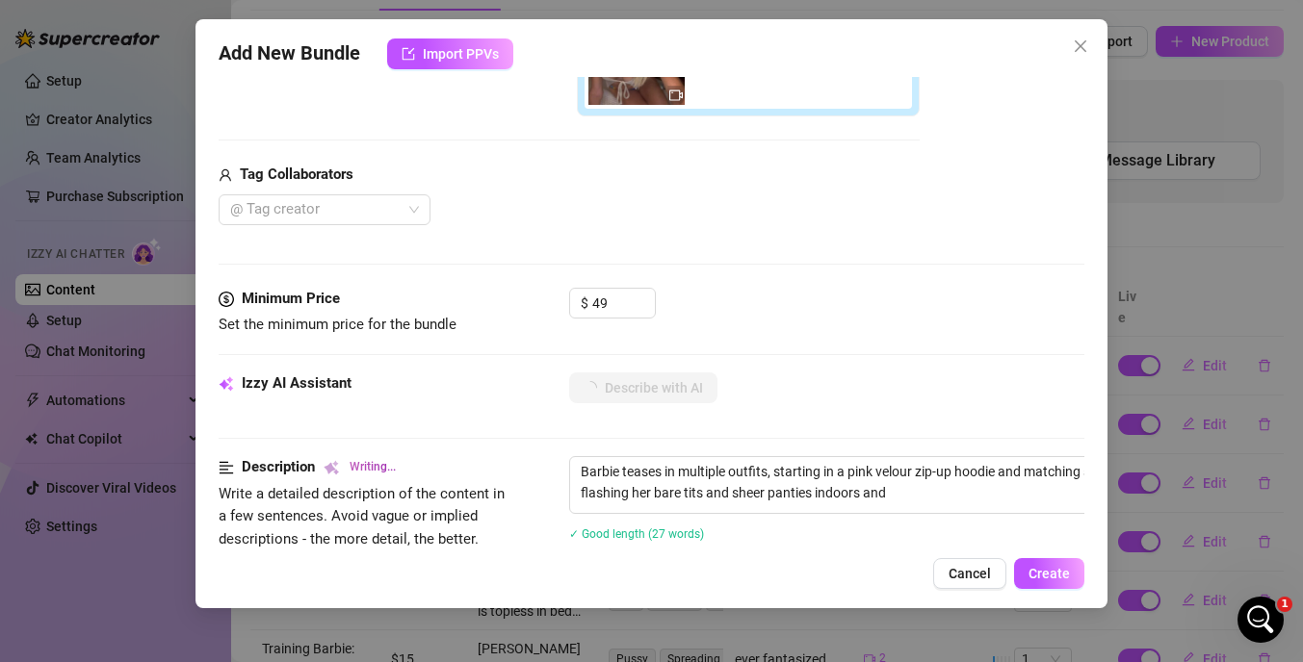
type textarea "Barbie teases in multiple outfits, starting in a pink velour zip-up hoodie and …"
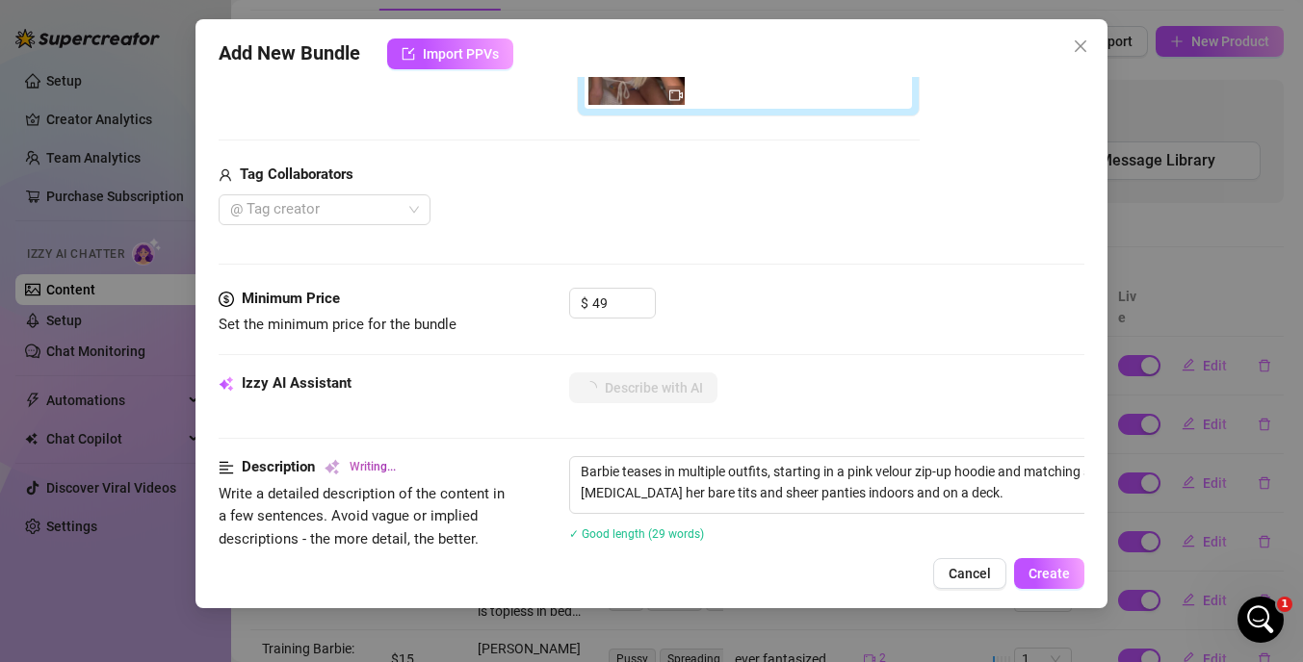
type textarea "Barbie teases in multiple outfits, starting in a pink velour zip-up hoodie and …"
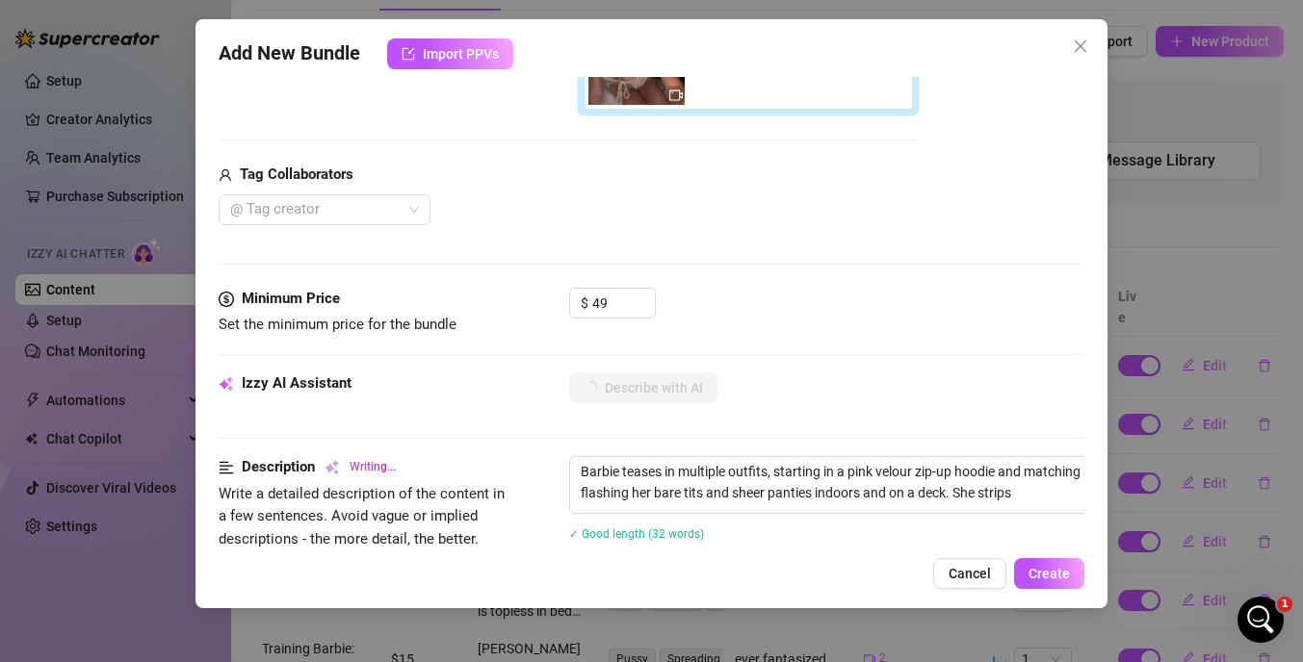
type textarea "Barbie teases in multiple outfits, starting in a pink velour zip-up hoodie and …"
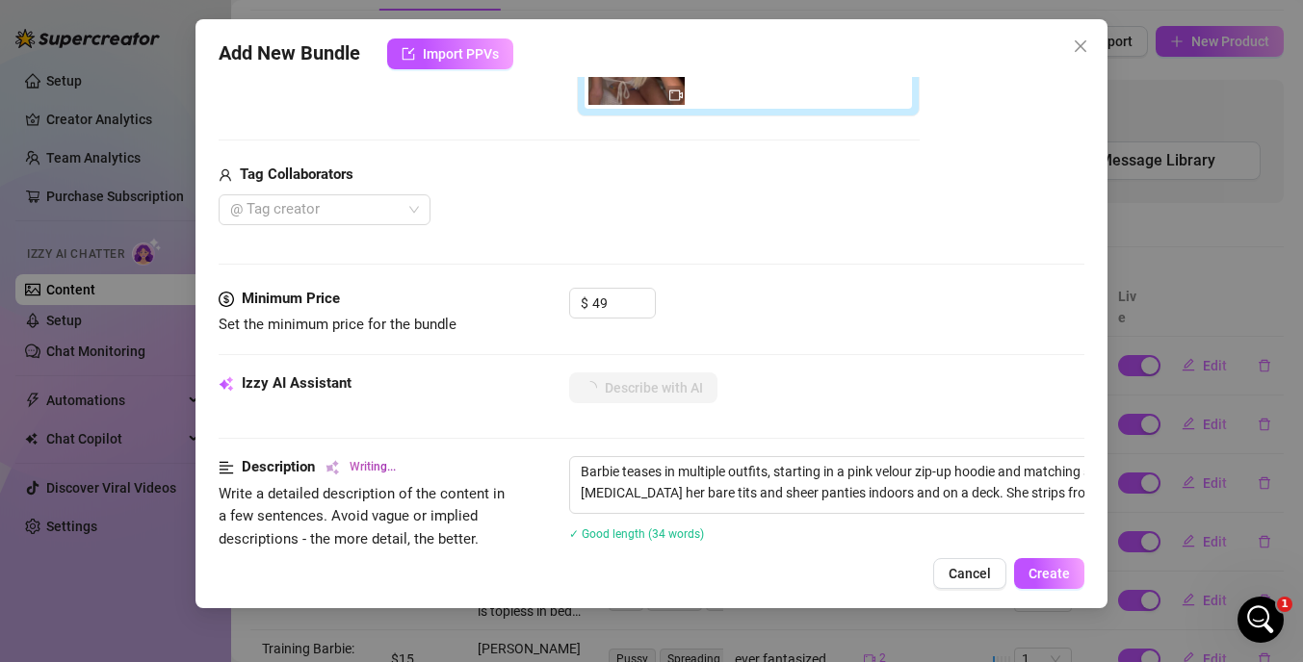
type textarea "Barbie teases in multiple outfits, starting in a pink velour zip-up hoodie and …"
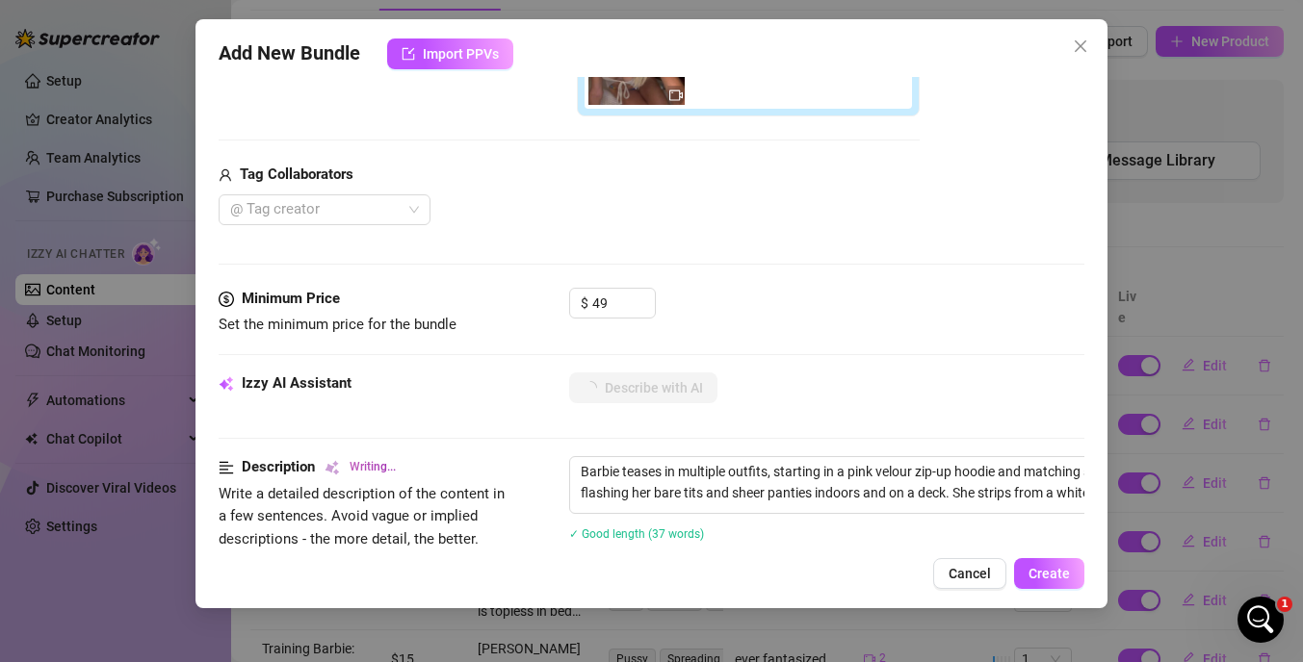
type textarea "Barbie teases in multiple outfits, starting in a pink velour zip-up hoodie and …"
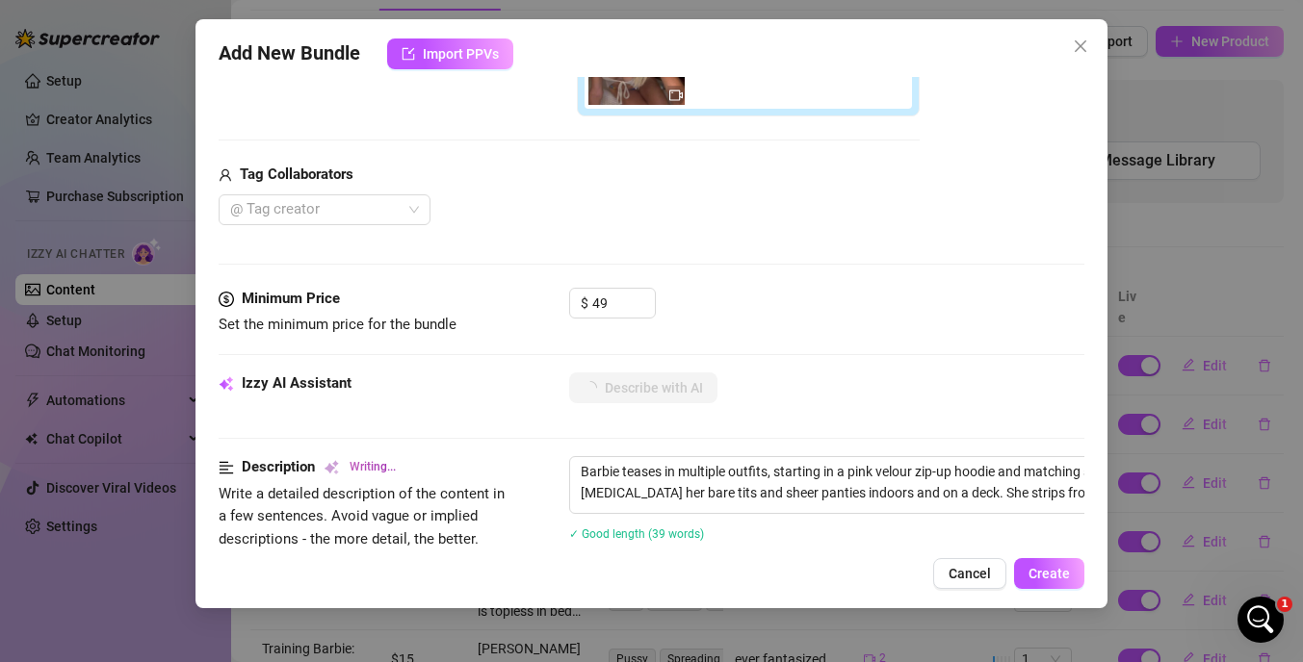
type textarea "Barbie teases in multiple outfits, starting in a pink velour zip-up hoodie and …"
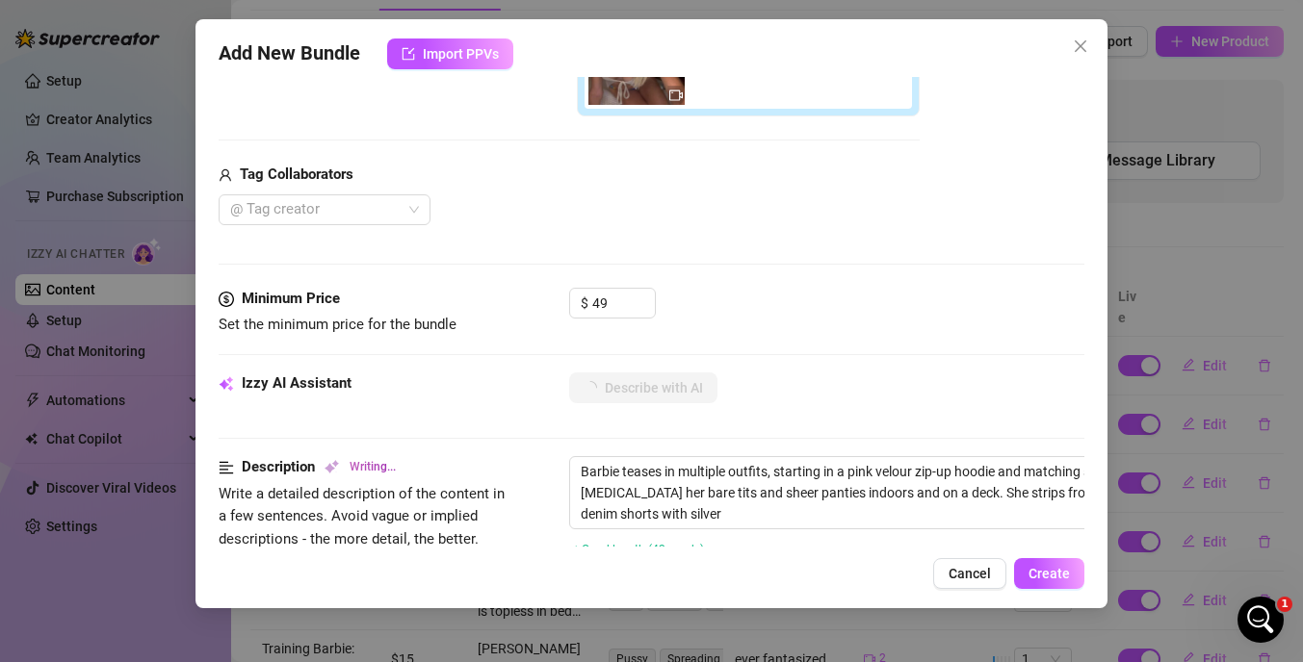
type textarea "Barbie teases in multiple outfits, starting in a pink velour zip-up hoodie and …"
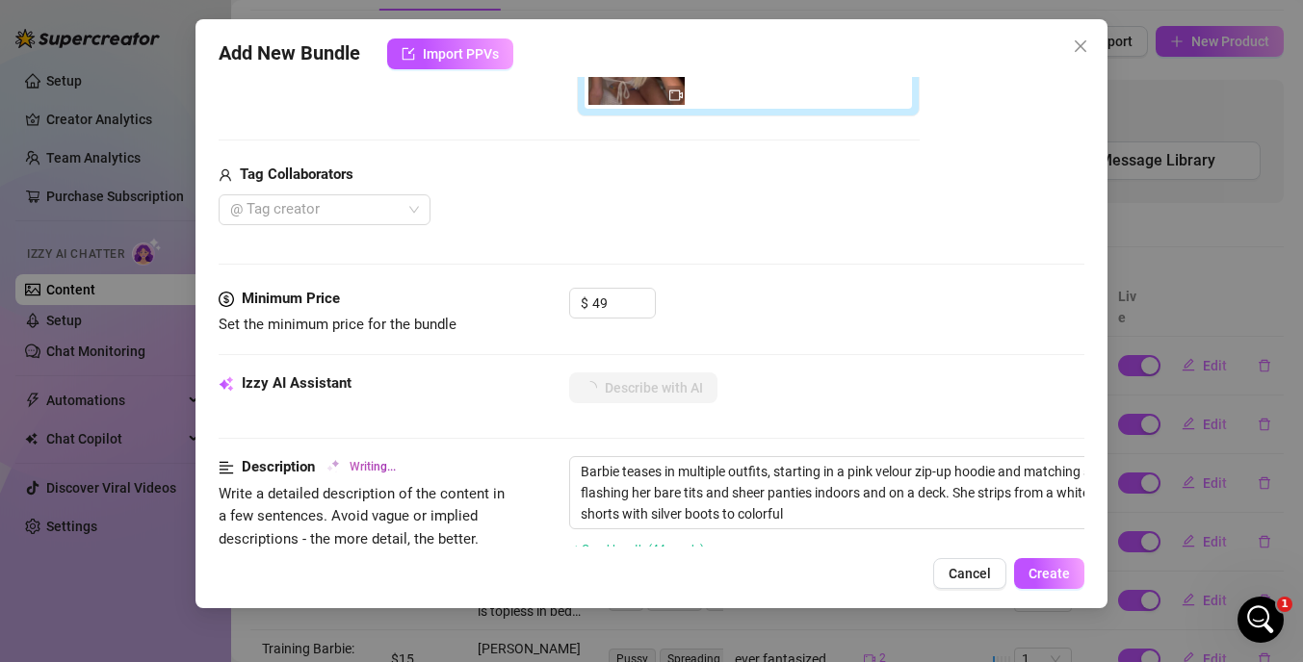
type textarea "Barbie teases in multiple outfits, starting in a pink velour zip-up hoodie and …"
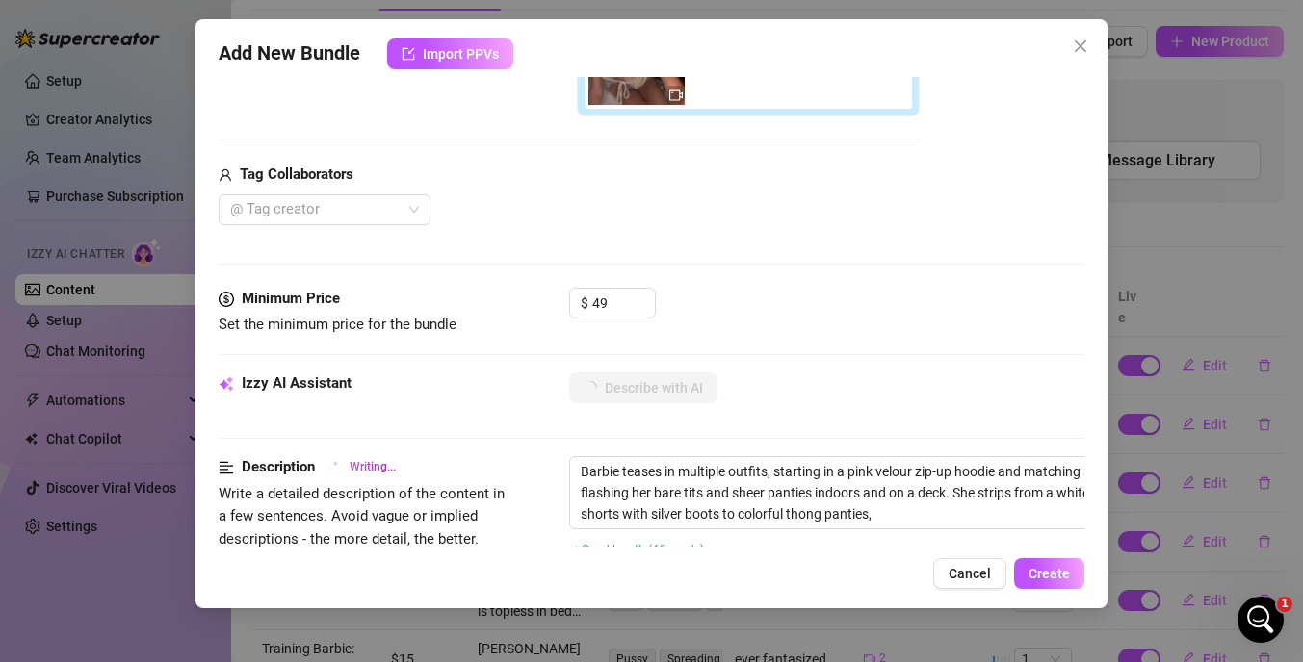
type textarea "Barbie teases in multiple outfits, starting in a pink velour zip-up hoodie and …"
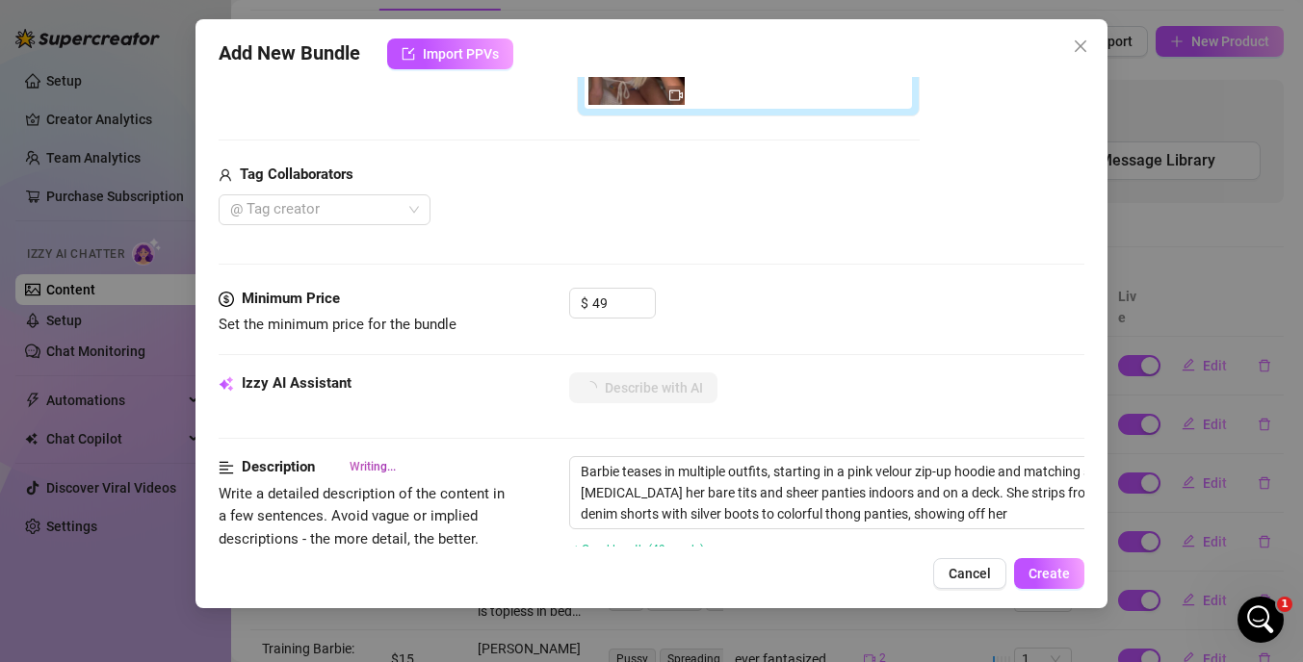
type textarea "Barbie teases in multiple outfits, starting in a pink velour zip-up hoodie and …"
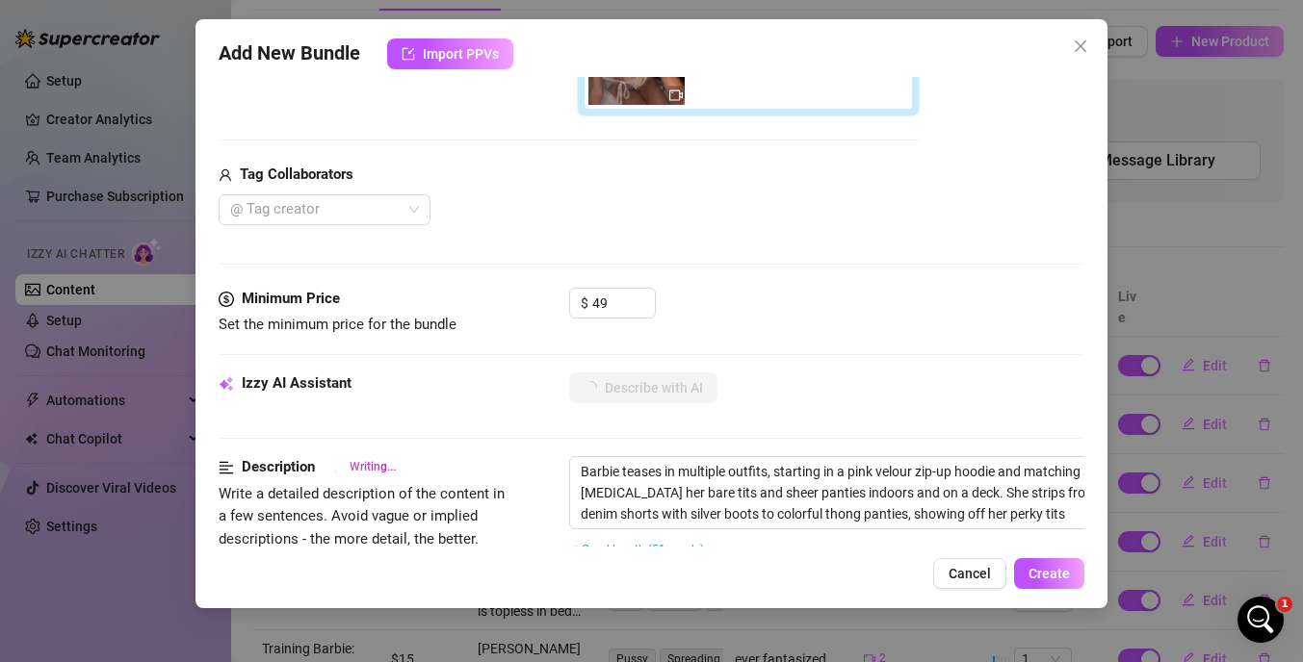
type textarea "Barbie teases in multiple outfits, starting in a pink velour zip-up hoodie and …"
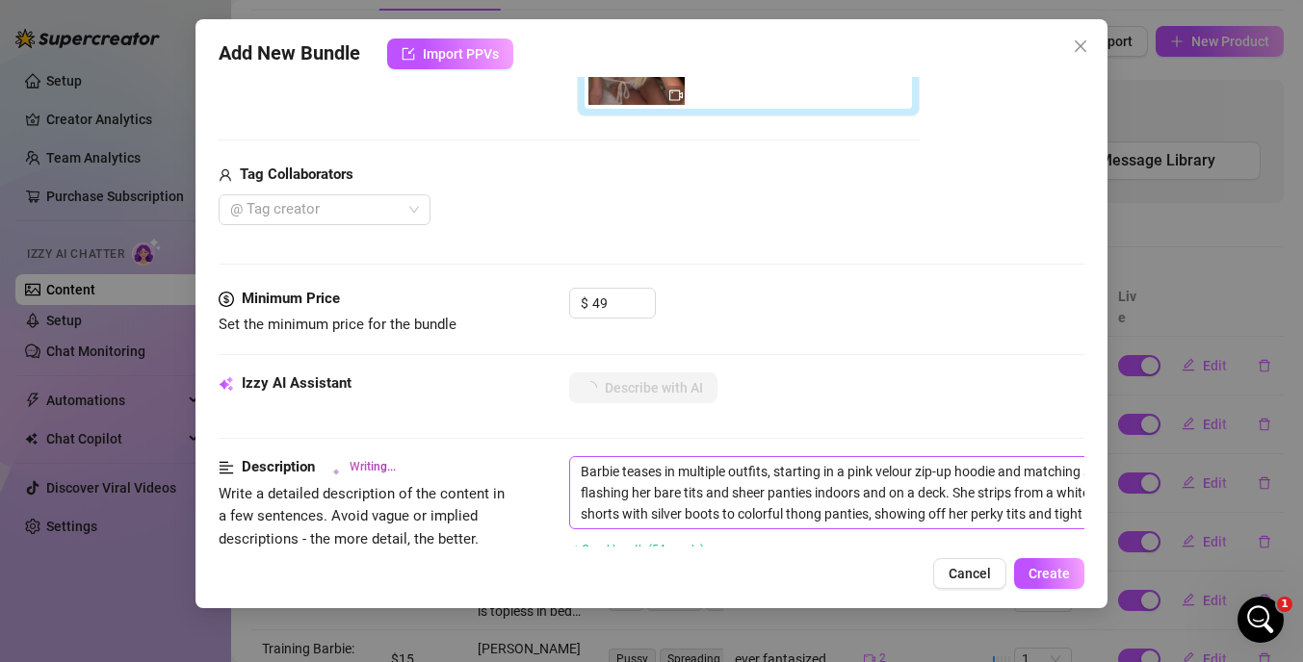
type textarea "Barbie teases in multiple outfits, starting in a pink velour zip-up hoodie and …"
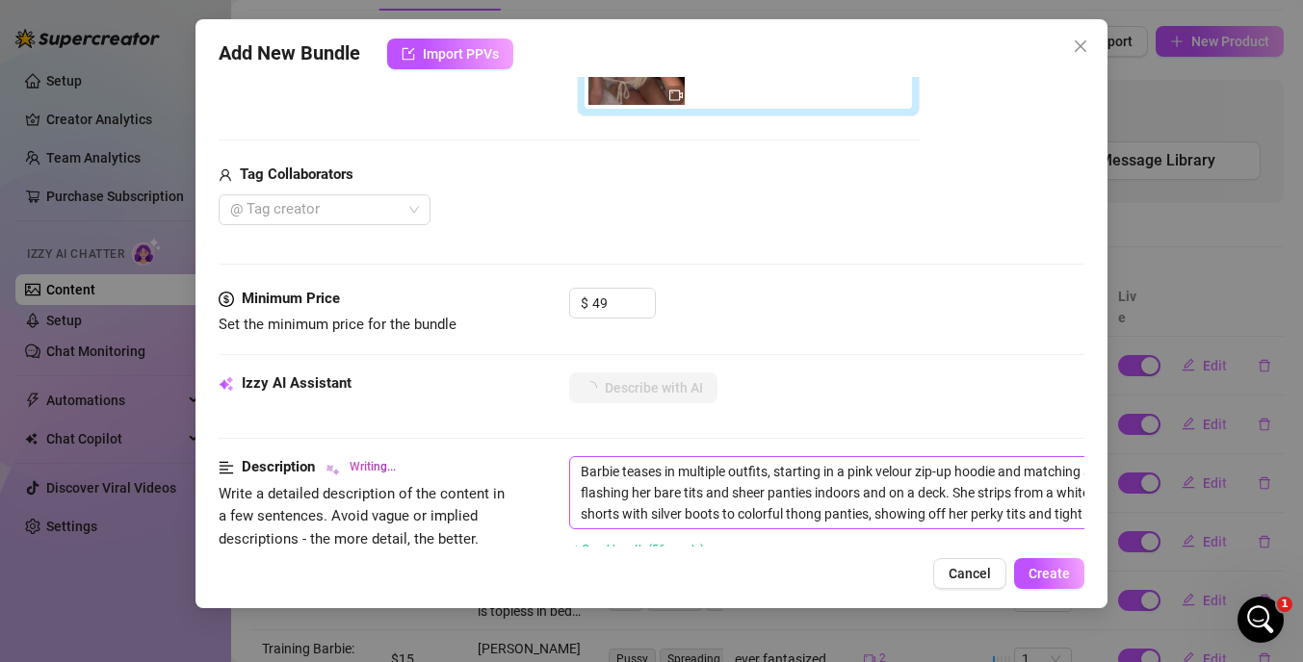
type textarea "Barbie teases in multiple outfits, starting in a pink velour zip-up hoodie and …"
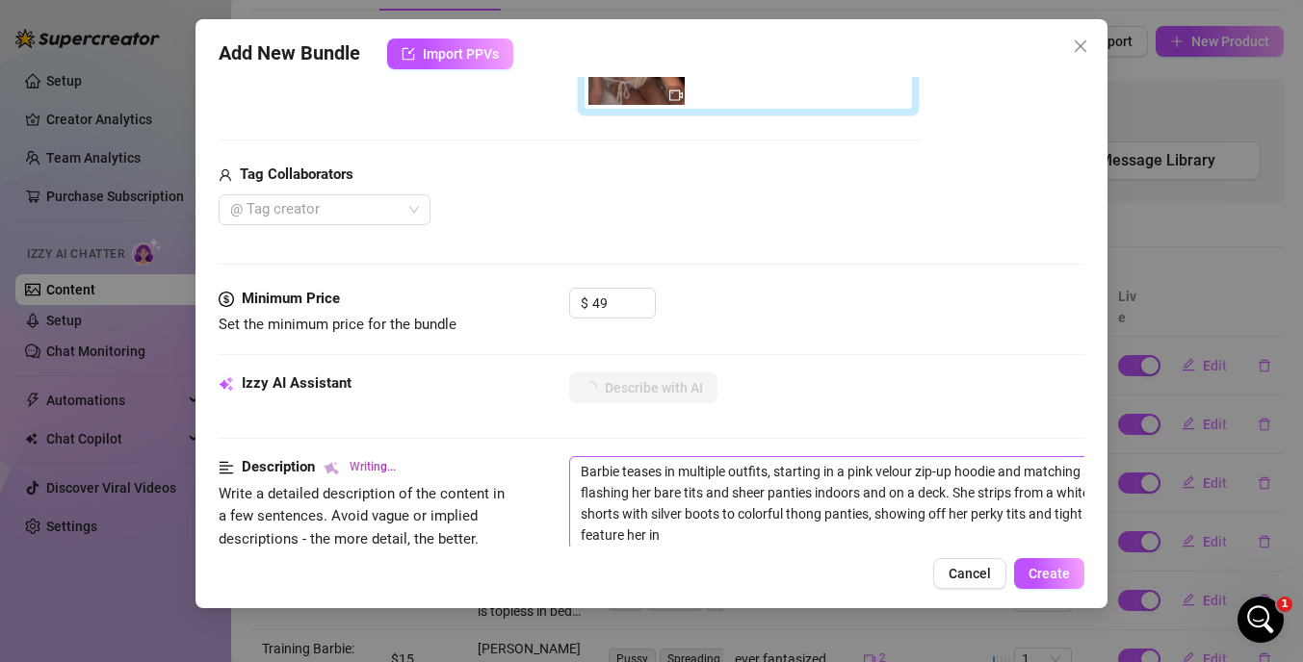
type textarea "Barbie teases in multiple outfits, starting in a pink velour zip-up hoodie and …"
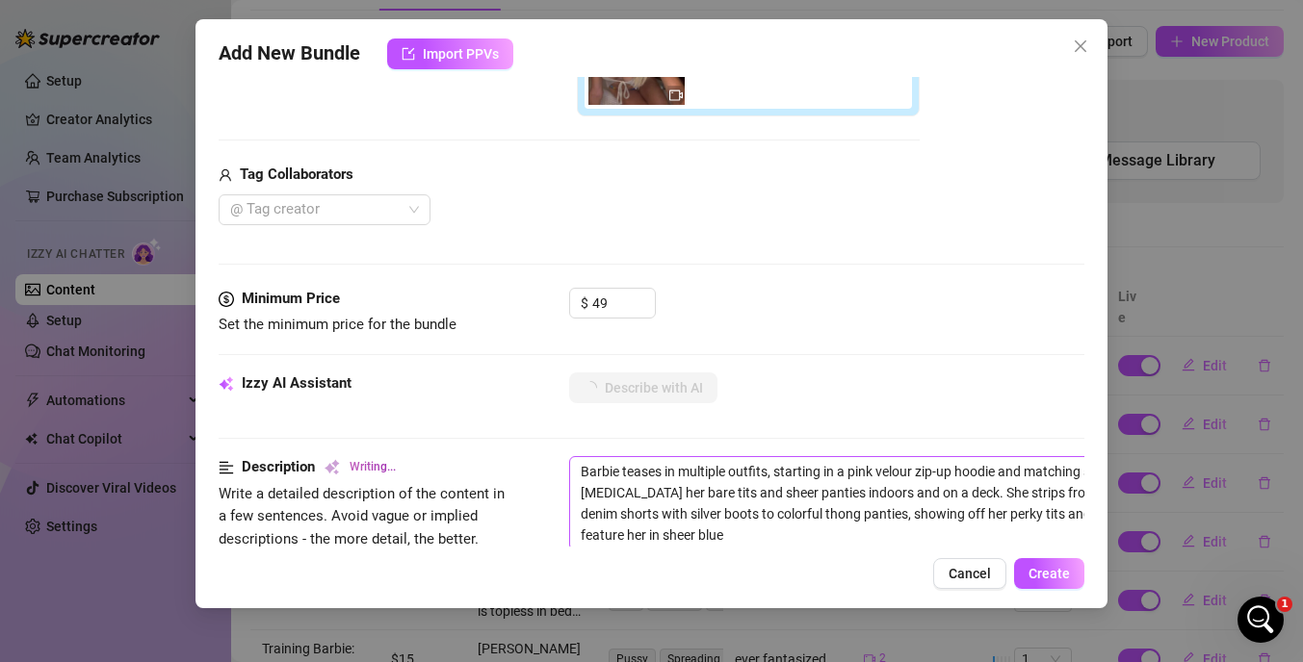
type textarea "Barbie teases in multiple outfits, starting in a pink velour zip-up hoodie and …"
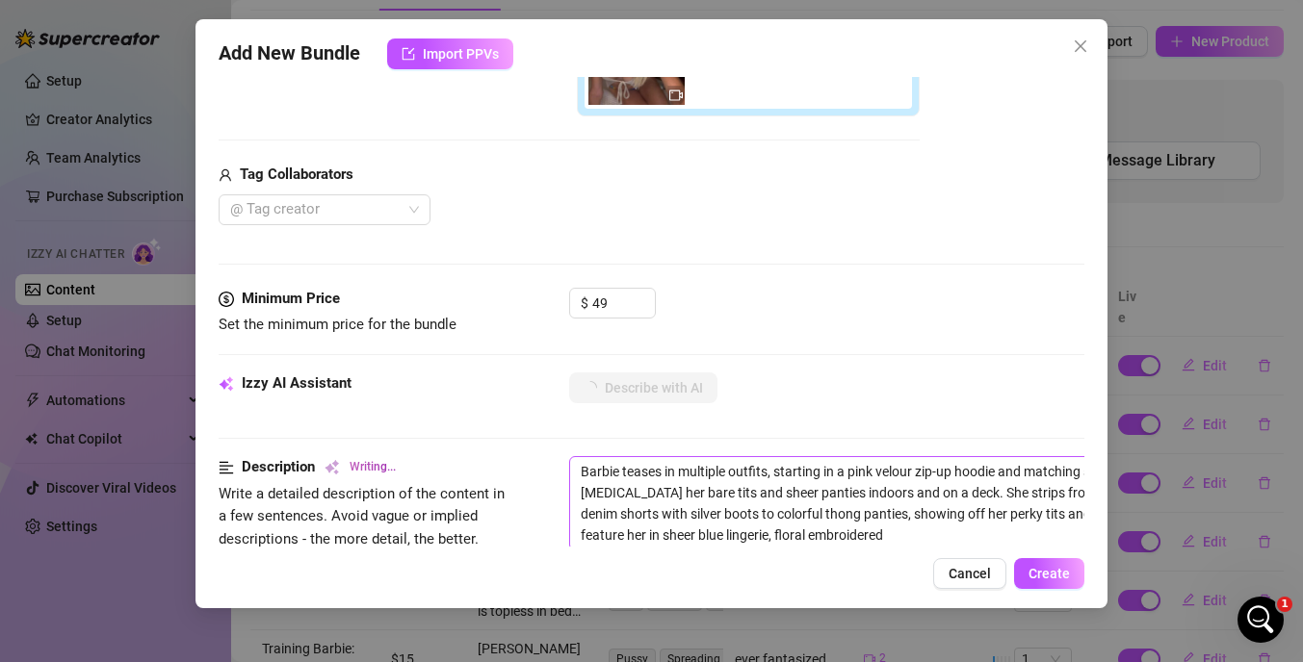
type textarea "Barbie teases in multiple outfits, starting in a pink velour zip-up hoodie and …"
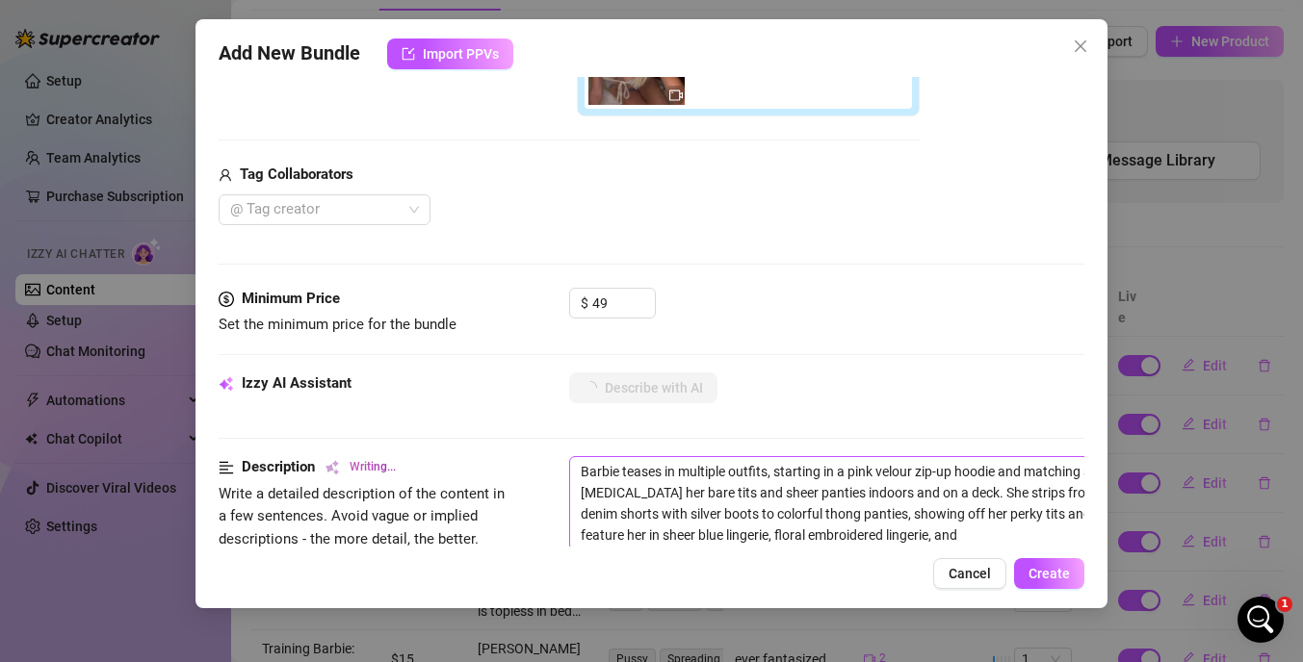
type textarea "Barbie teases in multiple outfits, starting in a pink velour zip-up hoodie and …"
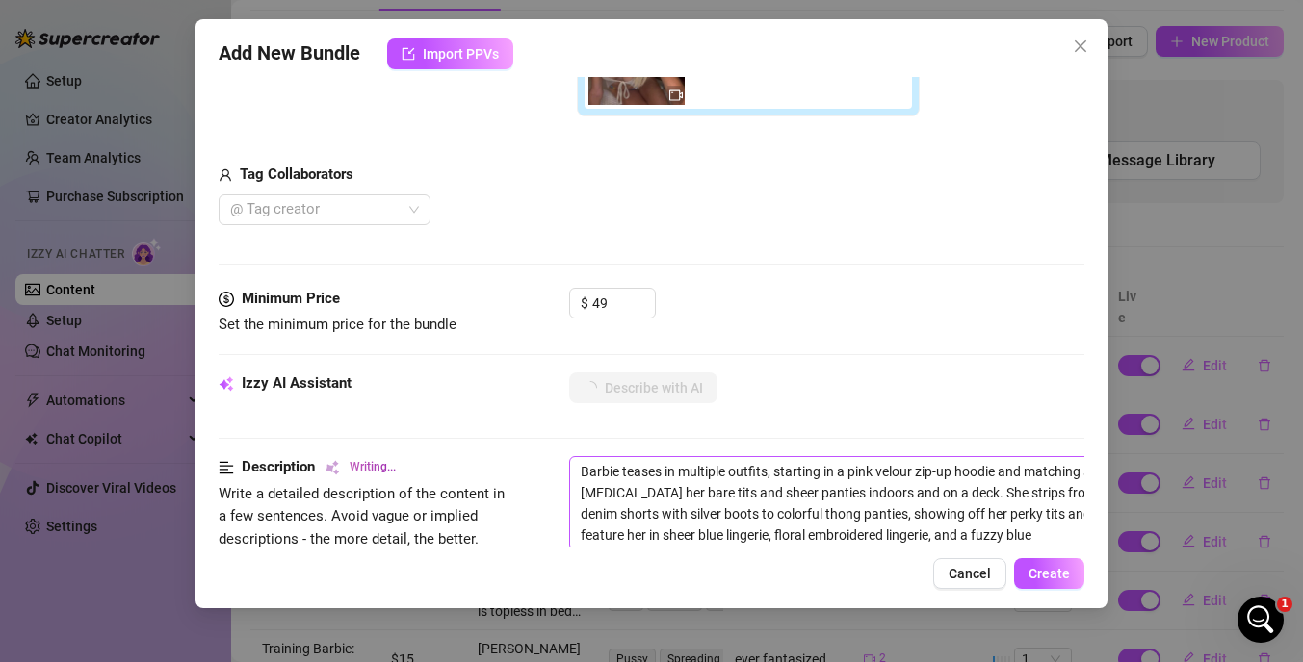
type textarea "Barbie teases in multiple outfits, starting in a pink velour zip-up hoodie and …"
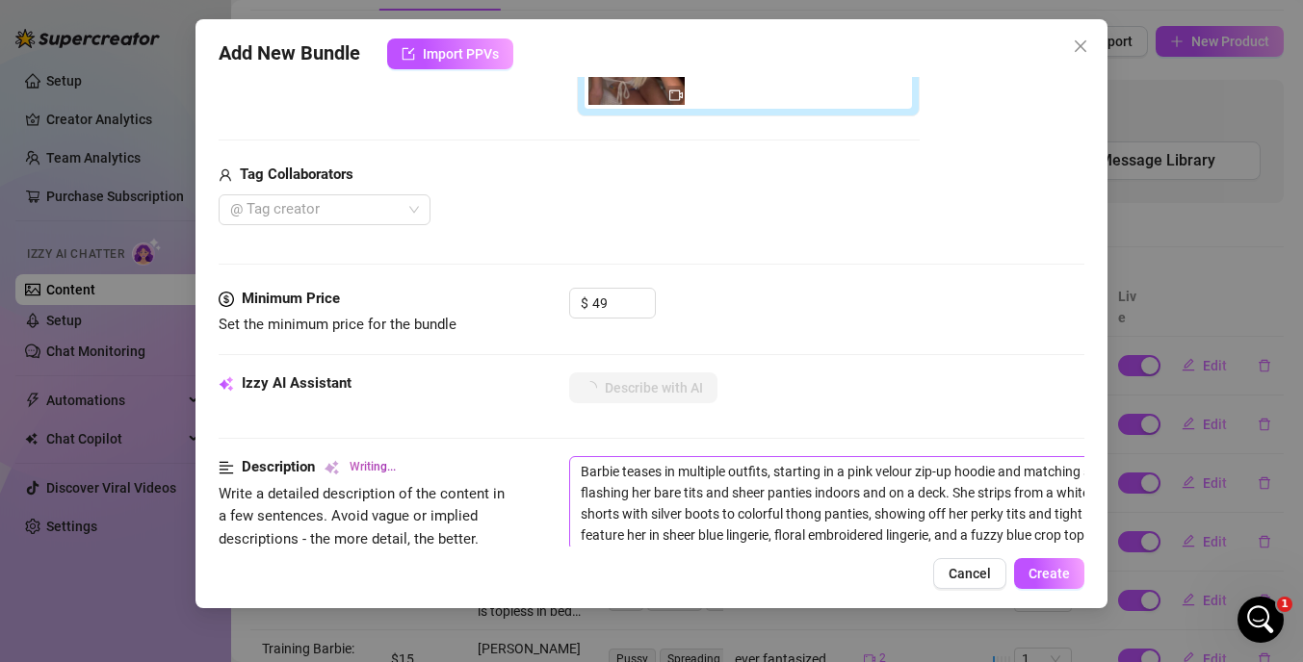
type textarea "Barbie teases in multiple outfits, starting in a pink velour zip-up hoodie and …"
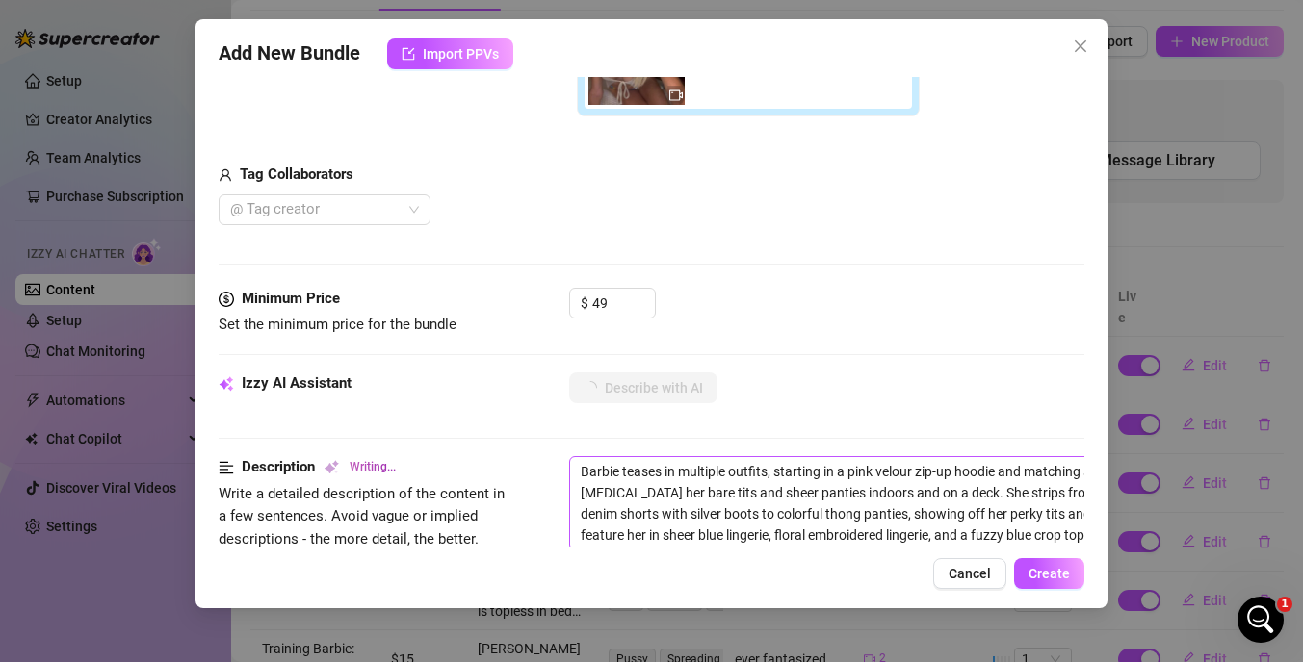
type textarea "Barbie teases in multiple outfits, starting in a pink velour zip-up hoodie and …"
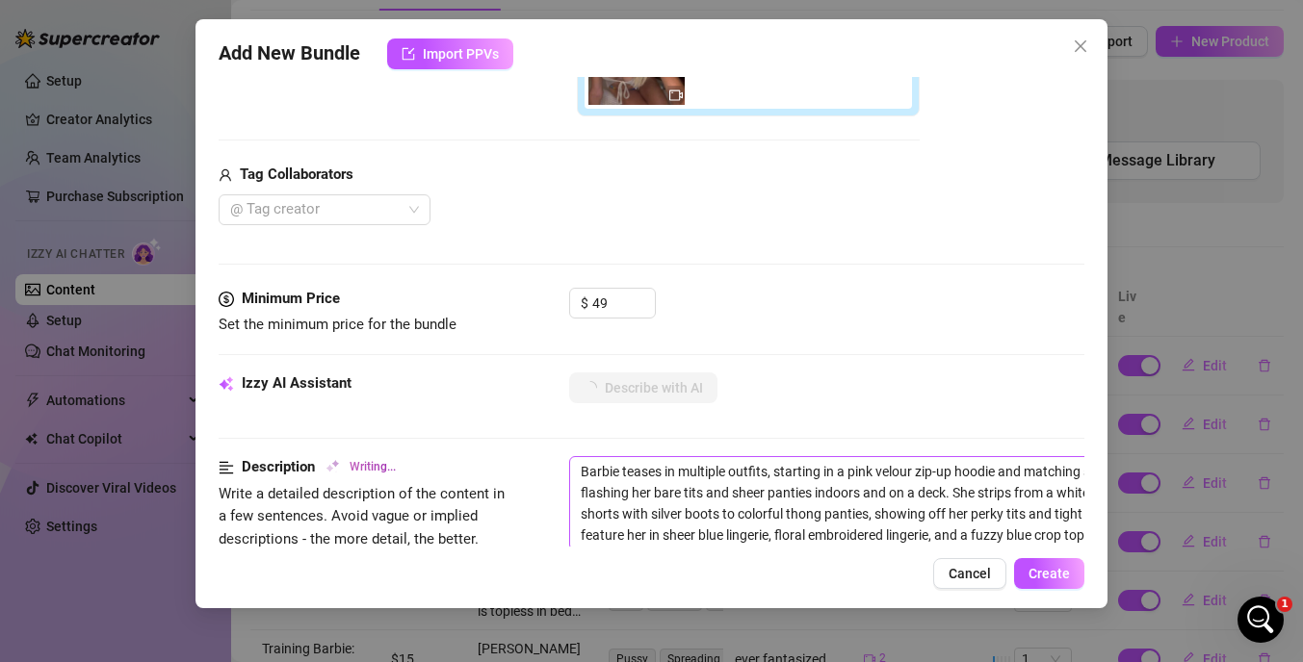
type textarea "Barbie teases in multiple outfits, starting in a pink velour zip-up hoodie and …"
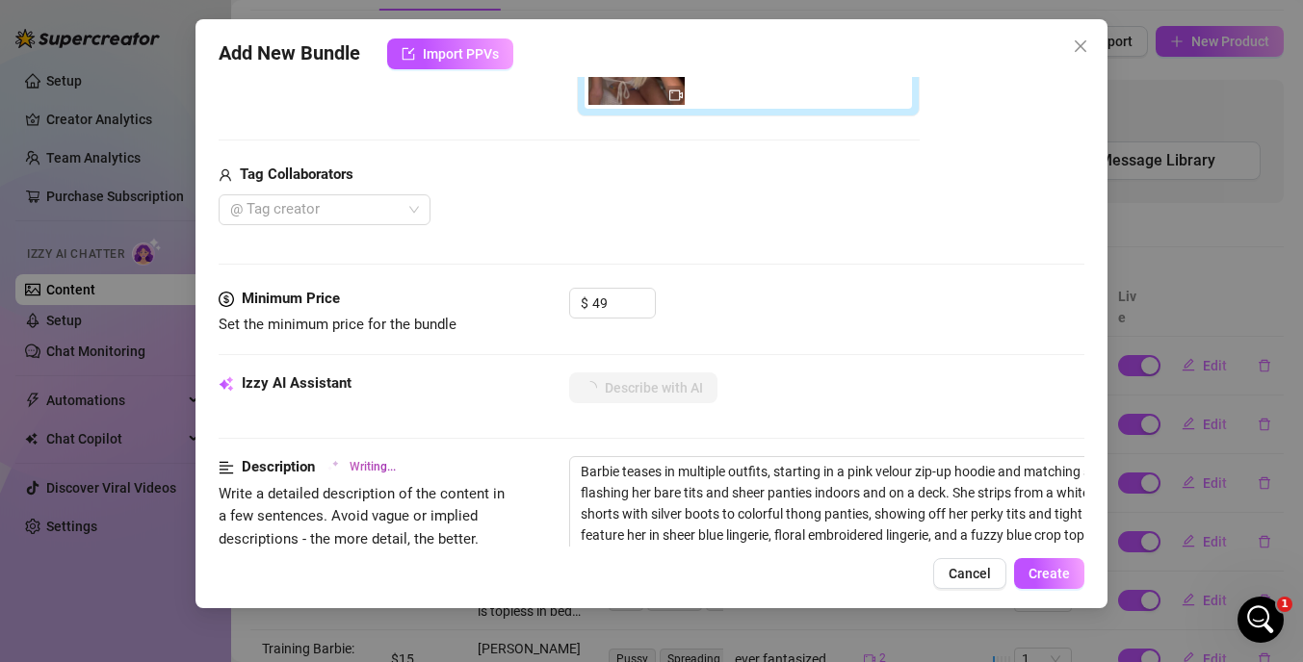
type textarea "Barbie teases in multiple outfits, starting in a pink velour zip-up hoodie and …"
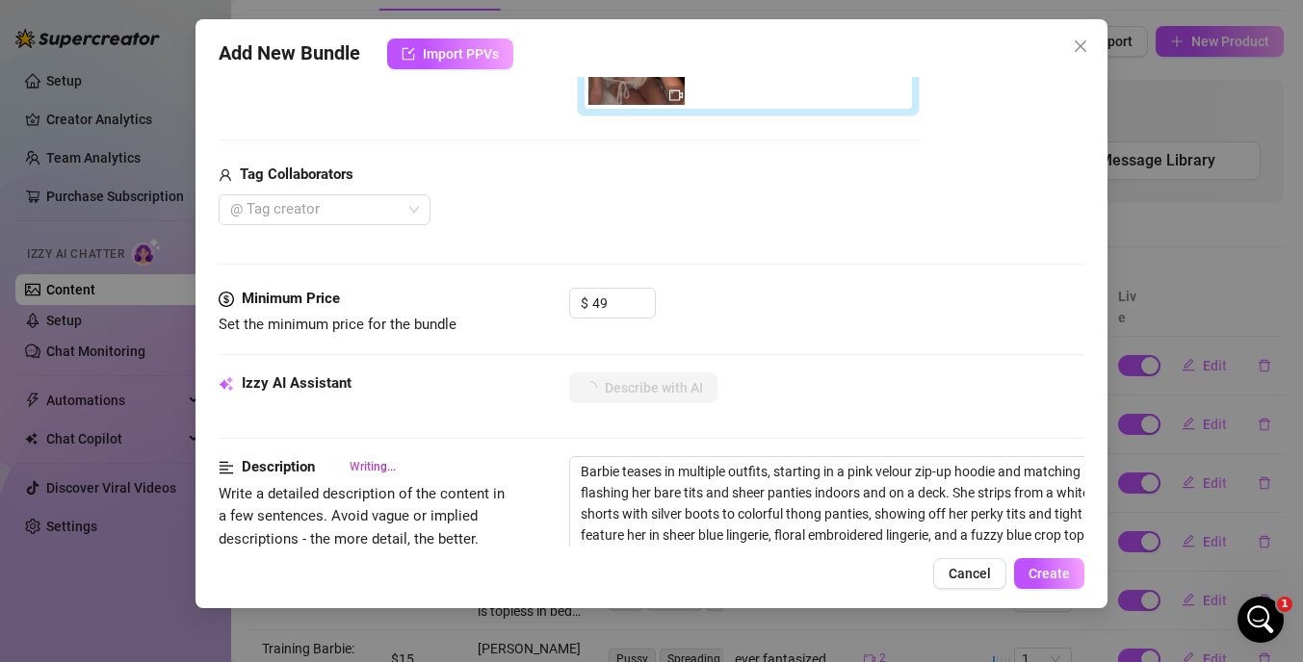
type textarea "Barbie teases in multiple outfits, starting in a pink velour zip-up hoodie and …"
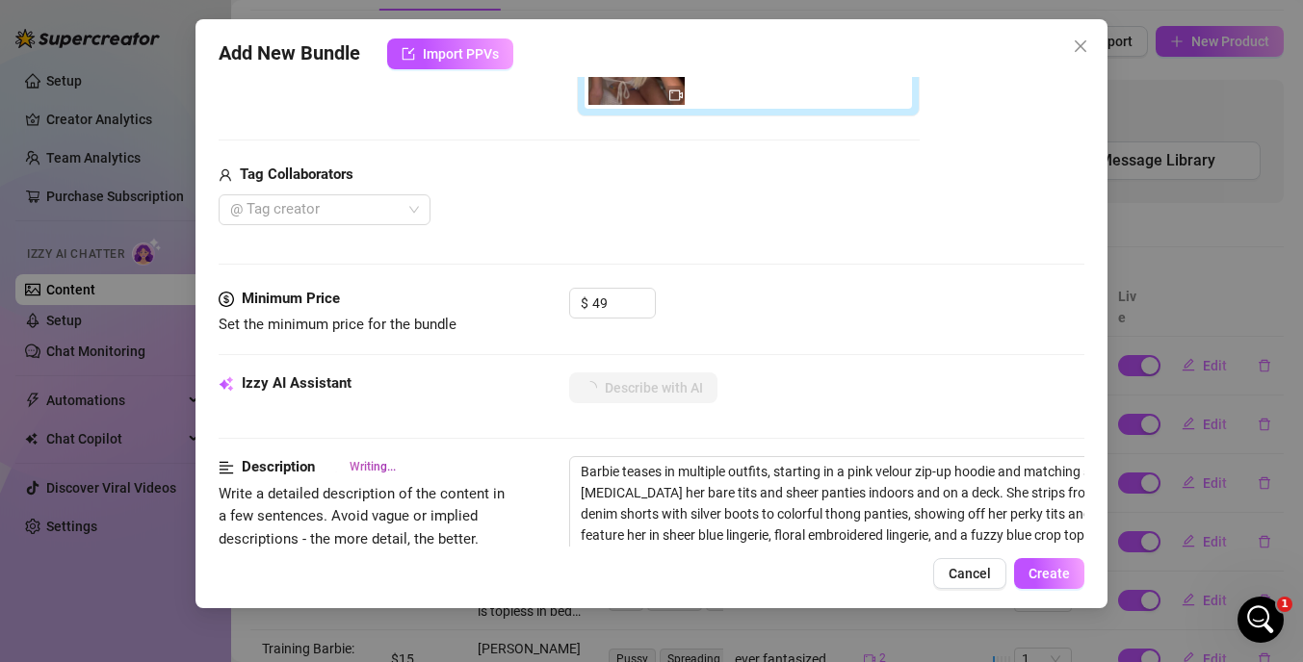
type textarea "Barbie teases in multiple outfits, starting in a pink velour zip-up hoodie and …"
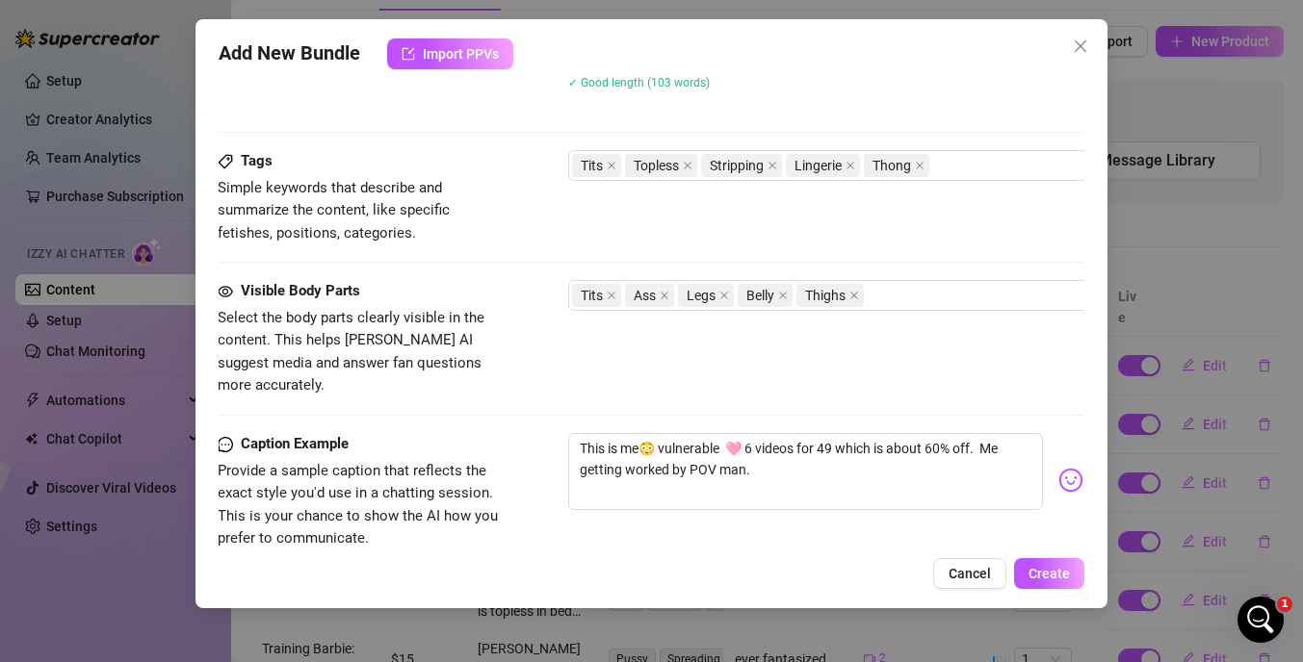
scroll to position [1174, 1]
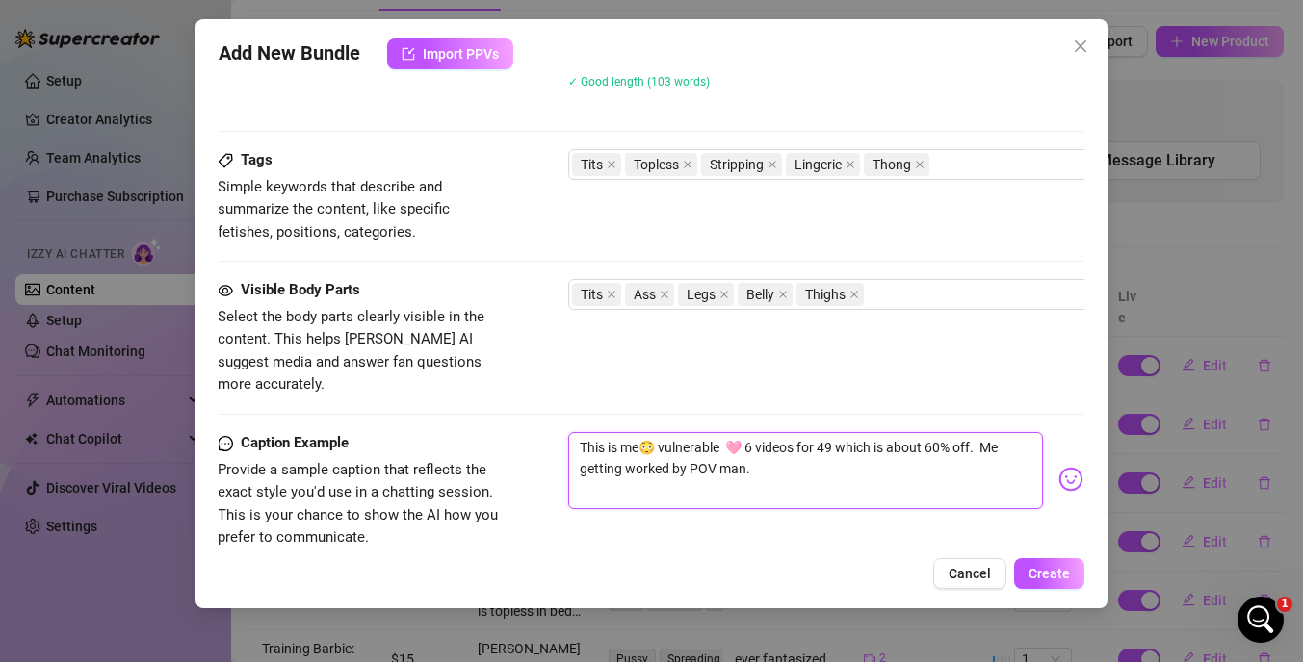
click at [587, 432] on textarea "This is me😳 vulnerable 🩷 6 videos for 49 which is about 60% off. Me getting wor…" at bounding box center [805, 470] width 475 height 77
click at [986, 432] on textarea "this is me😳 vulnerable 🩷 6 videos for 49 which is about 60% off. Me getting wor…" at bounding box center [805, 470] width 475 height 77
click at [1067, 566] on span "Create" at bounding box center [1048, 573] width 41 height 15
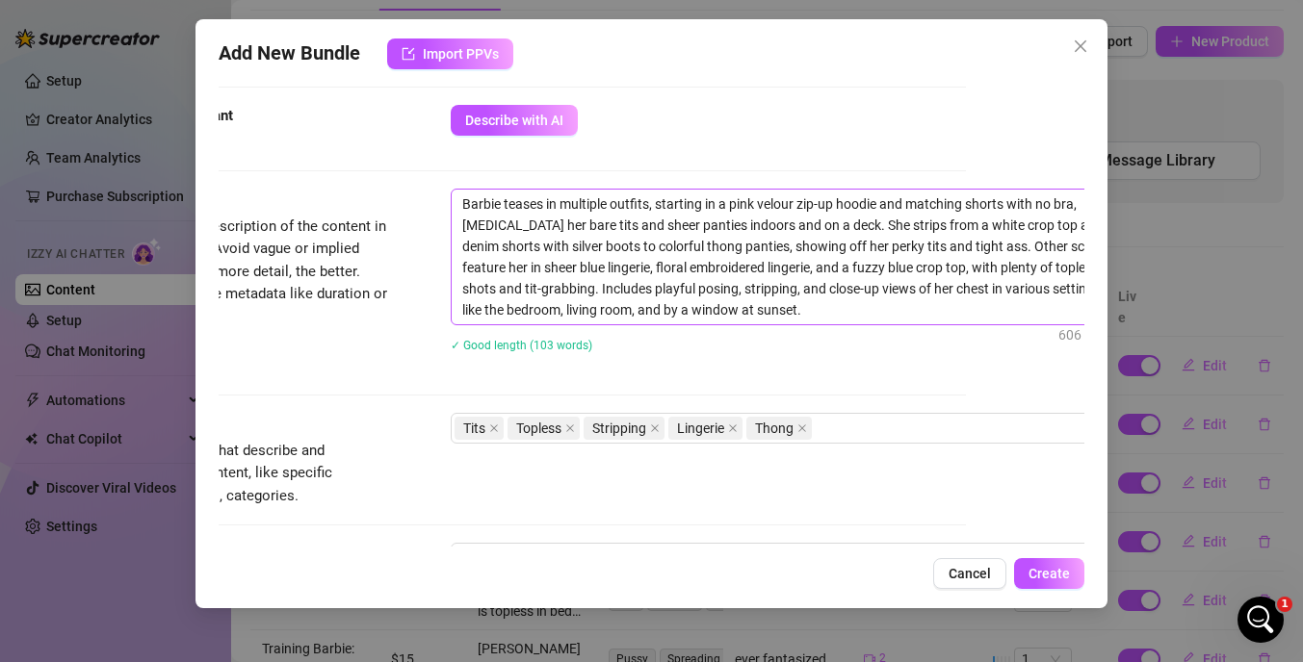
scroll to position [910, 115]
click at [670, 312] on textarea "Barbie teases in multiple outfits, starting in a pink velour zip-up hoodie and …" at bounding box center [791, 257] width 672 height 135
drag, startPoint x: 670, startPoint y: 311, endPoint x: 754, endPoint y: 308, distance: 83.8
click at [754, 308] on textarea "Barbie teases in multiple outfits, starting in a pink velour zip-up hoodie and …" at bounding box center [791, 257] width 672 height 135
click at [668, 312] on textarea "Barbie teases in multiple outfits, starting in a pink velour zip-up hoodie and …" at bounding box center [791, 257] width 672 height 135
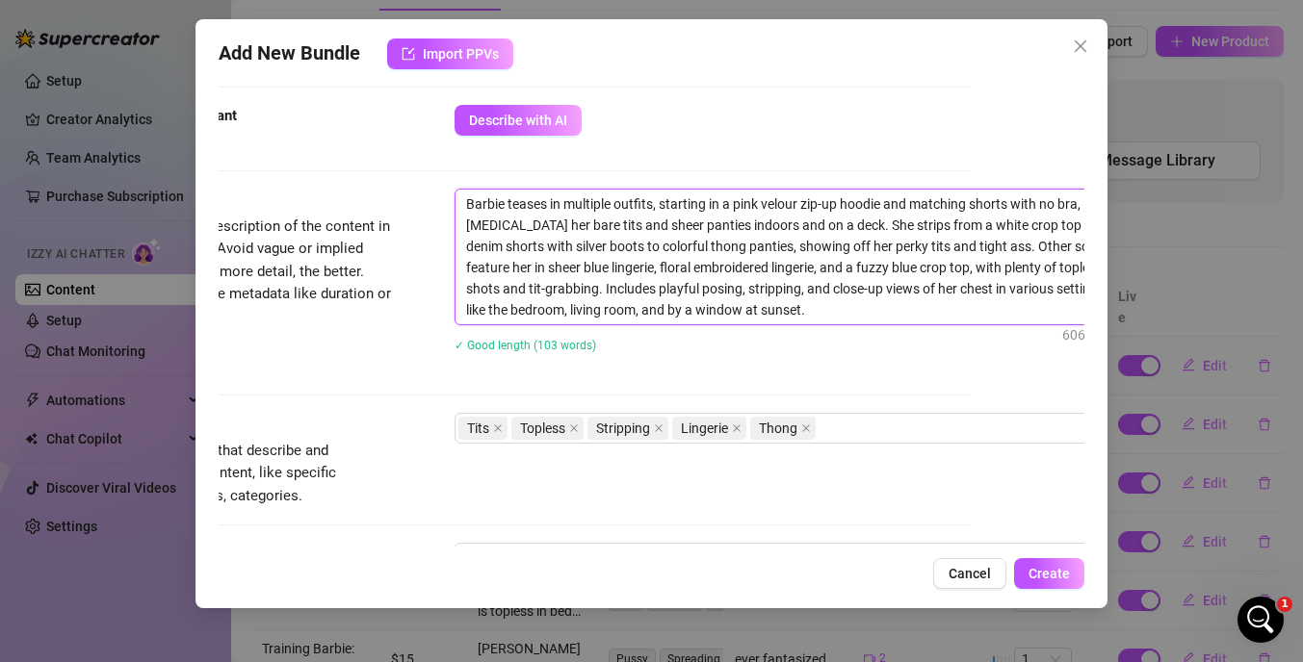
drag, startPoint x: 668, startPoint y: 312, endPoint x: 755, endPoint y: 308, distance: 86.7
click at [755, 308] on textarea "Barbie teases in multiple outfits, starting in a pink velour zip-up hoodie and …" at bounding box center [791, 257] width 672 height 135
click at [759, 303] on textarea "Barbie teases in multiple outfits, starting in a pink velour zip-up hoodie and …" at bounding box center [791, 257] width 672 height 135
drag, startPoint x: 759, startPoint y: 310, endPoint x: 689, endPoint y: 309, distance: 69.3
click at [689, 309] on textarea "Barbie teases in multiple outfits, starting in a pink velour zip-up hoodie and …" at bounding box center [791, 257] width 672 height 135
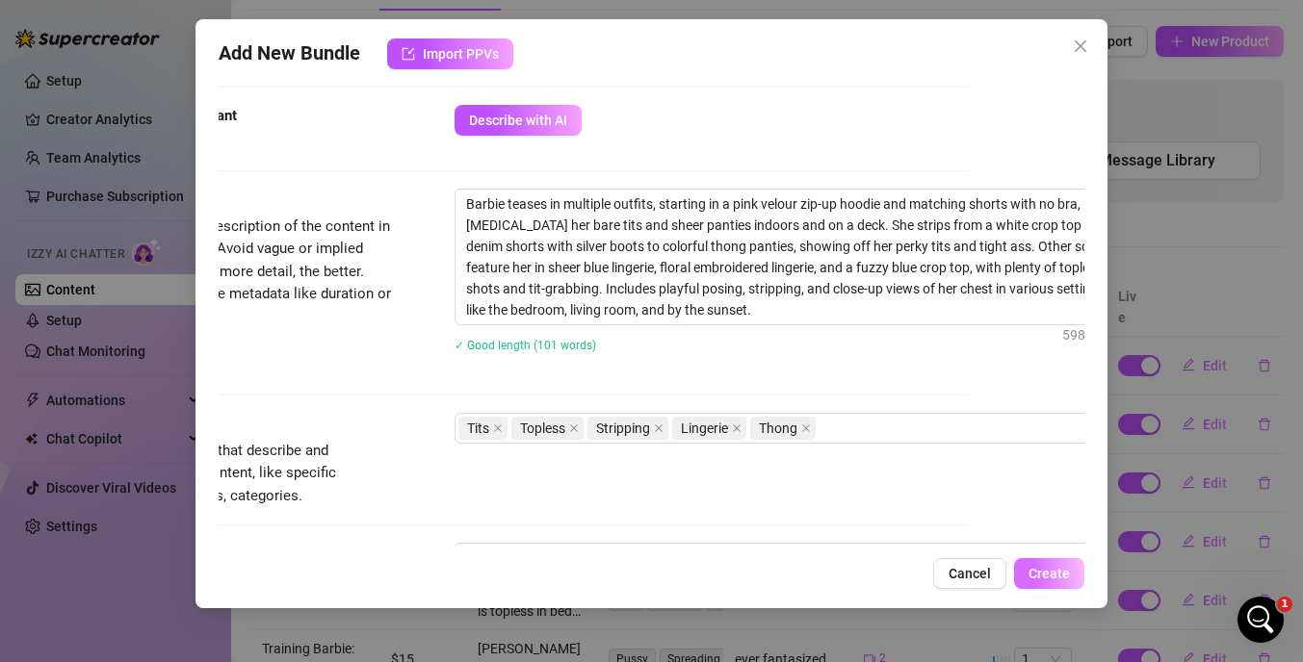
click at [1047, 568] on span "Create" at bounding box center [1048, 573] width 41 height 15
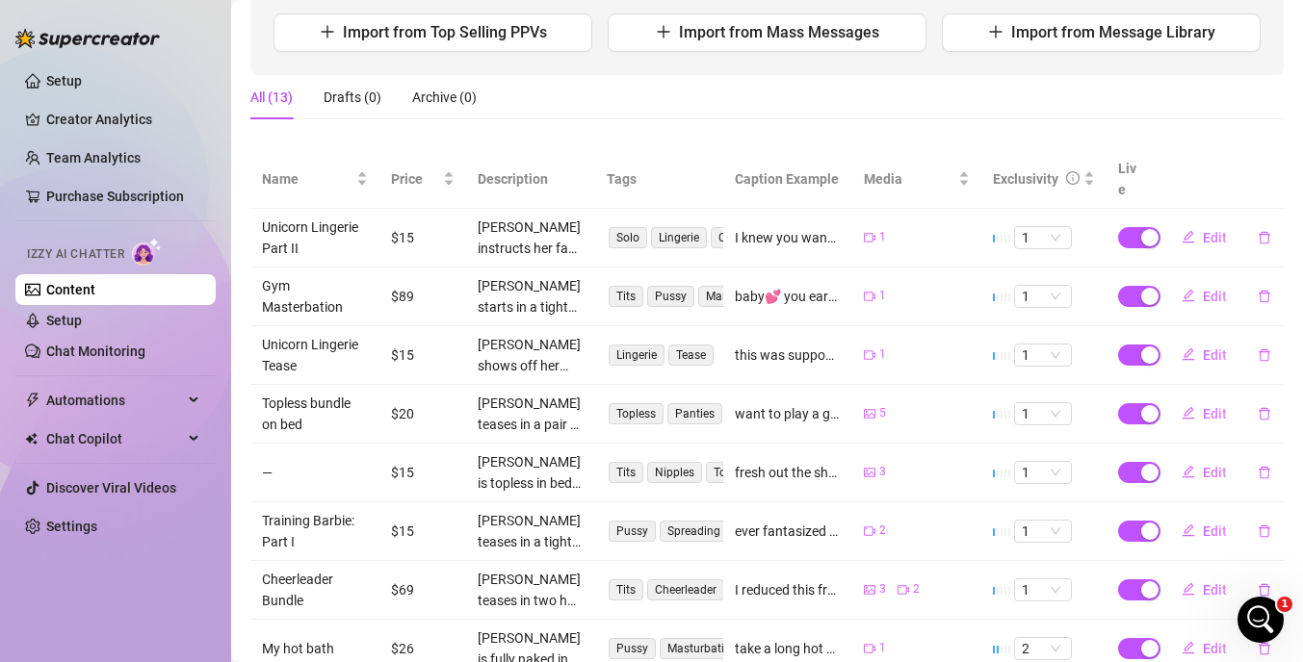
scroll to position [258, 0]
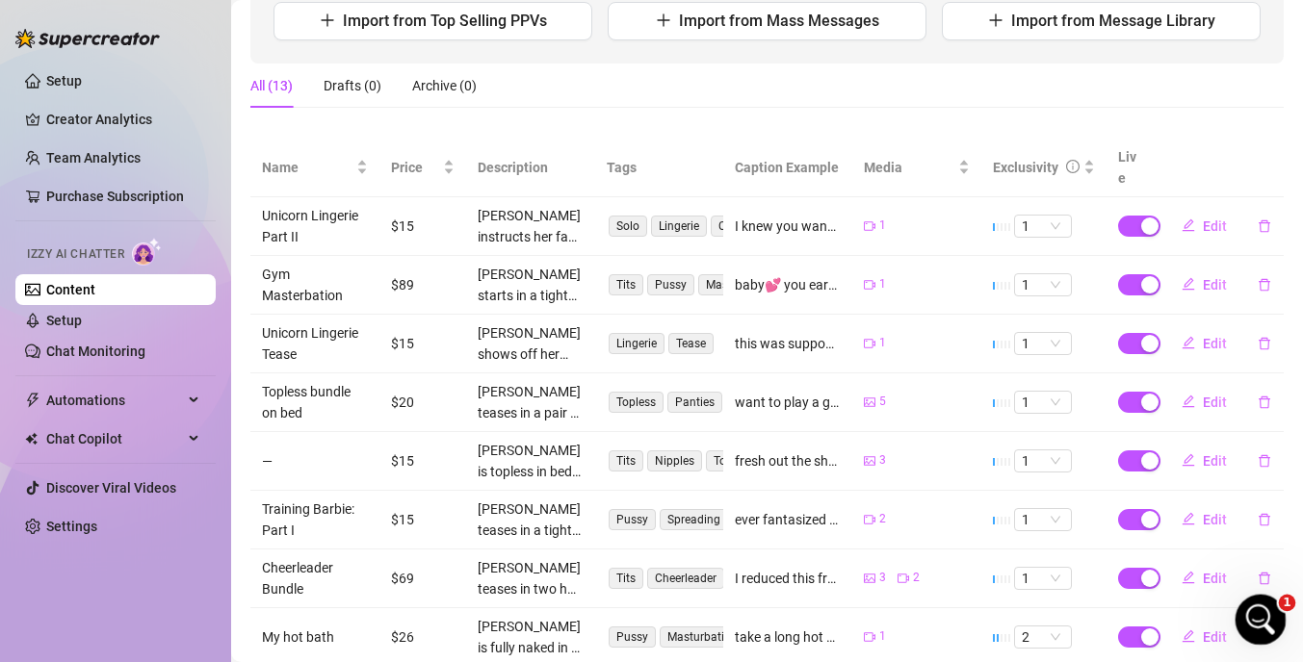
drag, startPoint x: 1261, startPoint y: 612, endPoint x: 2461, endPoint y: 1177, distance: 1326.1
click at [1263, 610] on icon "Open Intercom Messenger" at bounding box center [1258, 618] width 32 height 32
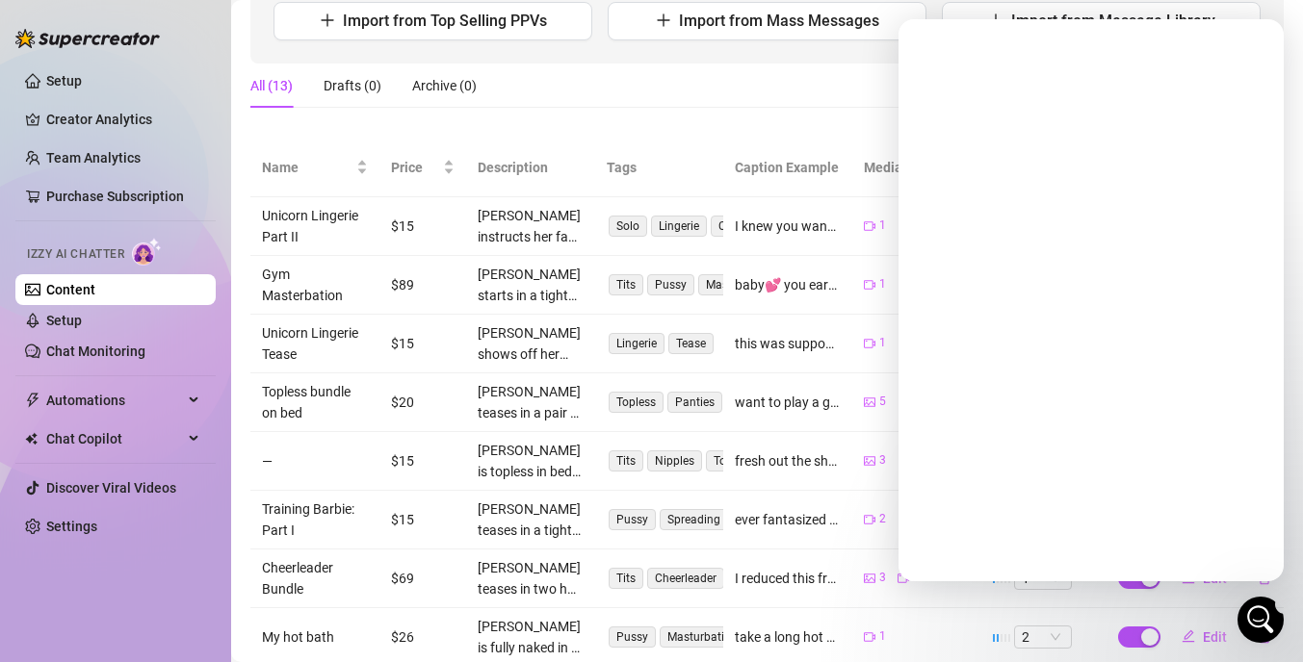
scroll to position [0, 0]
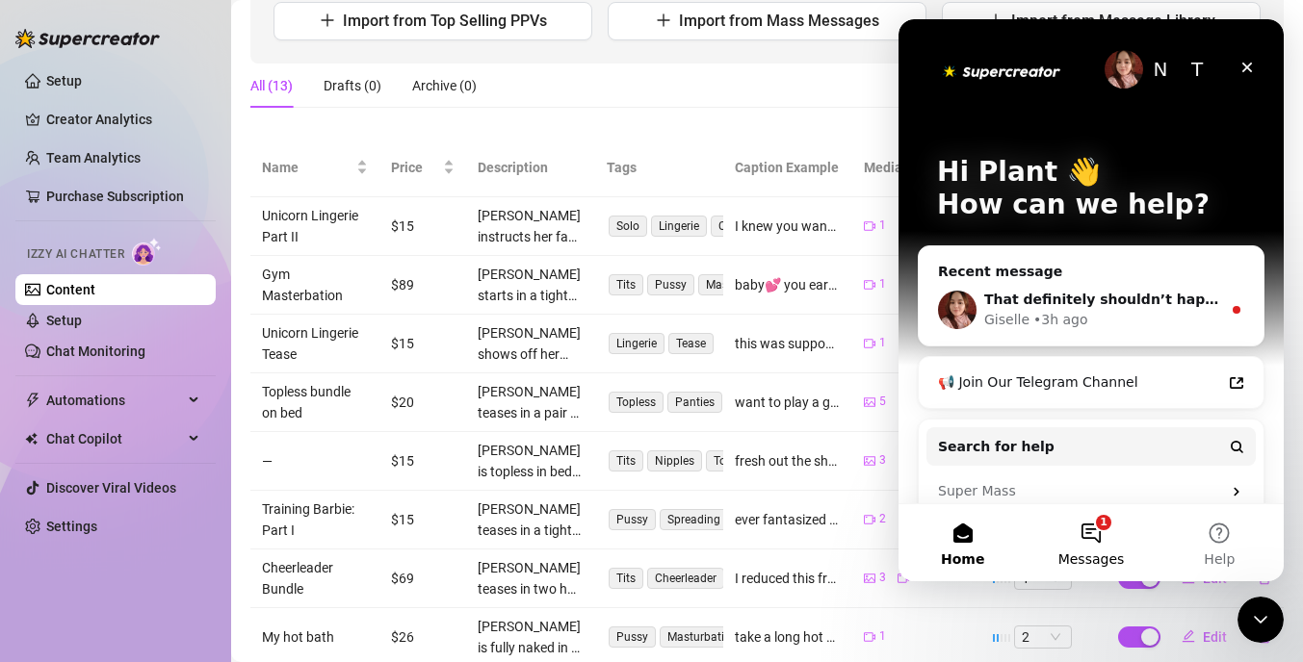
click at [1097, 540] on button "1 Messages" at bounding box center [1090, 543] width 128 height 77
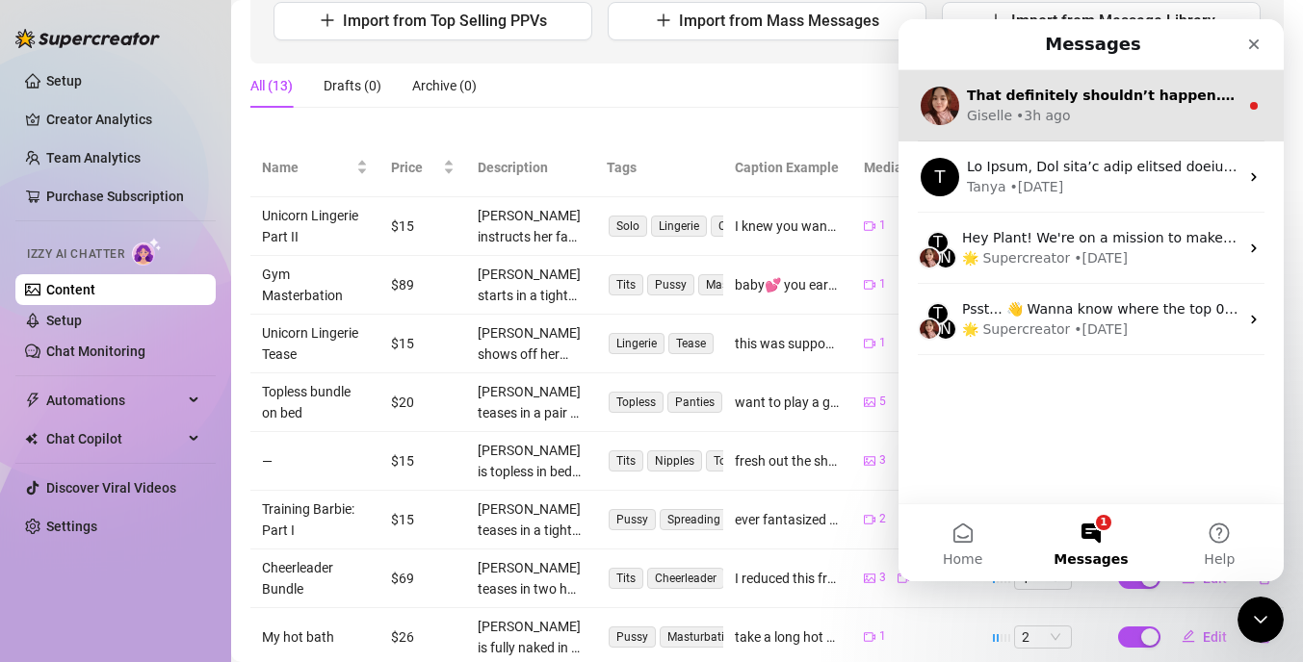
click at [1130, 124] on div "Giselle • 3h ago" at bounding box center [1103, 116] width 272 height 20
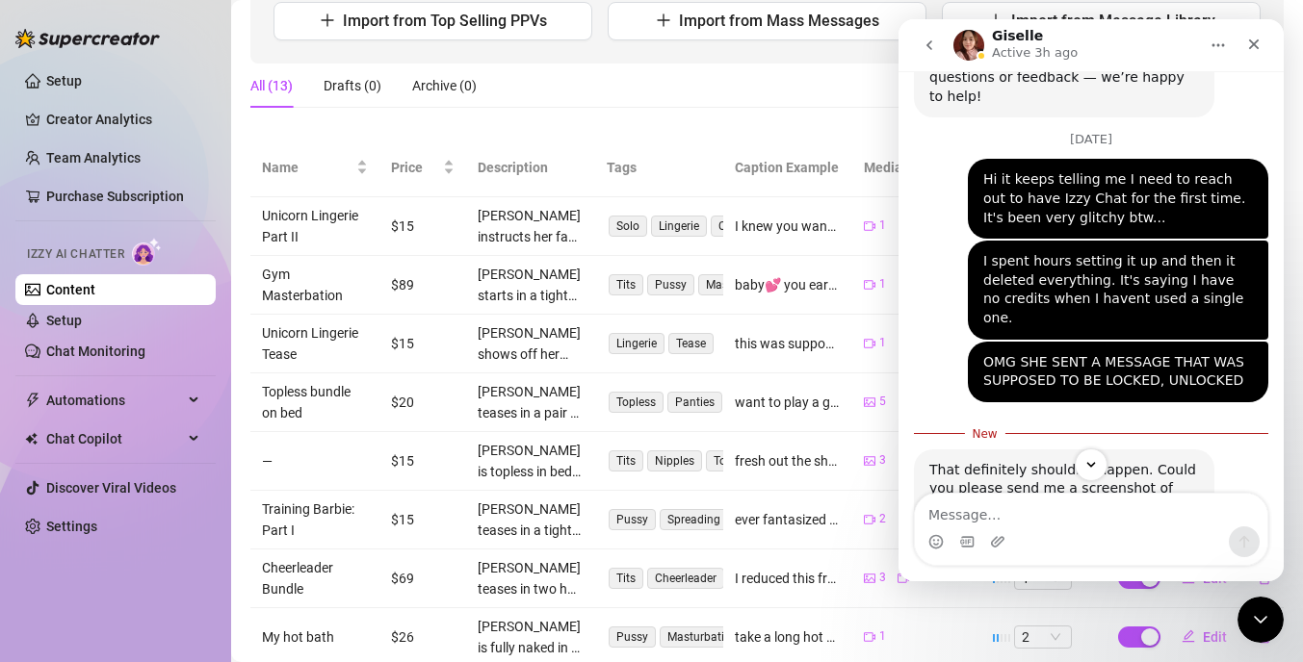
scroll to position [1291, 0]
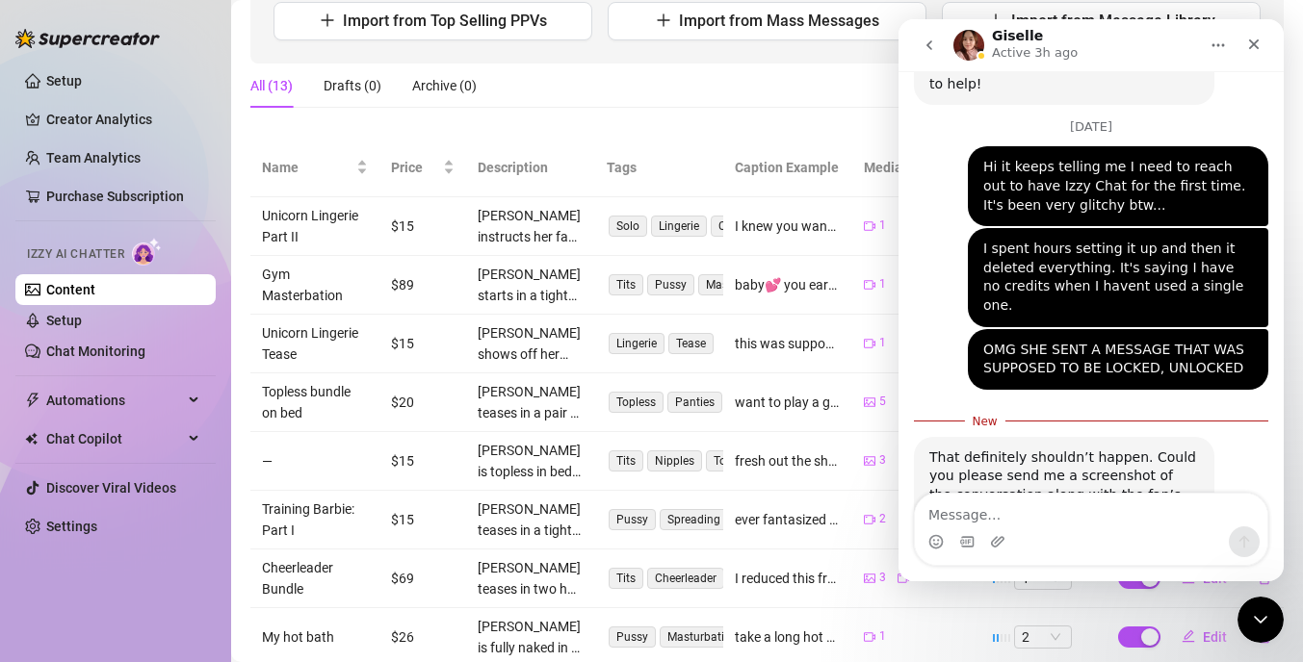
click at [1046, 520] on textarea "Message…" at bounding box center [1091, 510] width 352 height 33
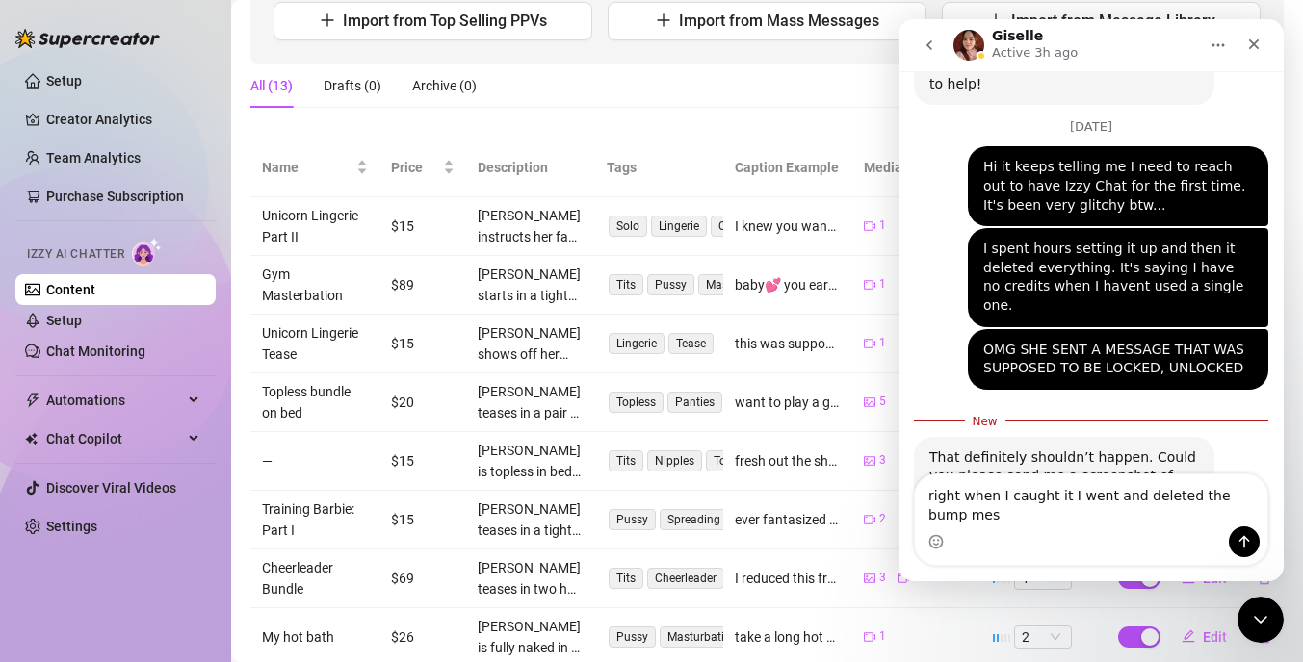
scroll to position [1310, 0]
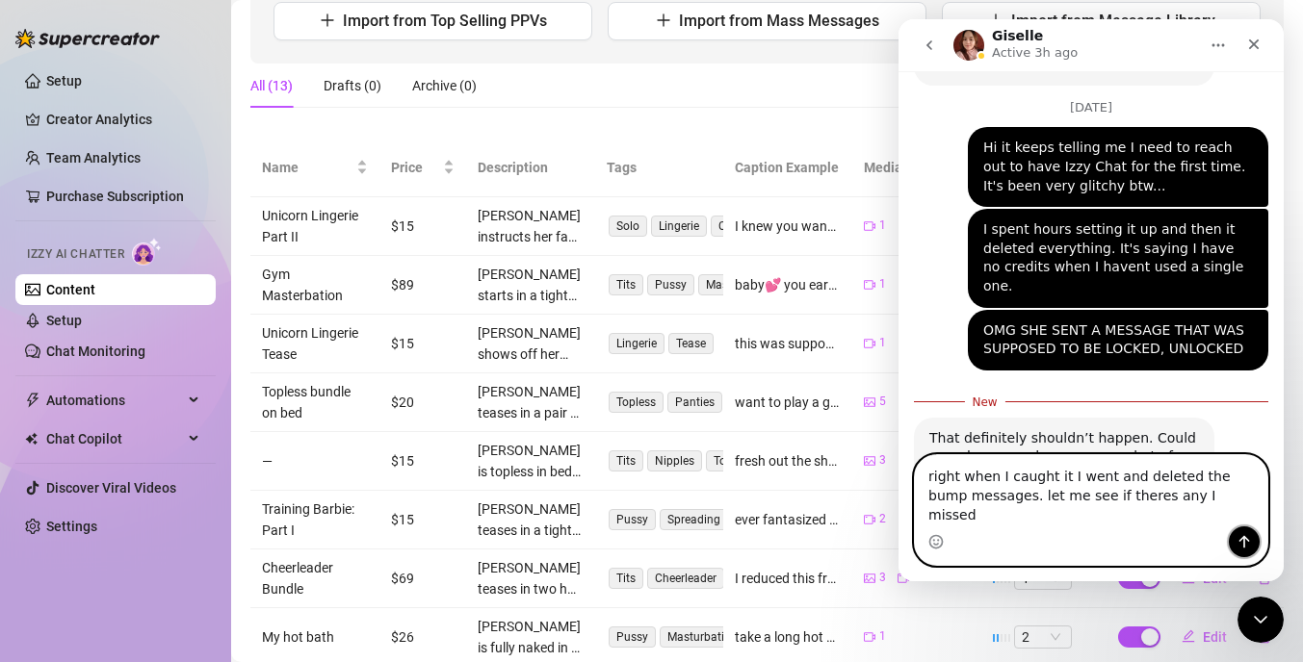
drag, startPoint x: 1249, startPoint y: 553, endPoint x: 1234, endPoint y: 551, distance: 14.6
click at [1243, 552] on button "Send a message…" at bounding box center [1244, 542] width 31 height 31
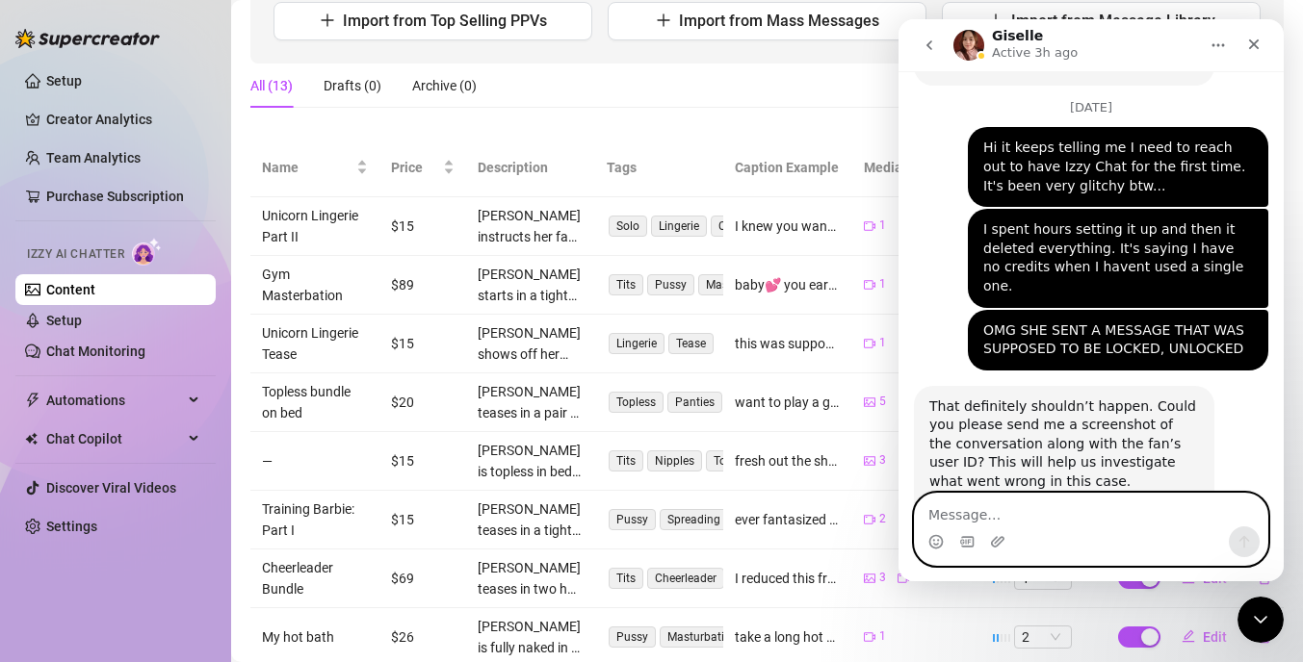
scroll to position [1381, 0]
